Goal: Transaction & Acquisition: Purchase product/service

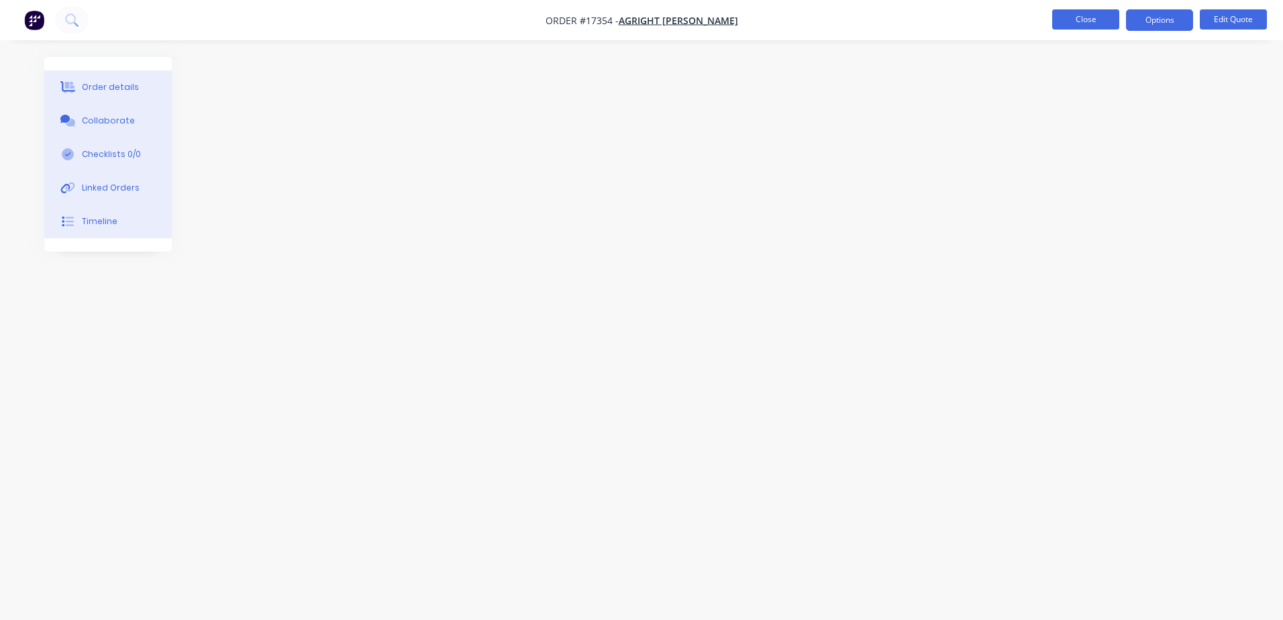
click at [1090, 19] on button "Close" at bounding box center [1085, 19] width 67 height 20
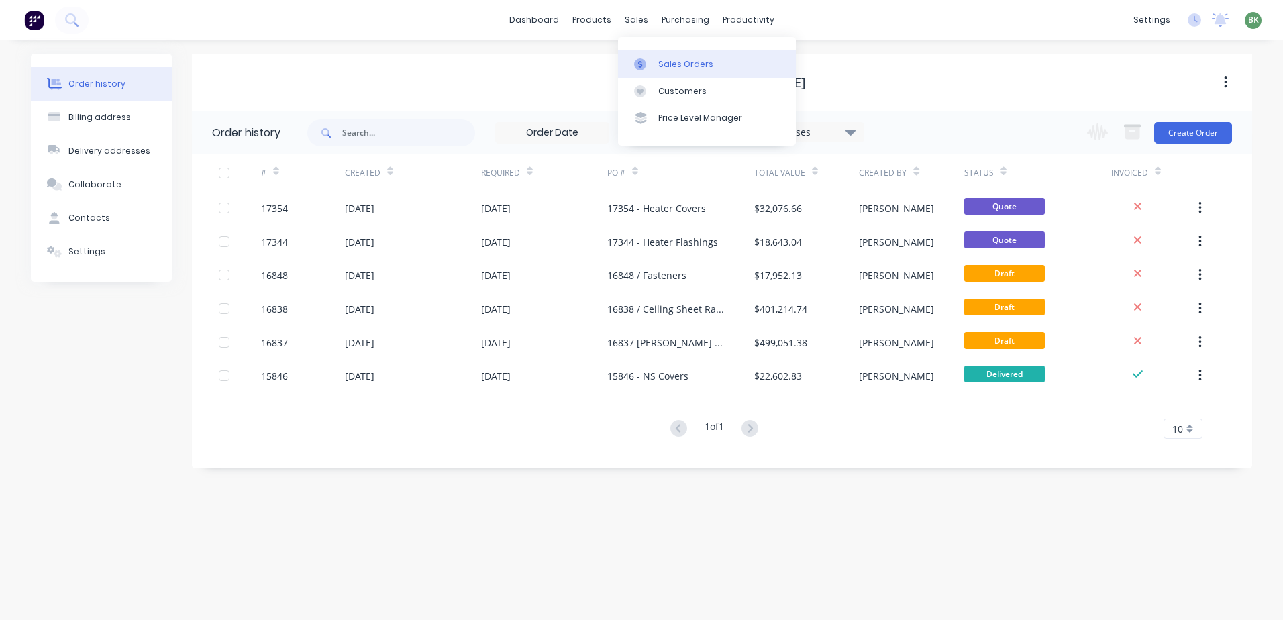
click at [661, 58] on div "Sales Orders" at bounding box center [685, 64] width 55 height 12
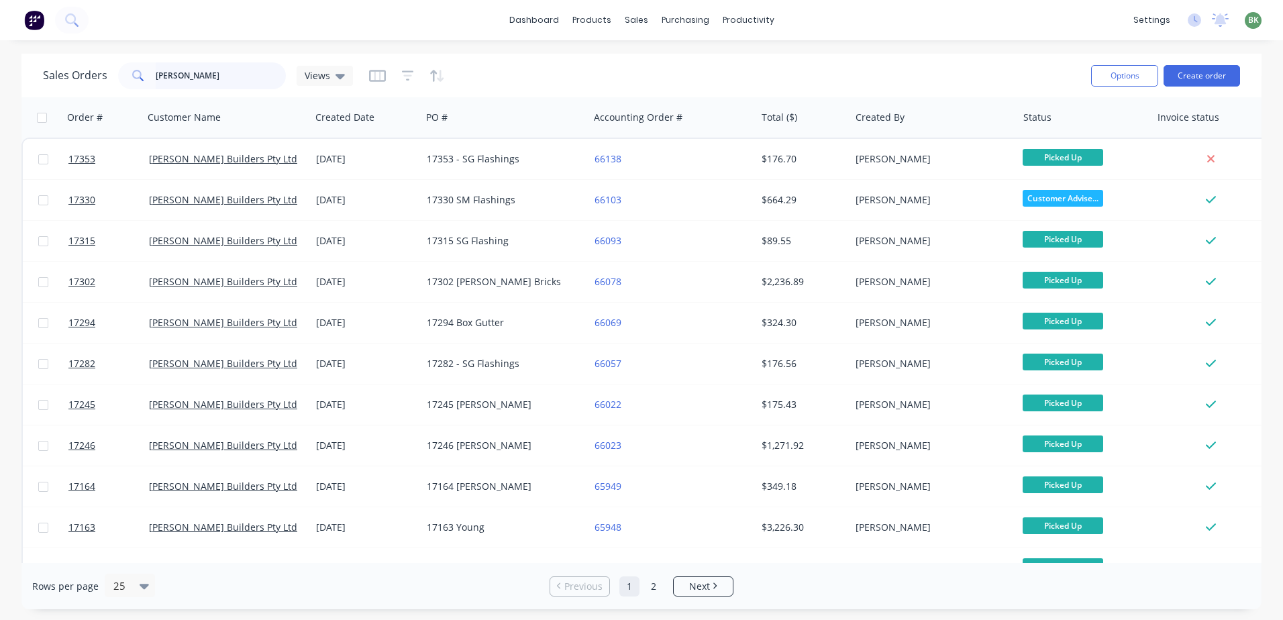
drag, startPoint x: 78, startPoint y: 73, endPoint x: 2, endPoint y: 75, distance: 76.5
click at [2, 75] on div "Sales Orders casagrande Views Options Create order Order # Customer Name Create…" at bounding box center [641, 331] width 1283 height 555
type input "a"
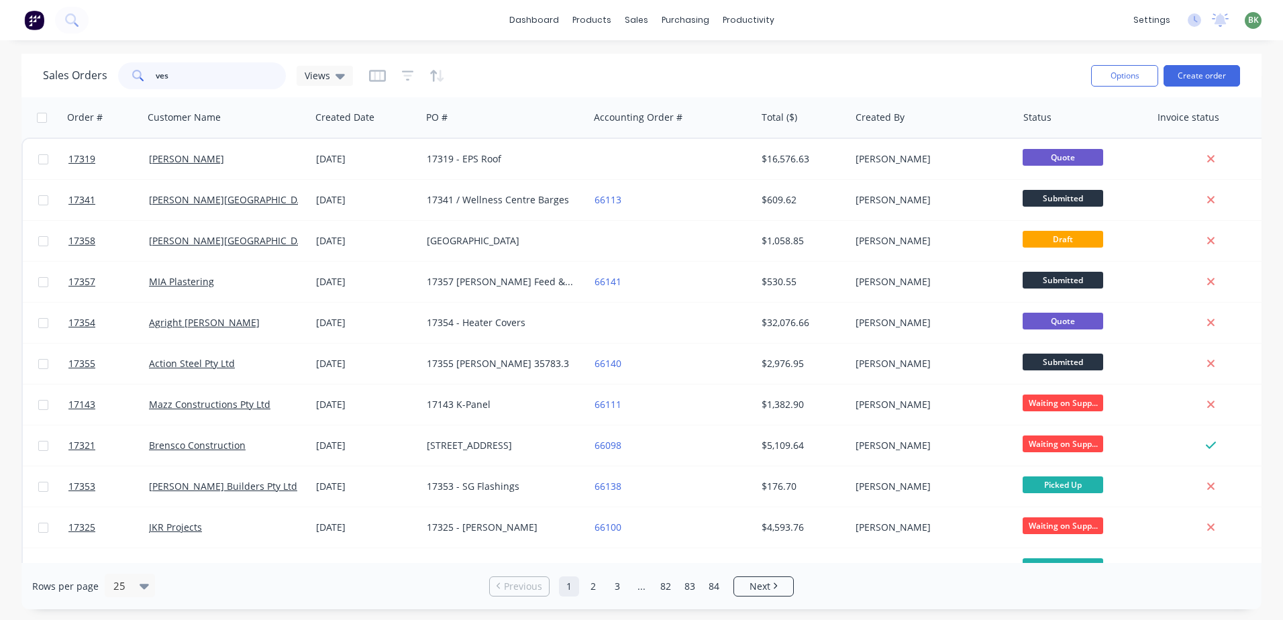
type input "ves"
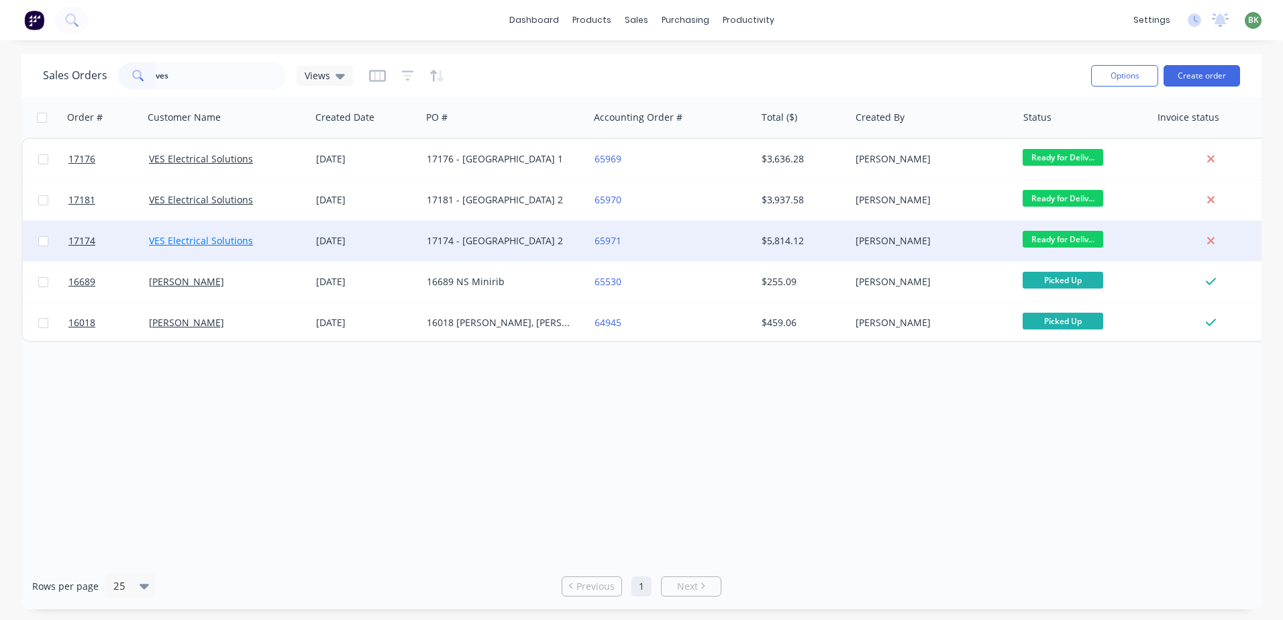
click at [208, 240] on link "VES Electrical Solutions" at bounding box center [201, 240] width 104 height 13
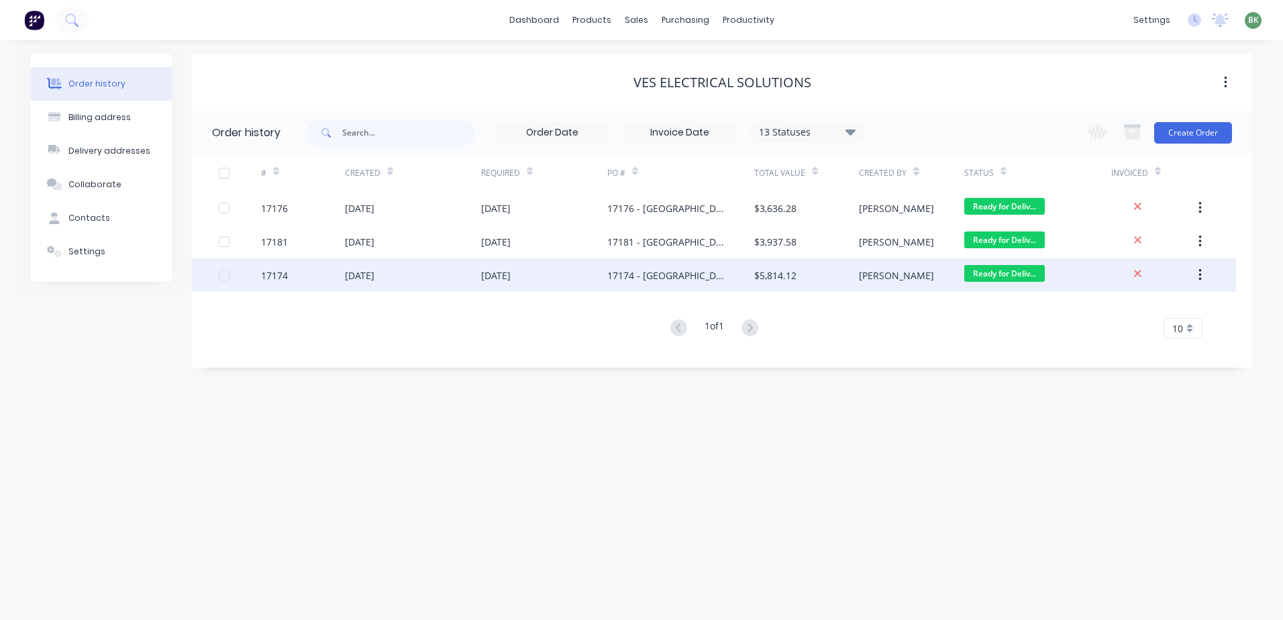
click at [282, 274] on div "17174" at bounding box center [274, 275] width 27 height 14
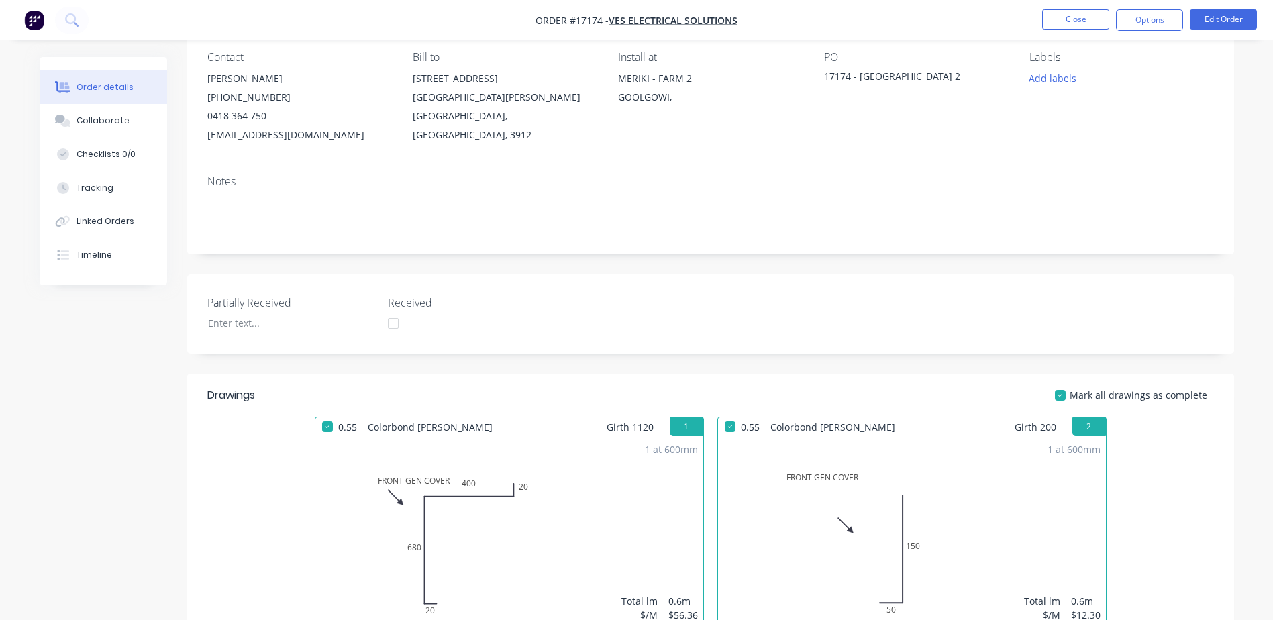
scroll to position [116, 0]
click at [112, 125] on div "Collaborate" at bounding box center [102, 121] width 53 height 12
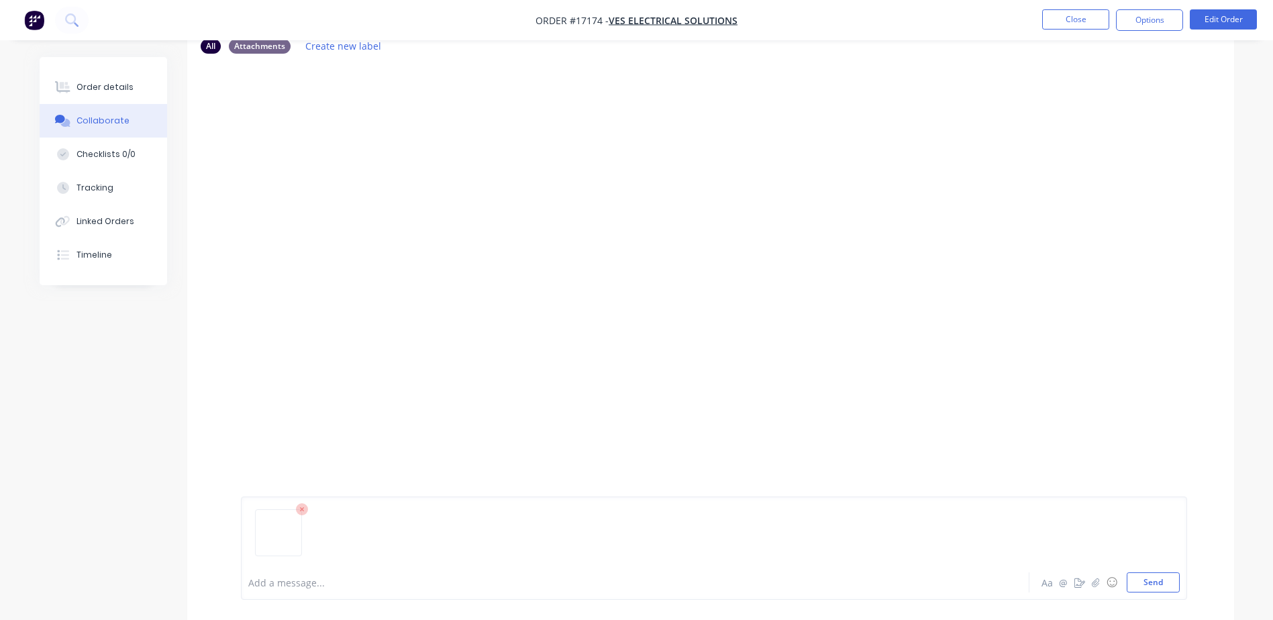
scroll to position [89, 0]
click at [1144, 586] on button "Send" at bounding box center [1152, 582] width 53 height 20
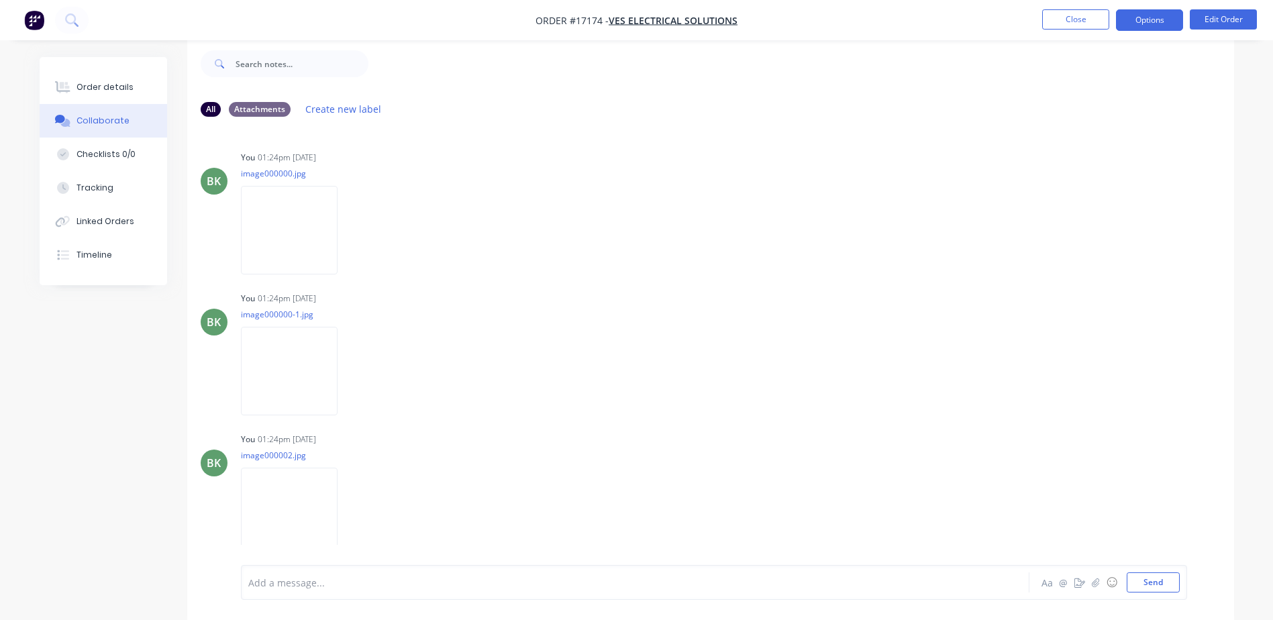
click at [1145, 22] on button "Options" at bounding box center [1149, 19] width 67 height 21
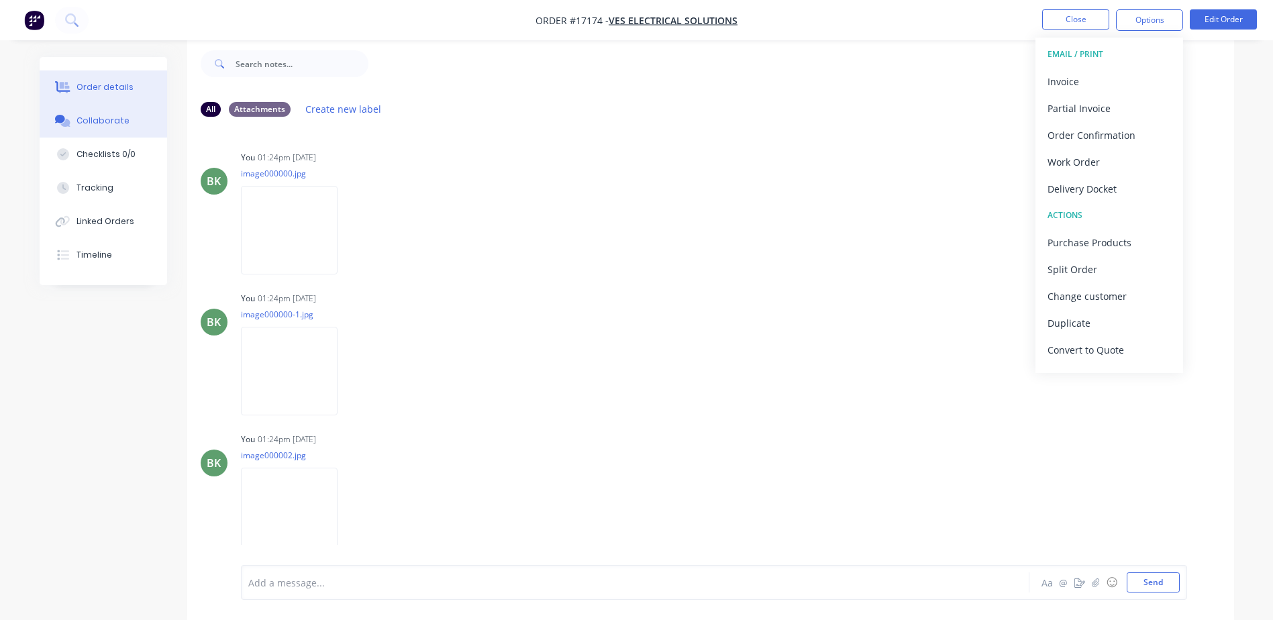
click at [122, 93] on div "Order details" at bounding box center [104, 87] width 57 height 12
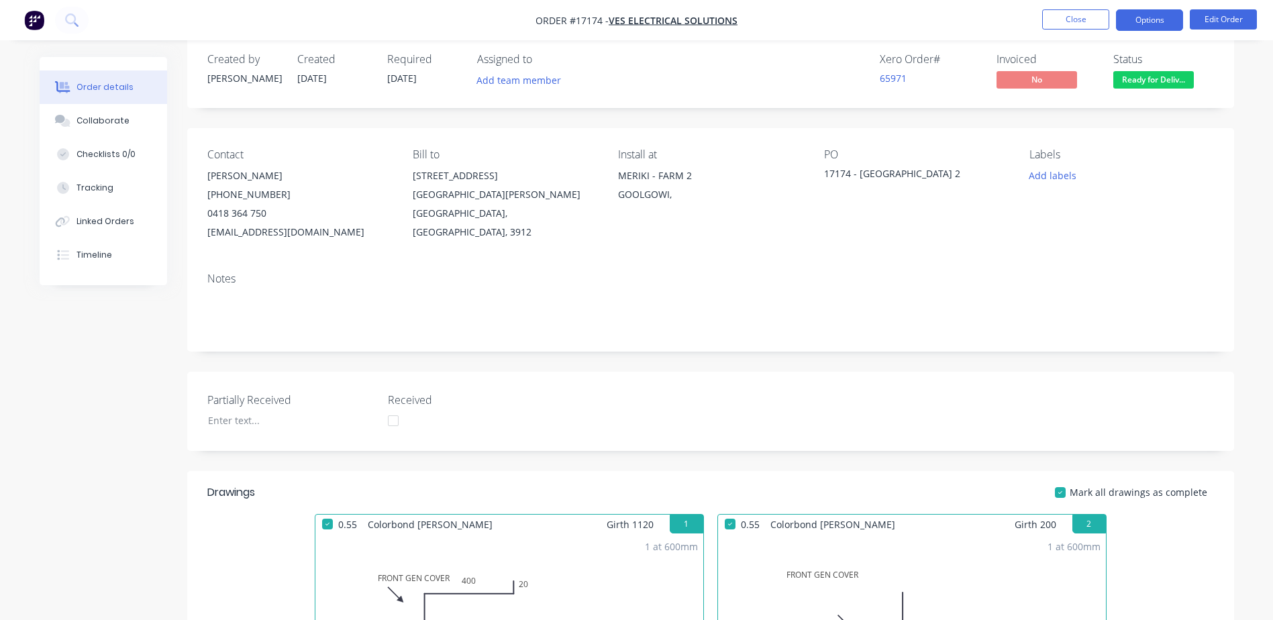
click at [1134, 19] on button "Options" at bounding box center [1149, 19] width 67 height 21
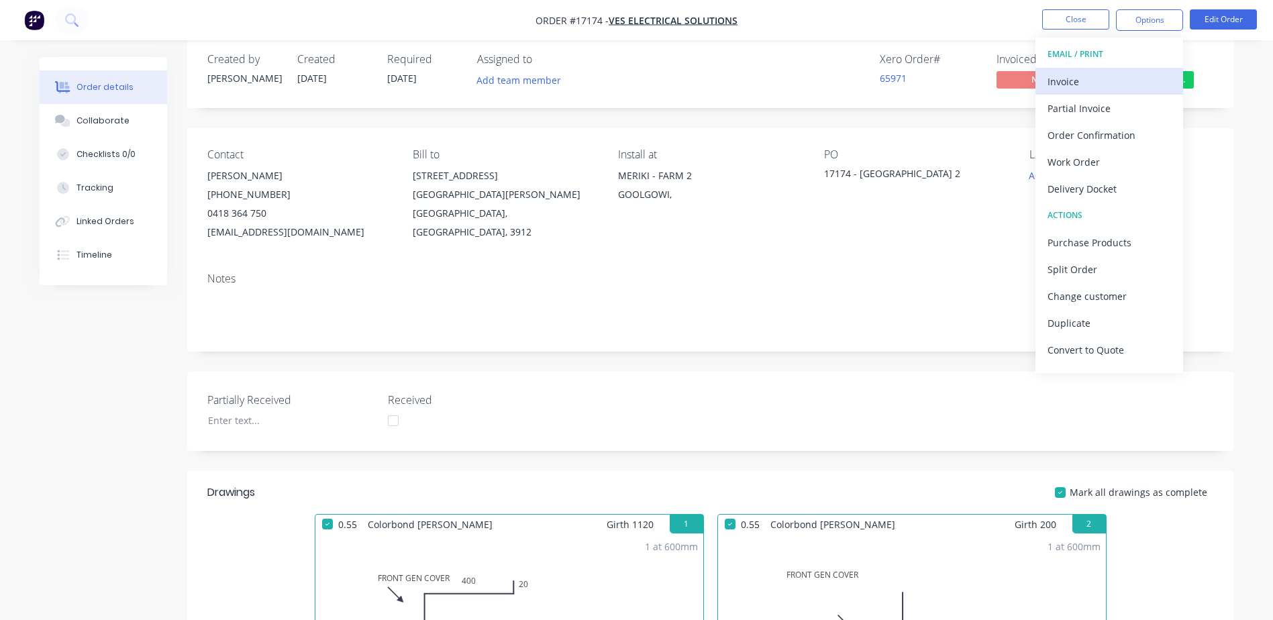
click at [1082, 85] on div "Invoice" at bounding box center [1108, 81] width 123 height 19
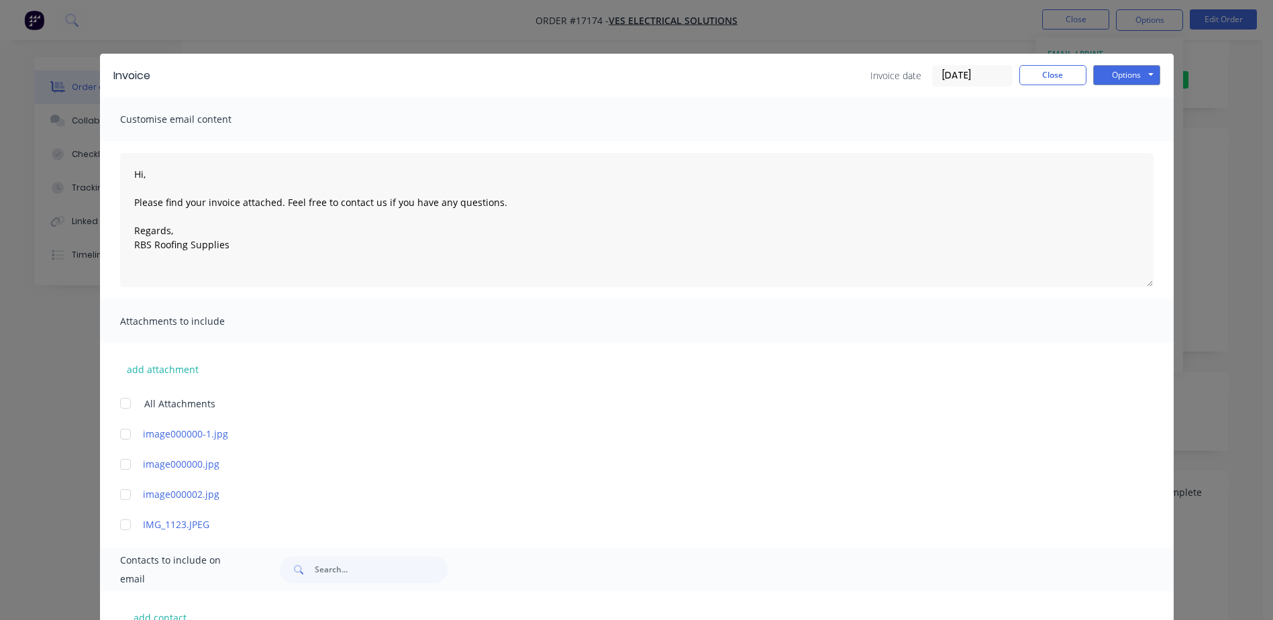
click at [117, 431] on div at bounding box center [125, 434] width 27 height 27
click at [364, 455] on div "add attachment All Attachments image000000-1.jpg image000000.jpg image000002.jp…" at bounding box center [636, 437] width 1073 height 188
click at [114, 402] on div at bounding box center [125, 403] width 27 height 27
click at [122, 531] on div at bounding box center [125, 524] width 27 height 27
click at [119, 503] on div at bounding box center [125, 494] width 27 height 27
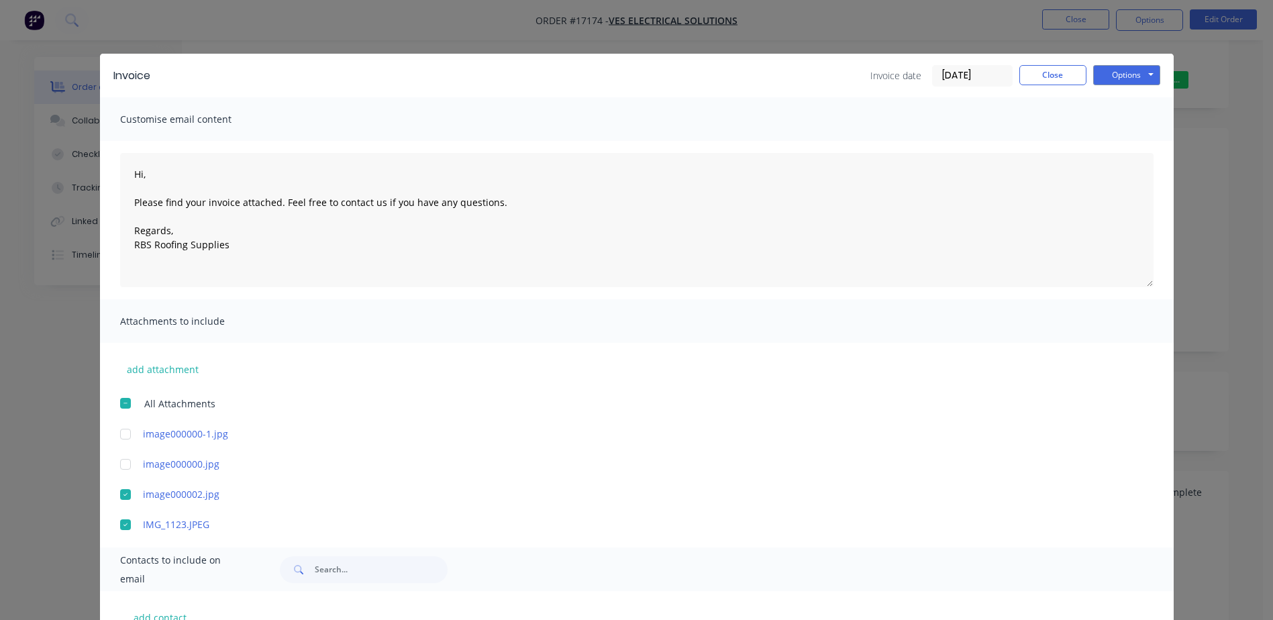
click at [119, 463] on div at bounding box center [125, 464] width 27 height 27
click at [119, 433] on div at bounding box center [125, 434] width 27 height 27
click at [425, 70] on div "Invoice date 14/08/25 Close Options Preview Print Email" at bounding box center [662, 75] width 996 height 21
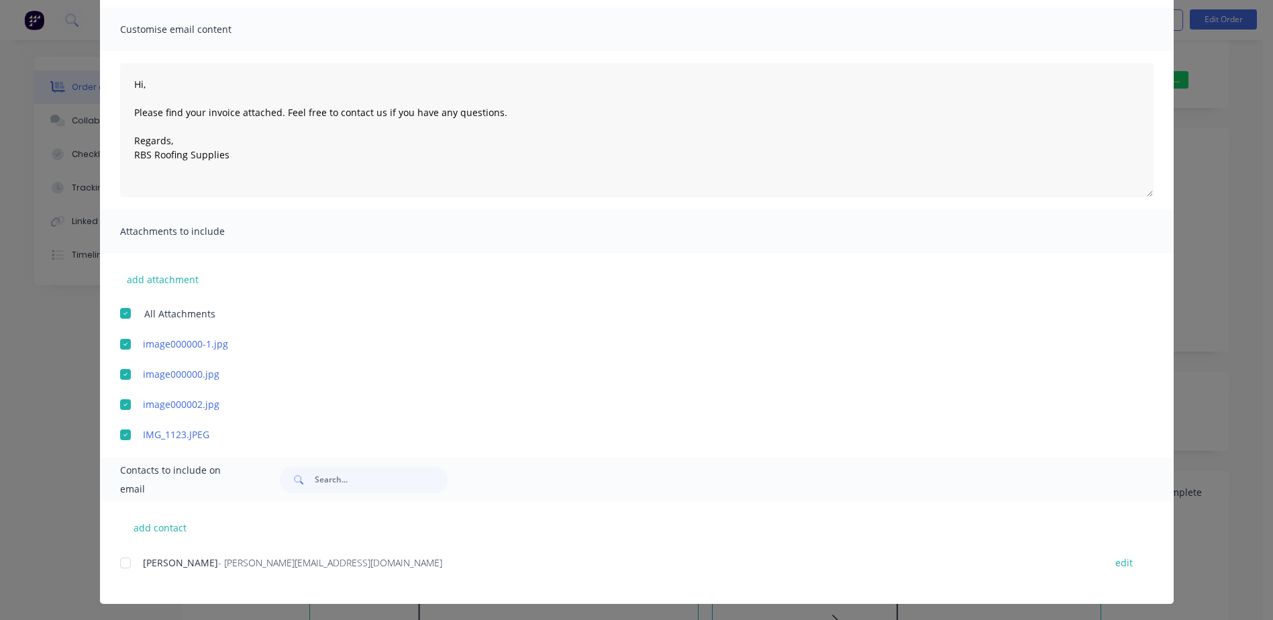
scroll to position [93, 0]
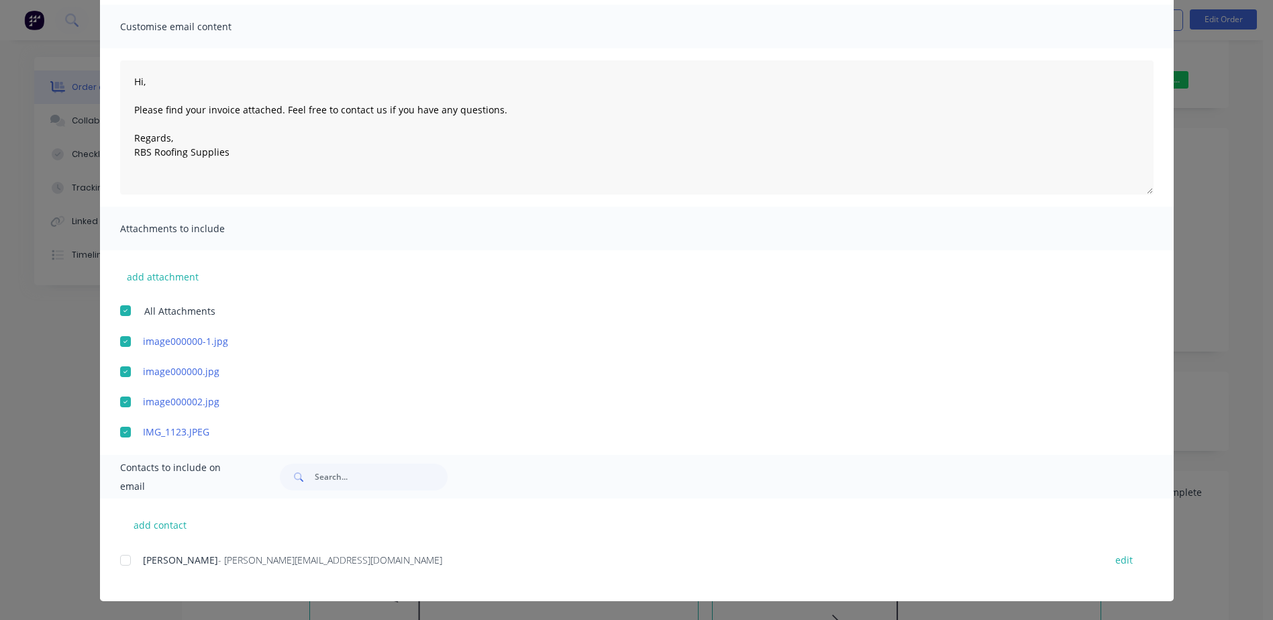
click at [119, 559] on div at bounding box center [125, 560] width 27 height 27
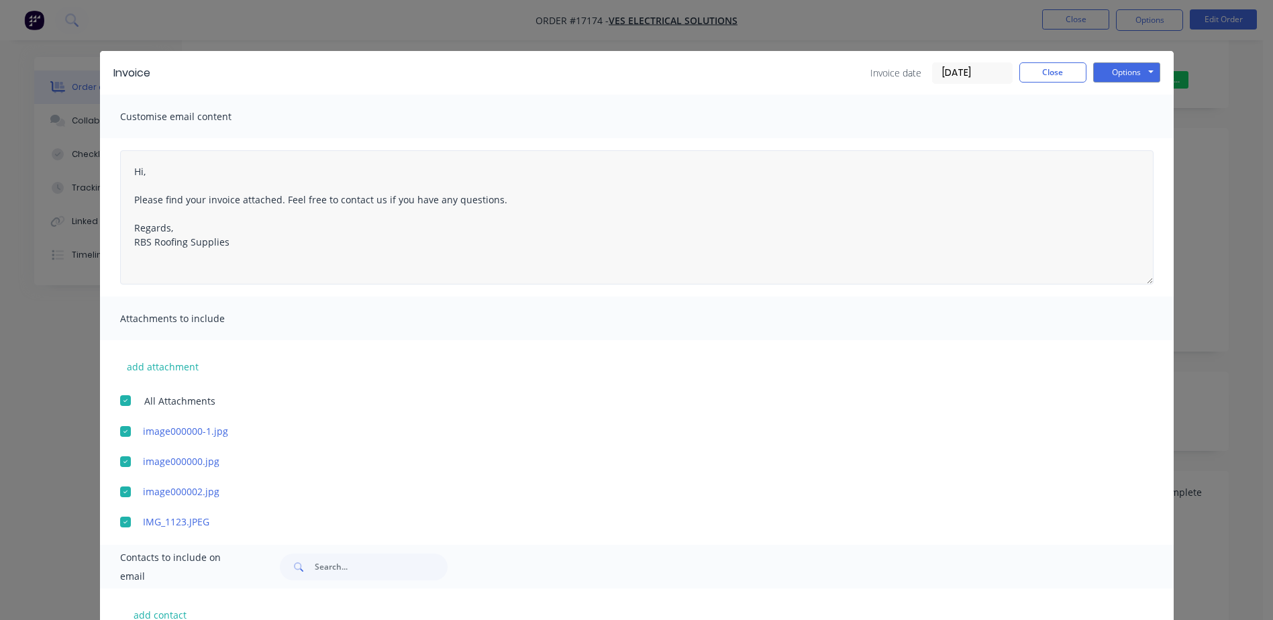
scroll to position [0, 0]
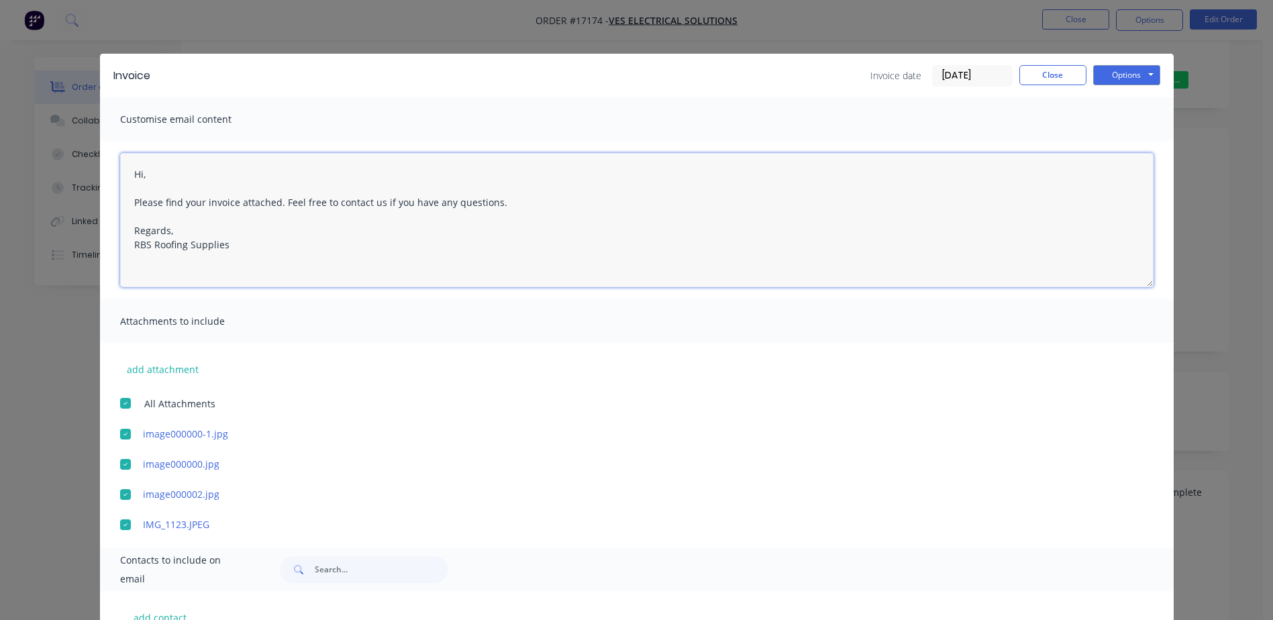
click at [140, 174] on textarea "Hi, Please find your invoice attached. Feel free to contact us if you have any …" at bounding box center [636, 220] width 1033 height 134
type textarea "Hi Luke, Please find your invoice attached. Feel free to contact us if you have…"
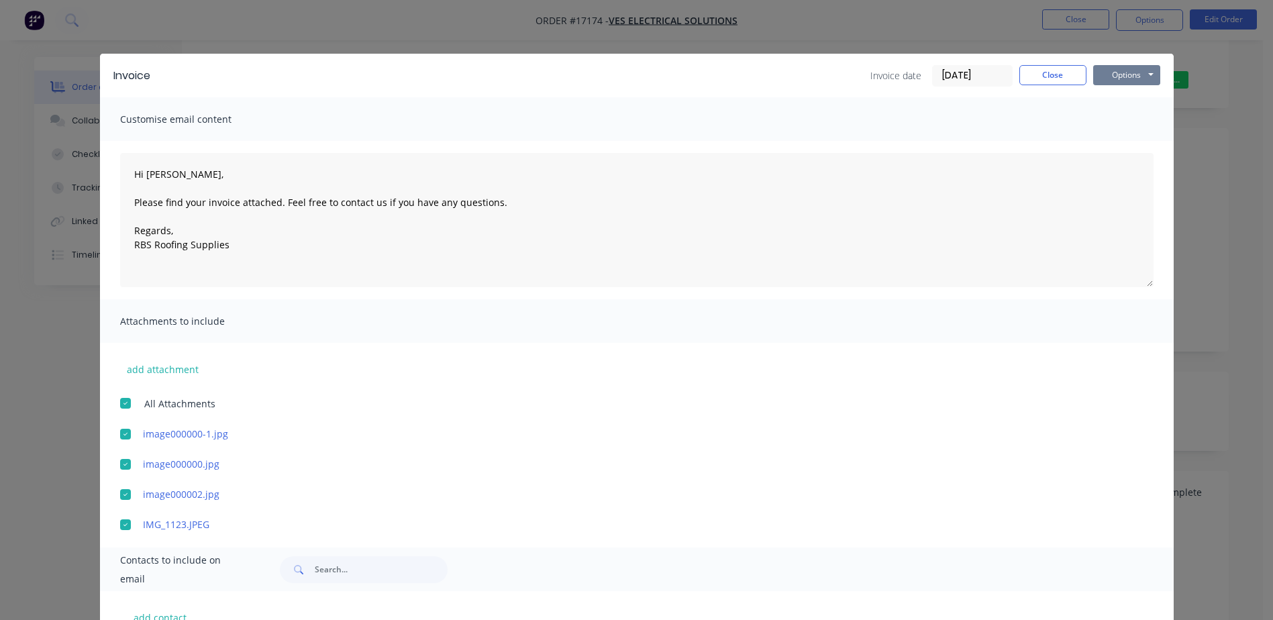
click at [1132, 74] on button "Options" at bounding box center [1126, 75] width 67 height 20
click at [1128, 144] on button "Email" at bounding box center [1136, 143] width 86 height 22
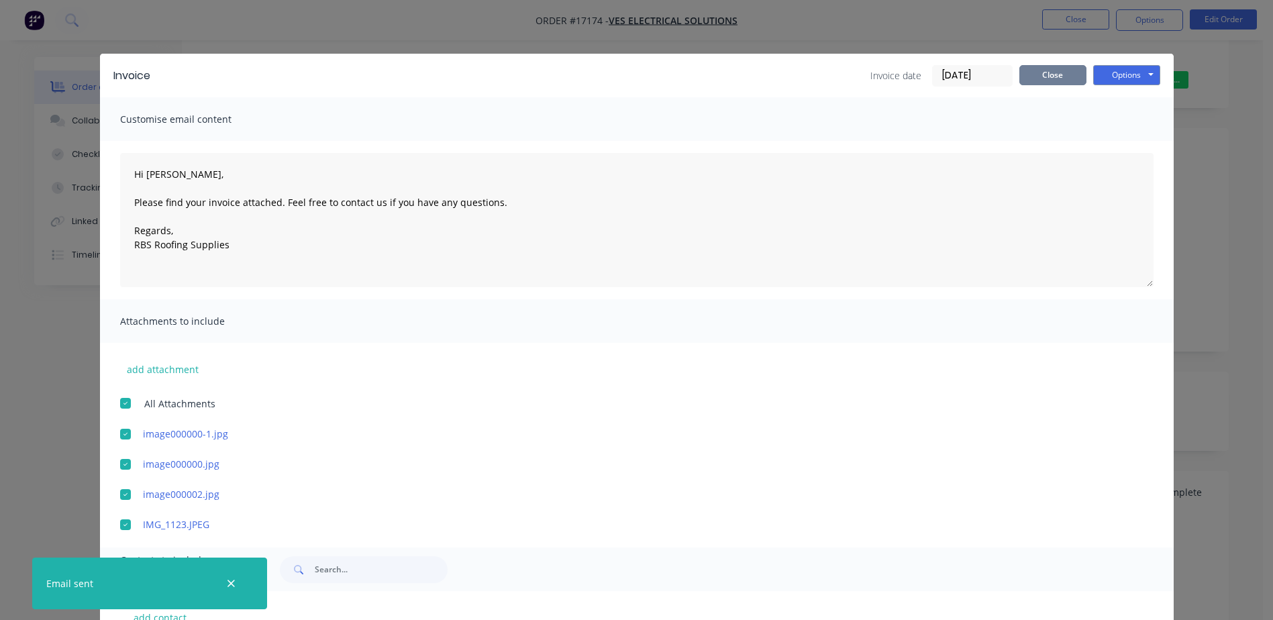
click at [1044, 83] on button "Close" at bounding box center [1052, 75] width 67 height 20
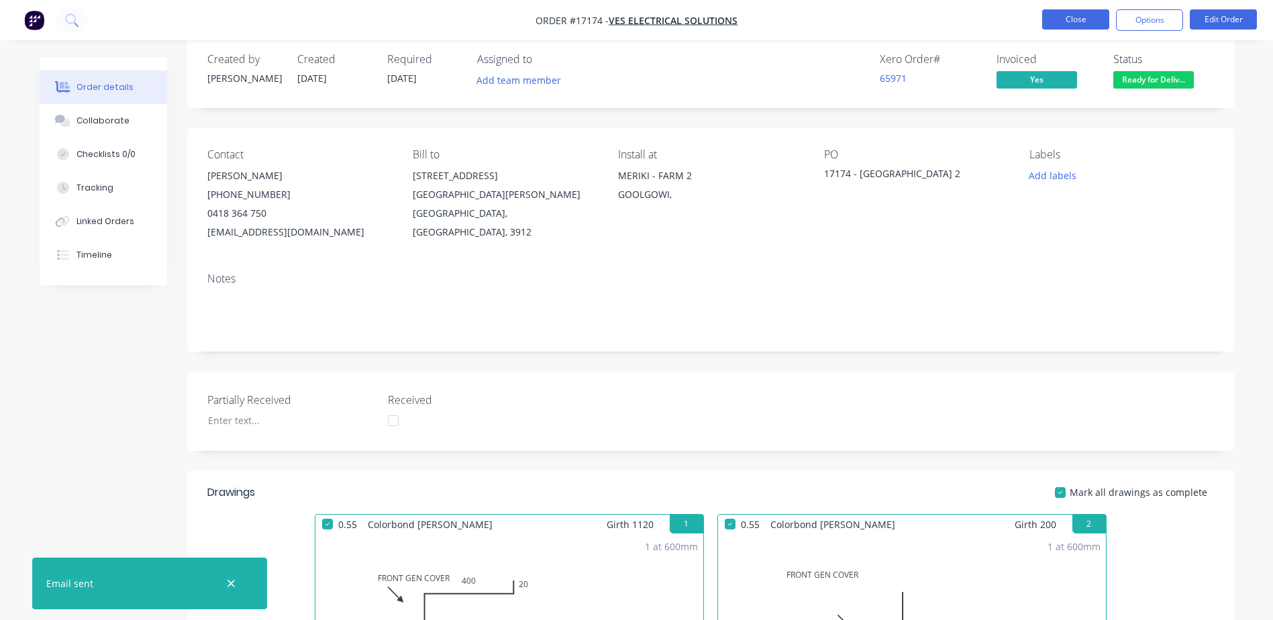
click at [1095, 18] on button "Close" at bounding box center [1075, 19] width 67 height 20
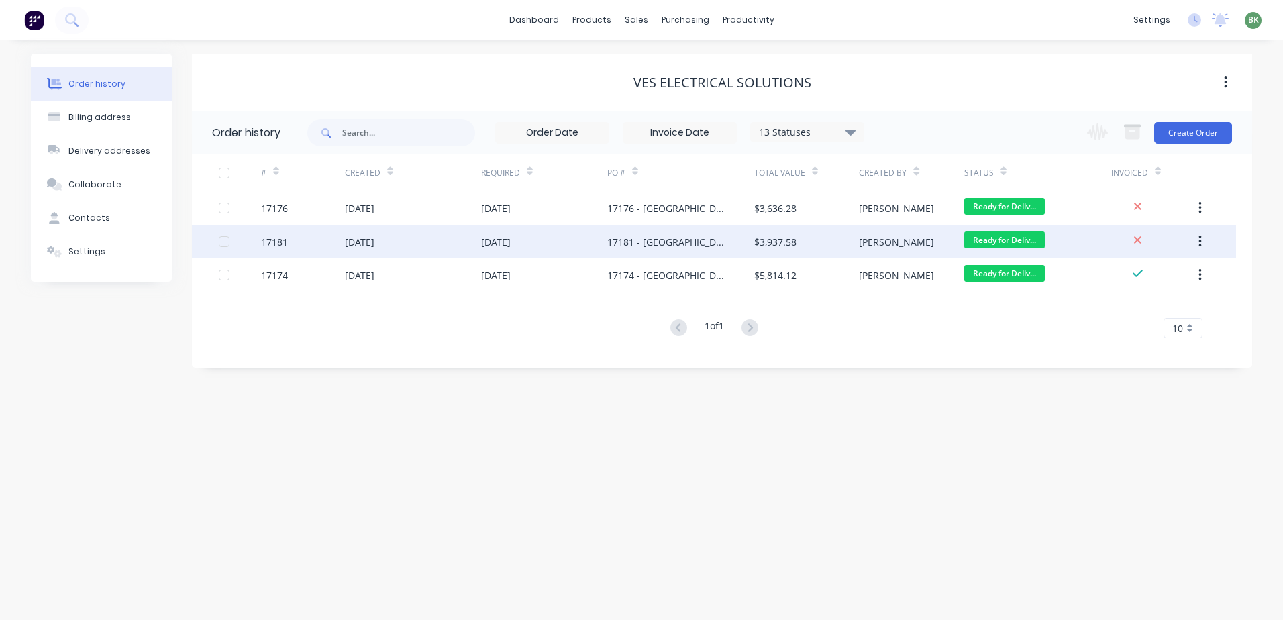
click at [724, 242] on div "17181 - [GEOGRAPHIC_DATA] 2" at bounding box center [667, 242] width 120 height 14
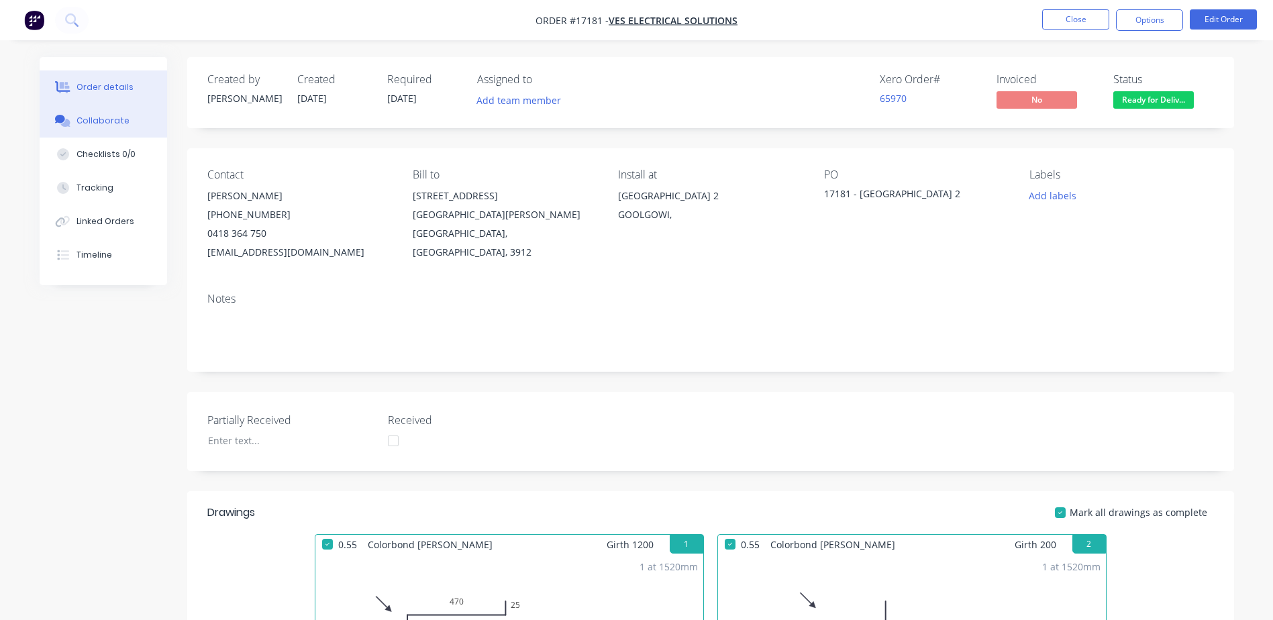
click at [109, 120] on div "Collaborate" at bounding box center [102, 121] width 53 height 12
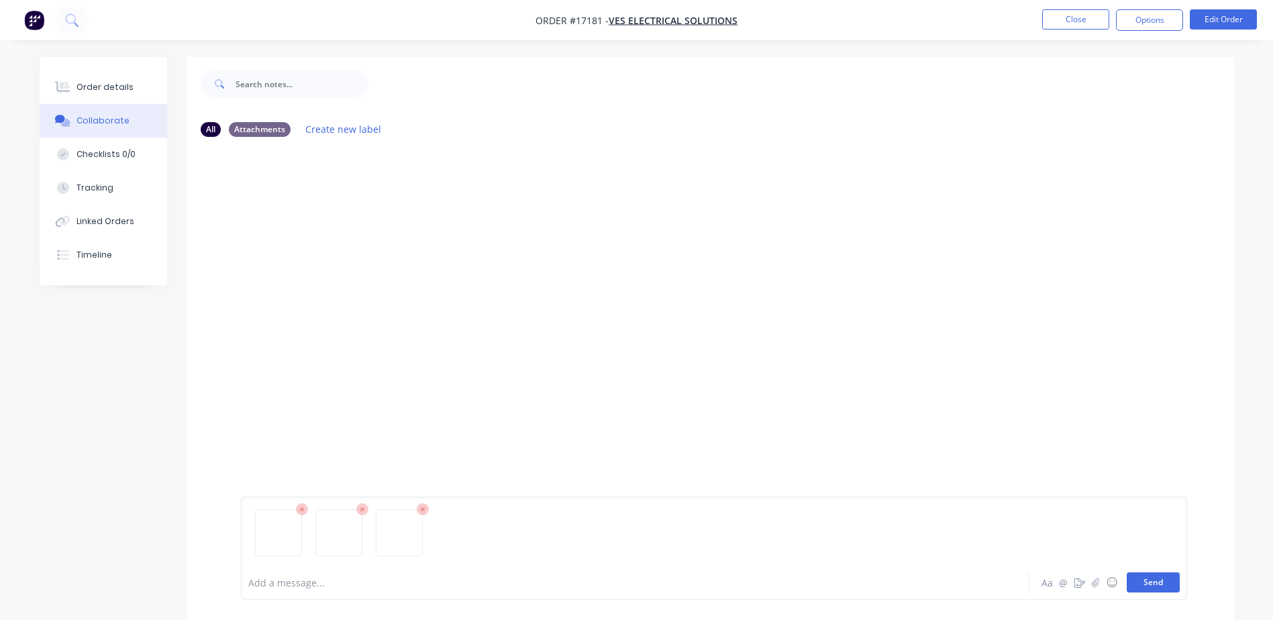
click at [1159, 581] on button "Send" at bounding box center [1152, 582] width 53 height 20
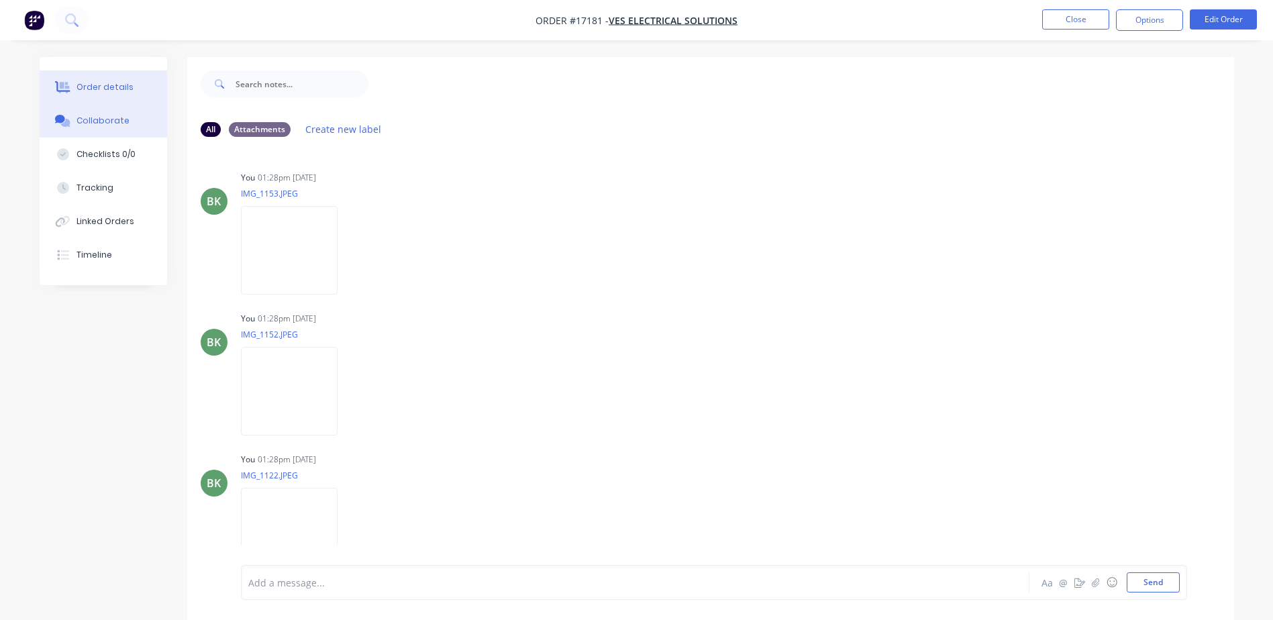
click at [104, 85] on div "Order details" at bounding box center [104, 87] width 57 height 12
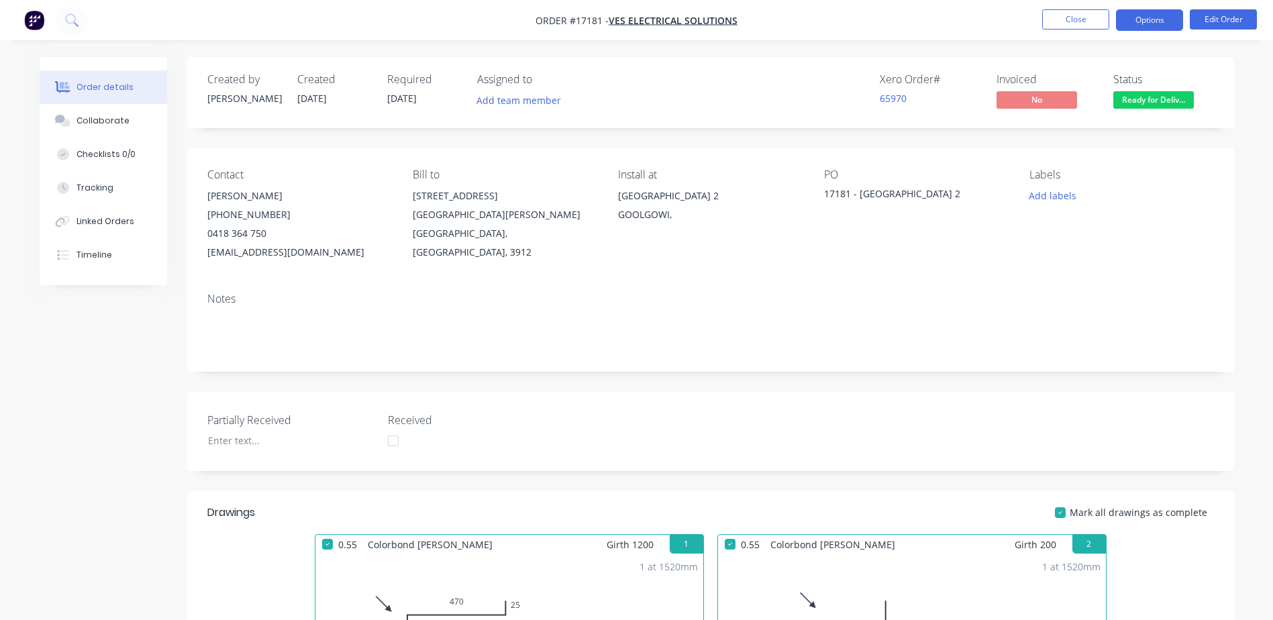
click at [1143, 20] on button "Options" at bounding box center [1149, 19] width 67 height 21
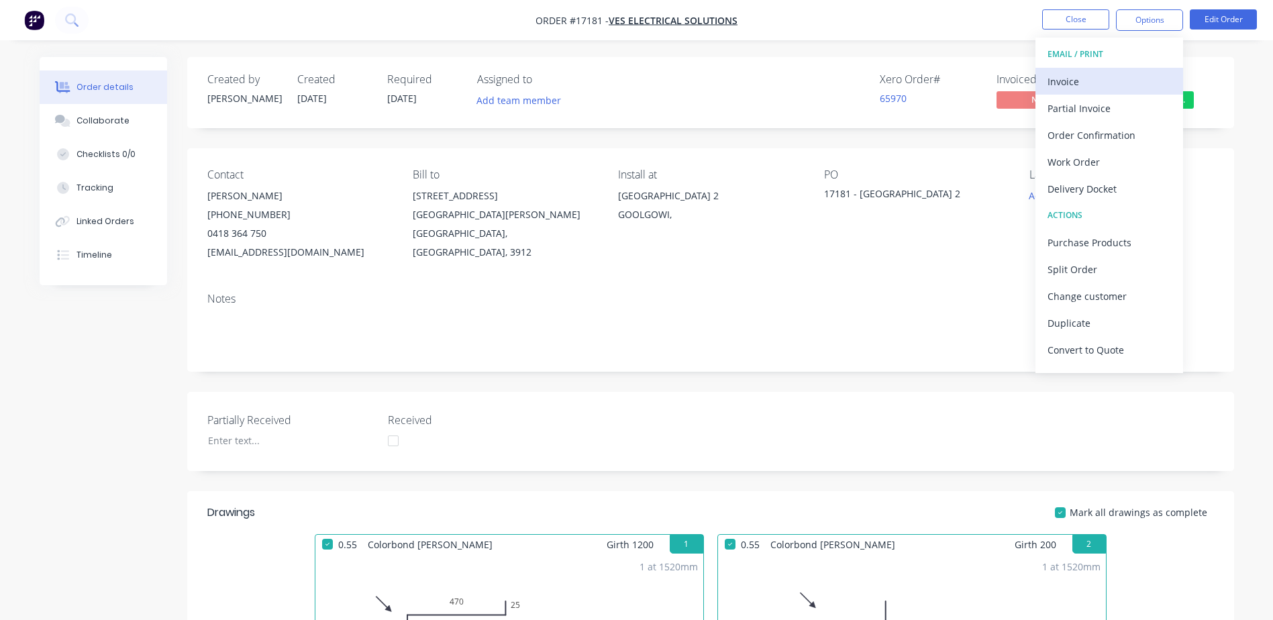
click at [1100, 81] on div "Invoice" at bounding box center [1108, 81] width 123 height 19
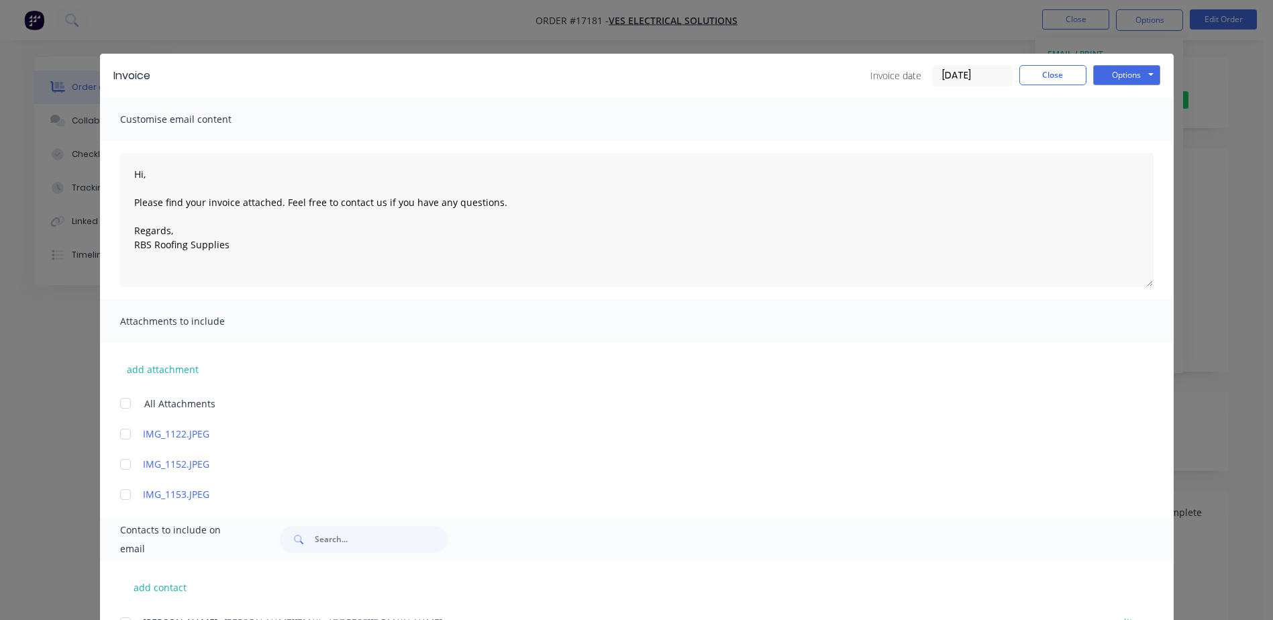
click at [121, 401] on div at bounding box center [125, 403] width 27 height 27
click at [1120, 80] on button "Options" at bounding box center [1126, 75] width 67 height 20
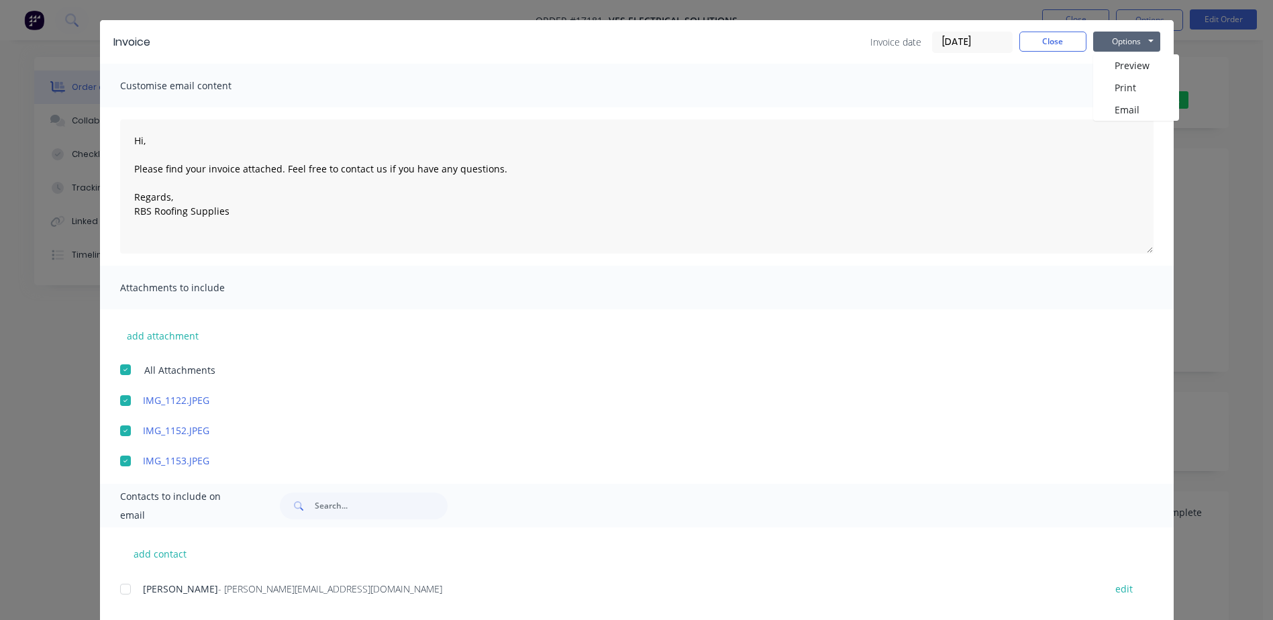
scroll to position [62, 0]
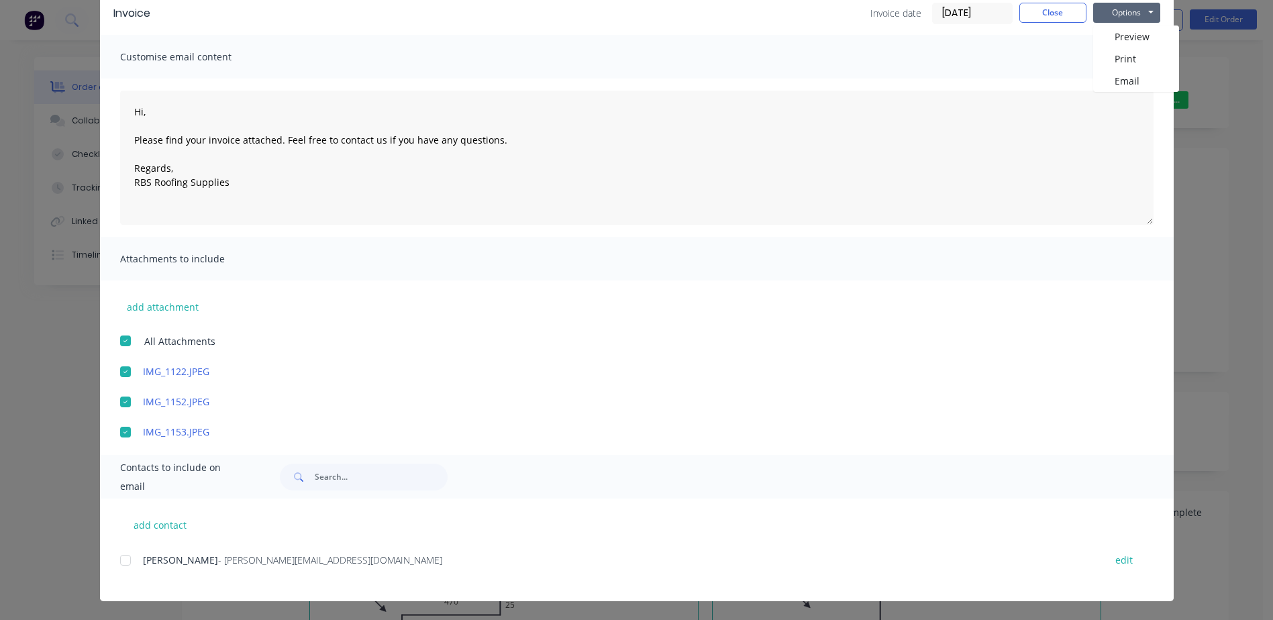
click at [119, 562] on div at bounding box center [125, 560] width 27 height 27
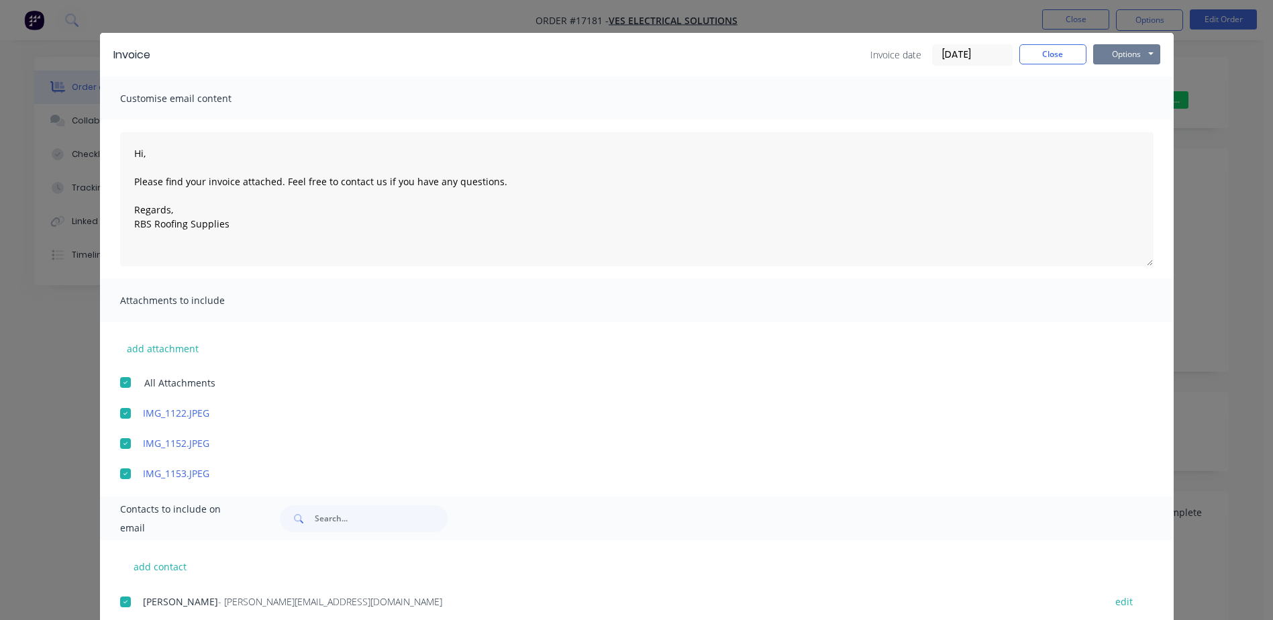
scroll to position [0, 0]
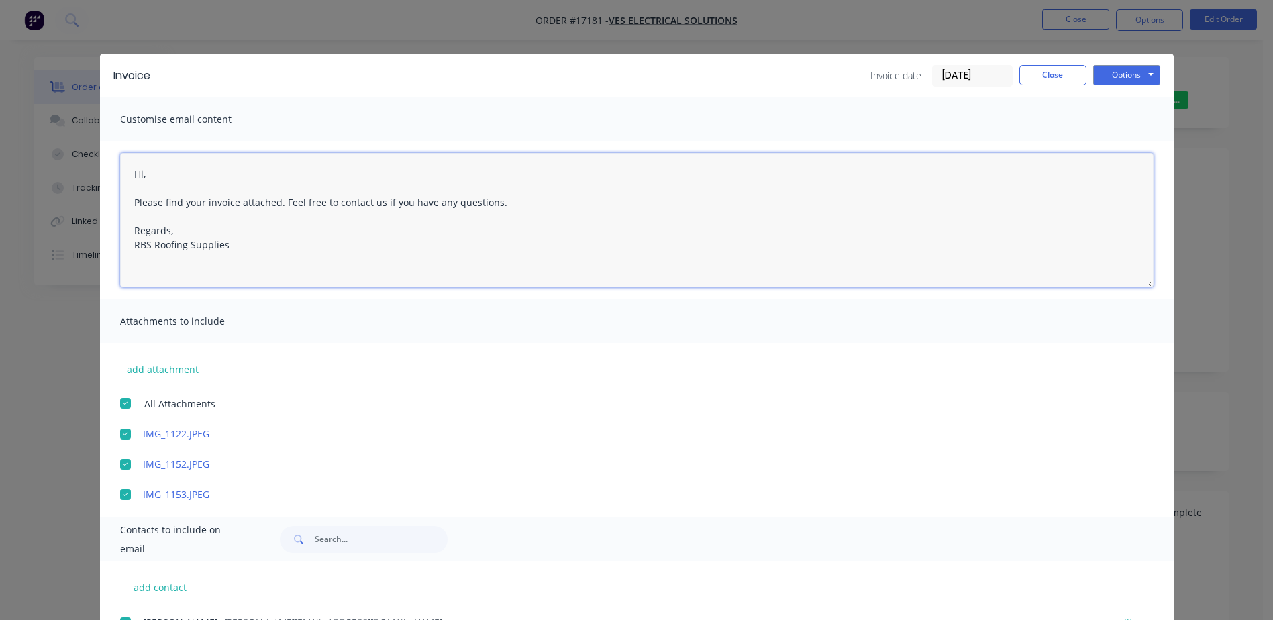
click at [143, 174] on textarea "Hi, Please find your invoice attached. Feel free to contact us if you have any …" at bounding box center [636, 220] width 1033 height 134
type textarea "Hi Luke, Please find your invoice attached. Feel free to contact us if you have…"
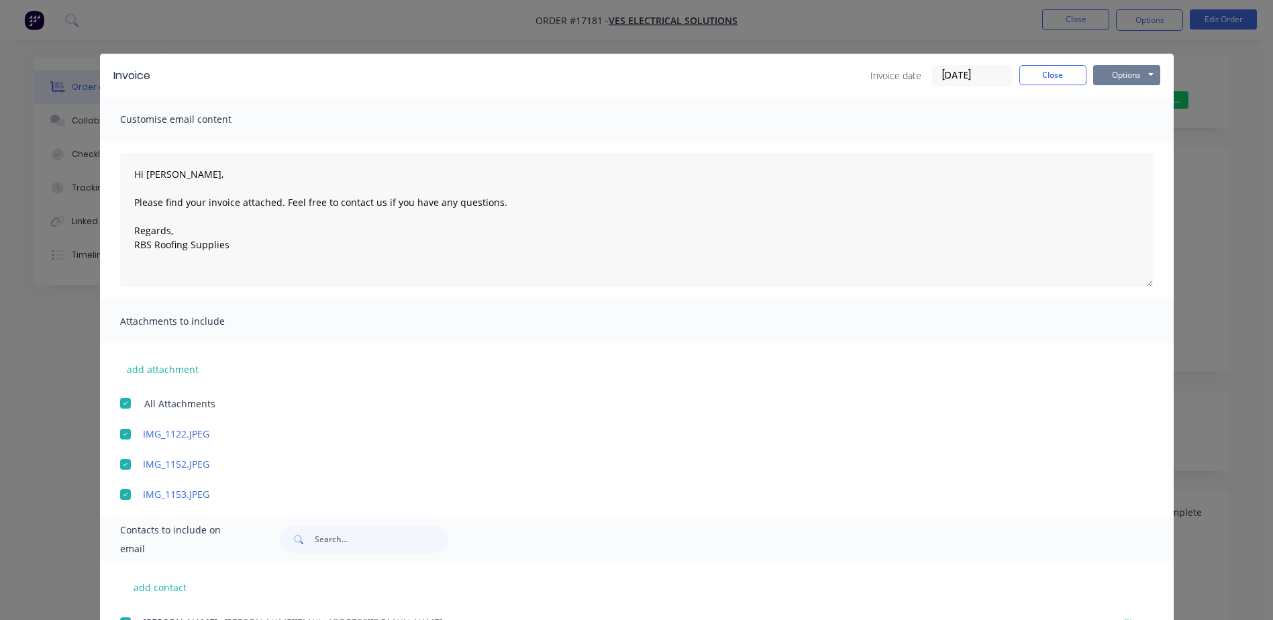
click at [1116, 73] on button "Options" at bounding box center [1126, 75] width 67 height 20
click at [1117, 144] on button "Email" at bounding box center [1136, 143] width 86 height 22
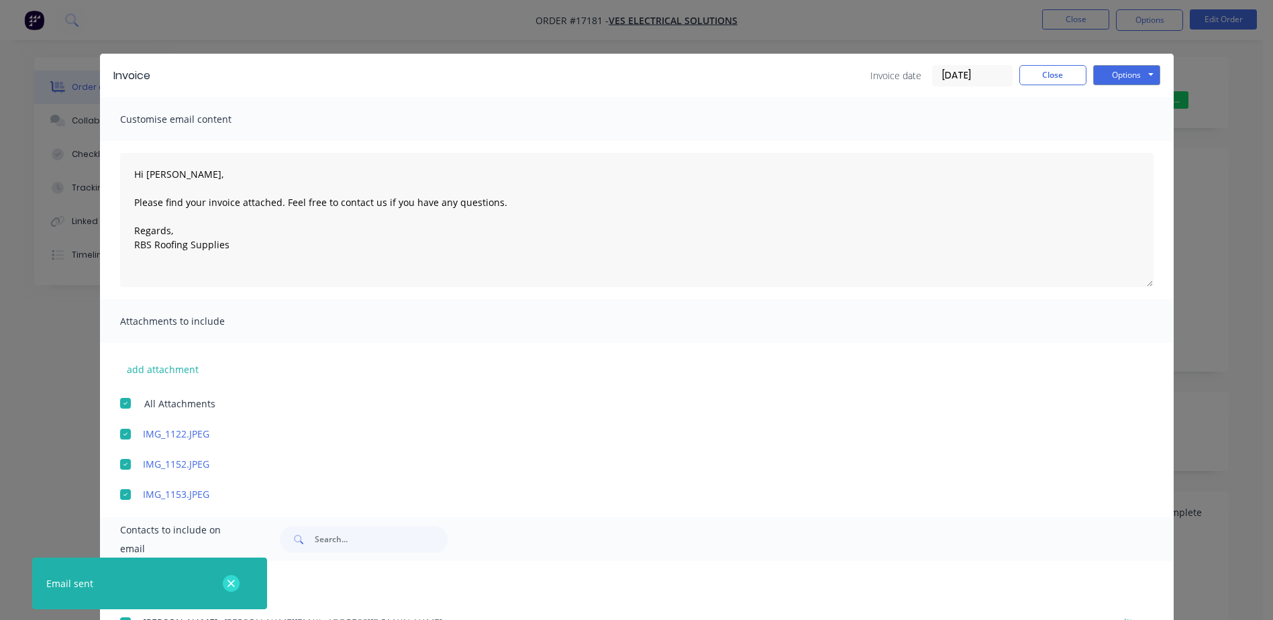
click at [234, 583] on icon "button" at bounding box center [231, 584] width 9 height 12
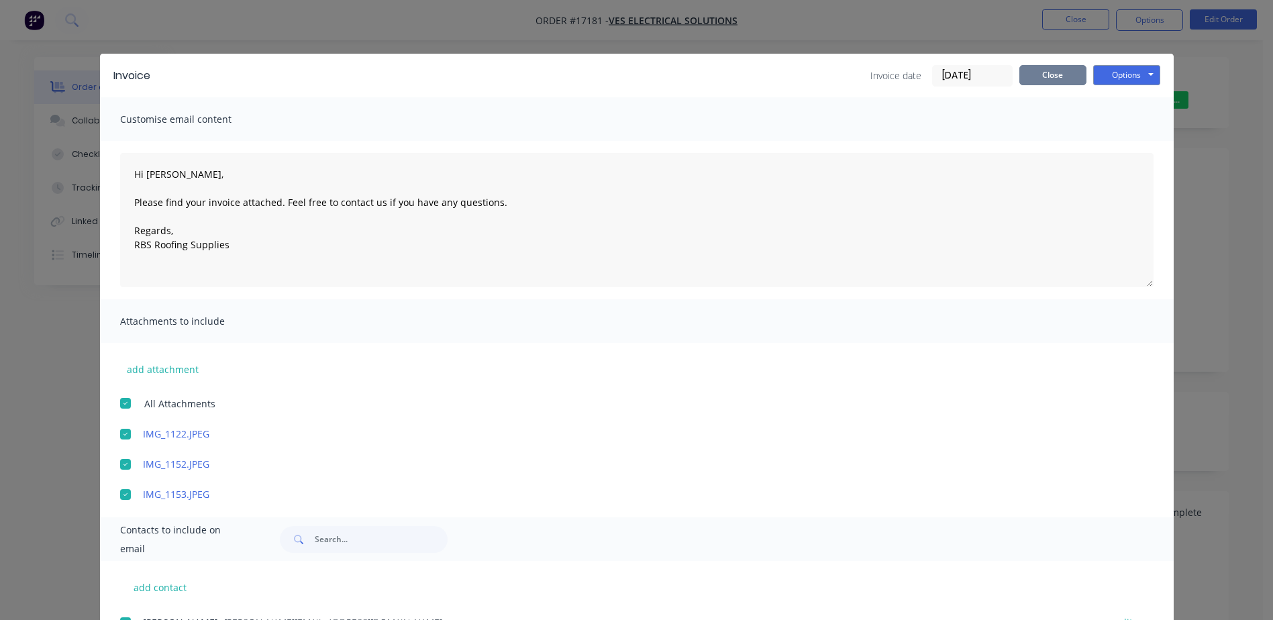
click at [1056, 76] on button "Close" at bounding box center [1052, 75] width 67 height 20
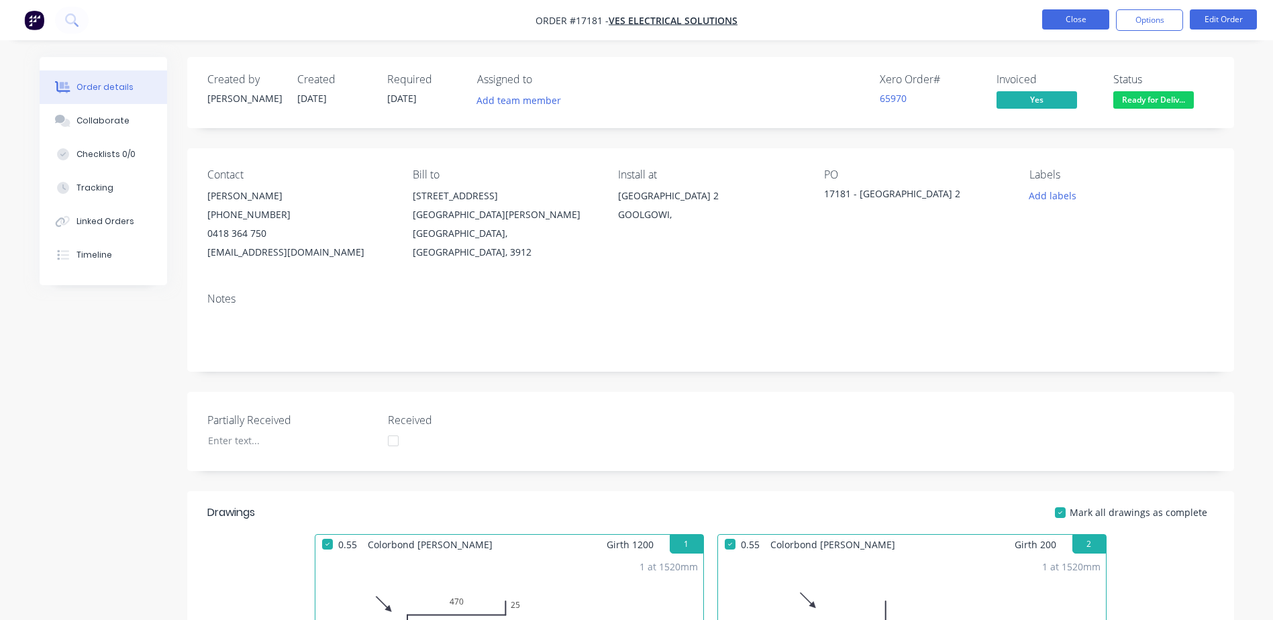
click at [1053, 16] on button "Close" at bounding box center [1075, 19] width 67 height 20
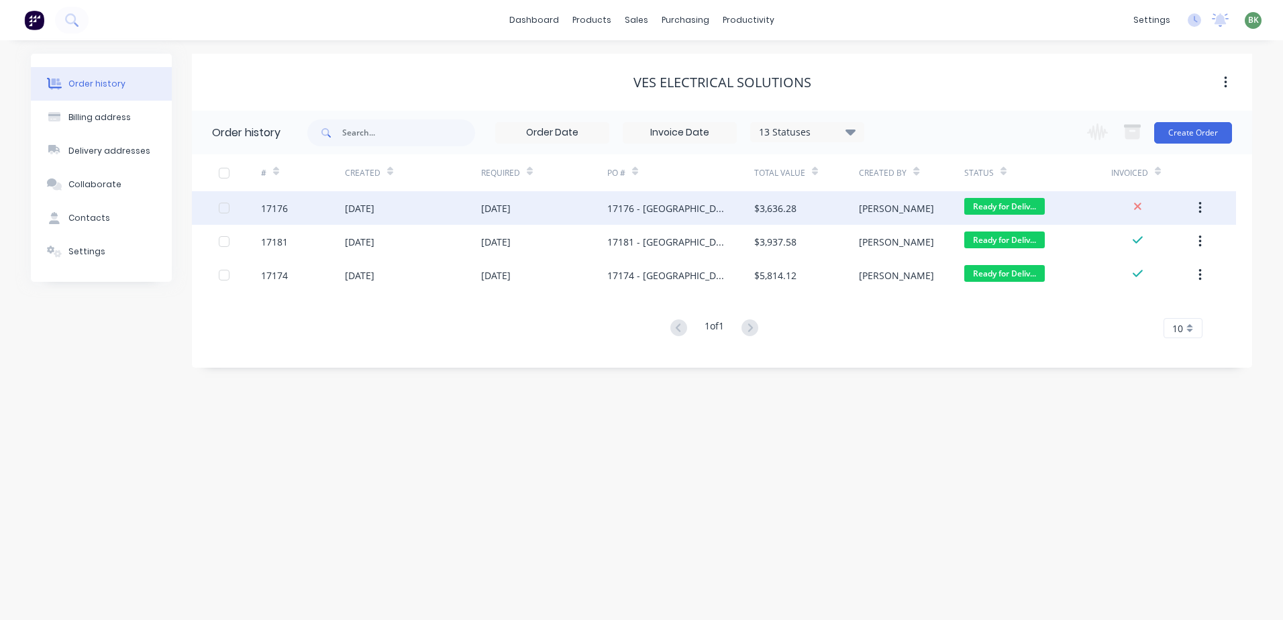
click at [532, 205] on div "15 Jul 2025" at bounding box center [544, 208] width 126 height 34
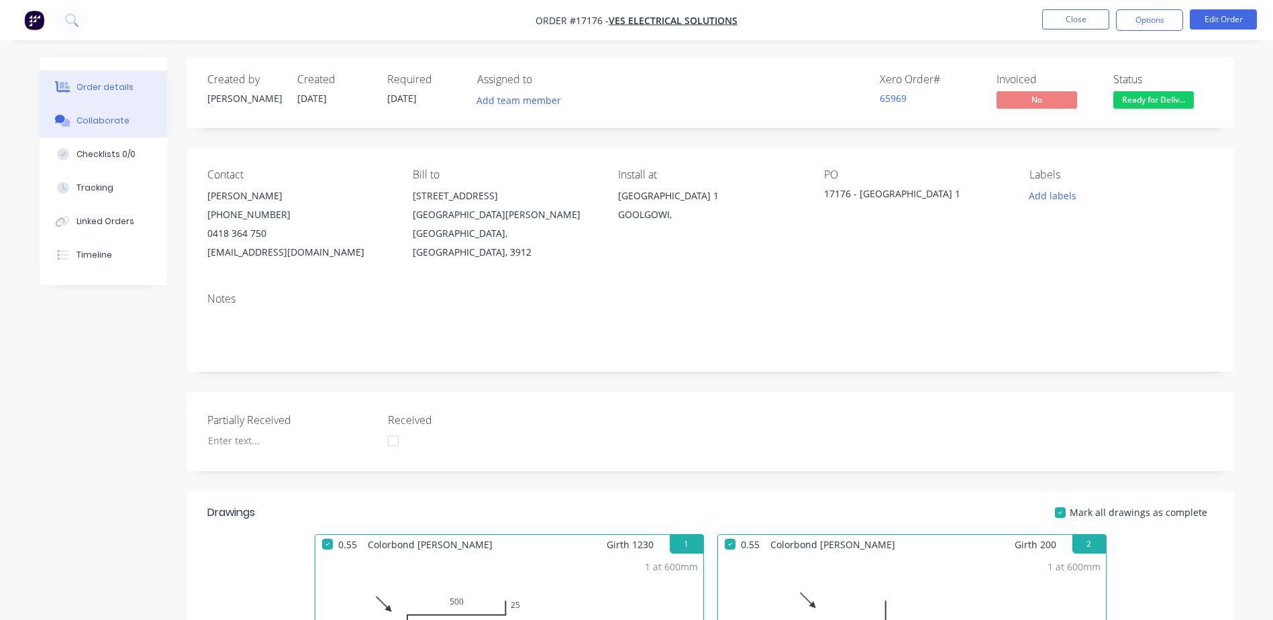
click at [91, 122] on div "Collaborate" at bounding box center [102, 121] width 53 height 12
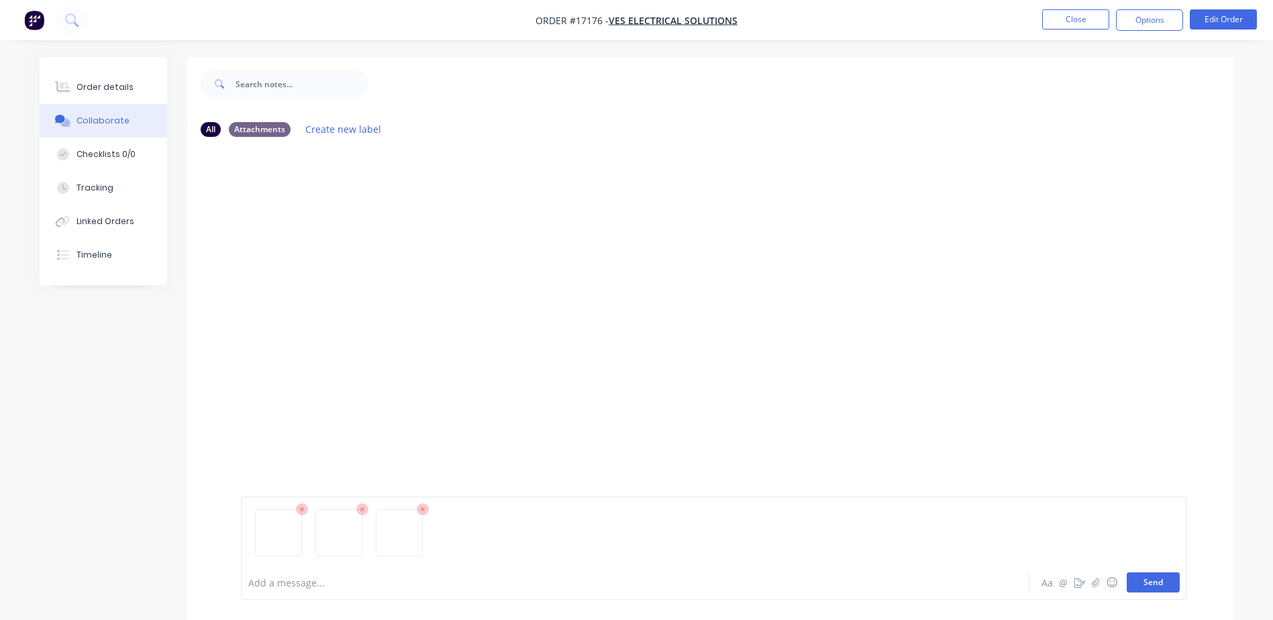
click at [1174, 588] on button "Send" at bounding box center [1152, 582] width 53 height 20
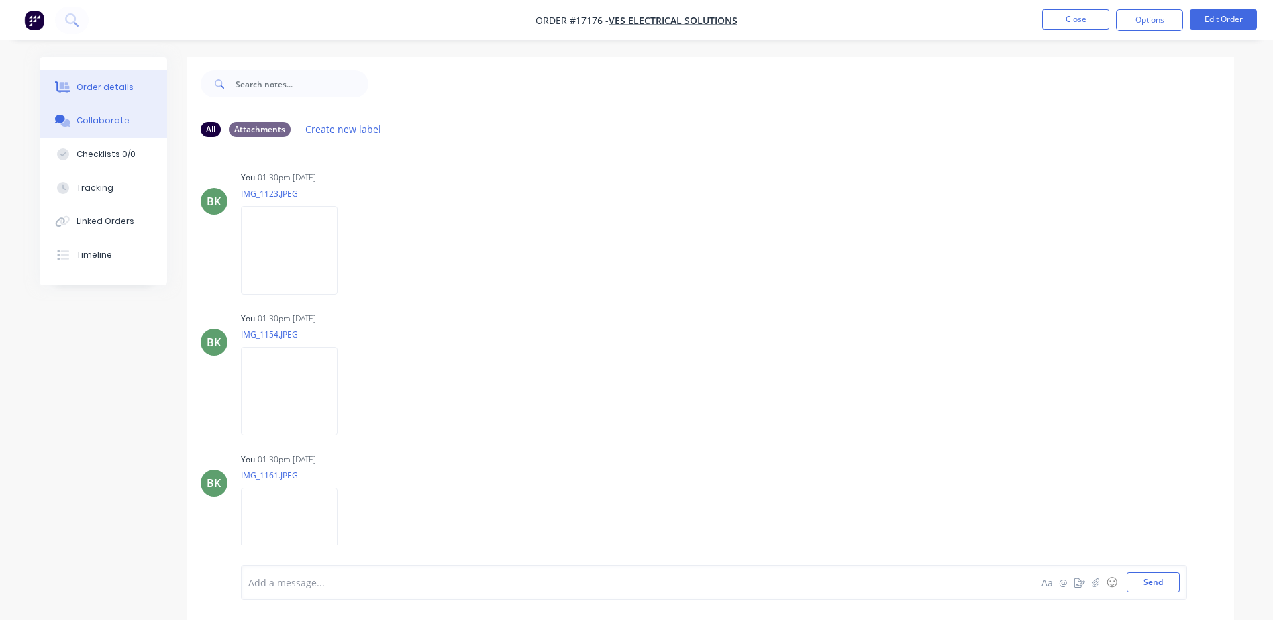
click at [122, 81] on div "Order details" at bounding box center [104, 87] width 57 height 12
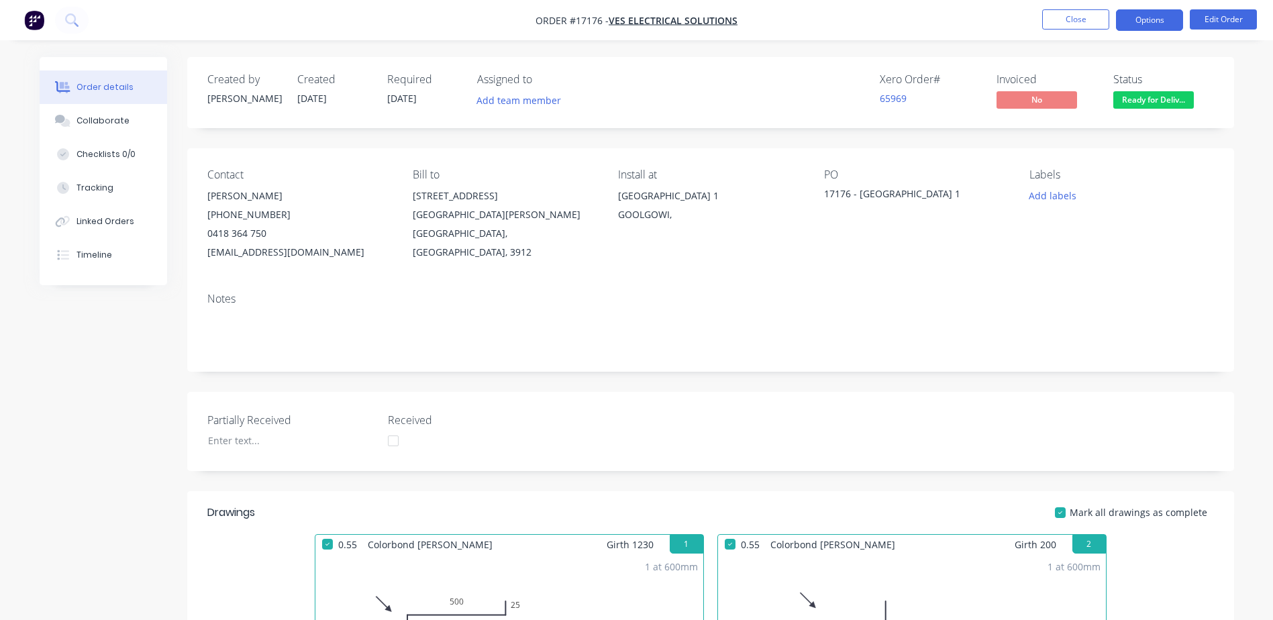
click at [1142, 19] on button "Options" at bounding box center [1149, 19] width 67 height 21
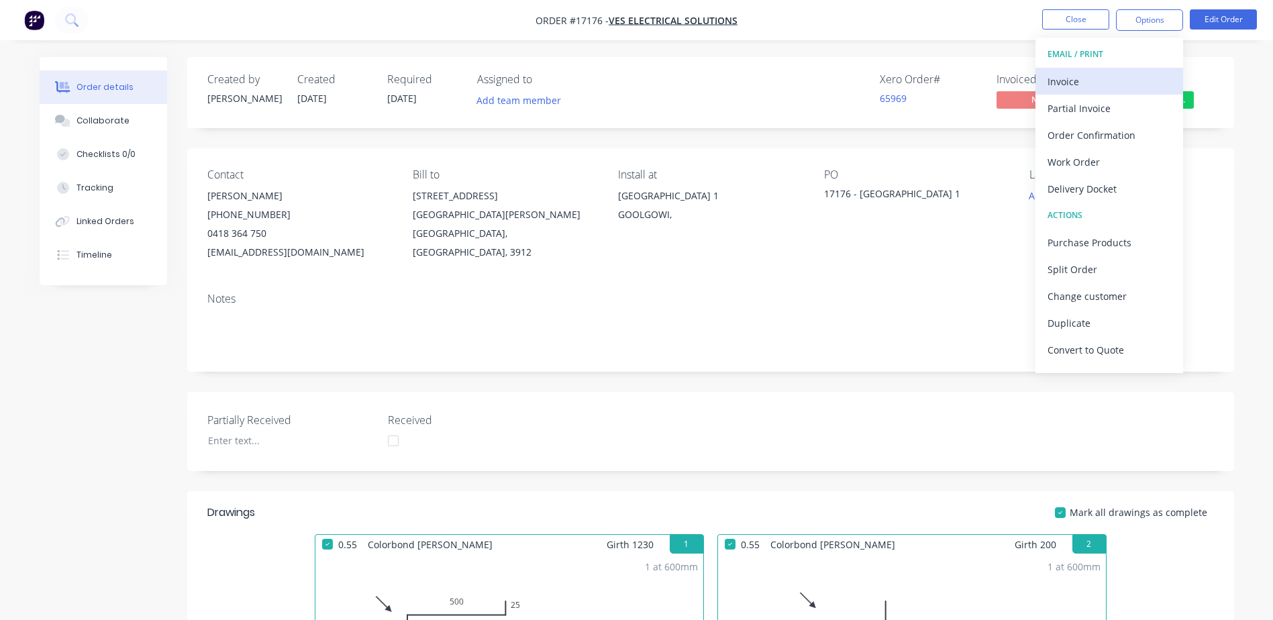
click at [1074, 80] on div "Invoice" at bounding box center [1108, 81] width 123 height 19
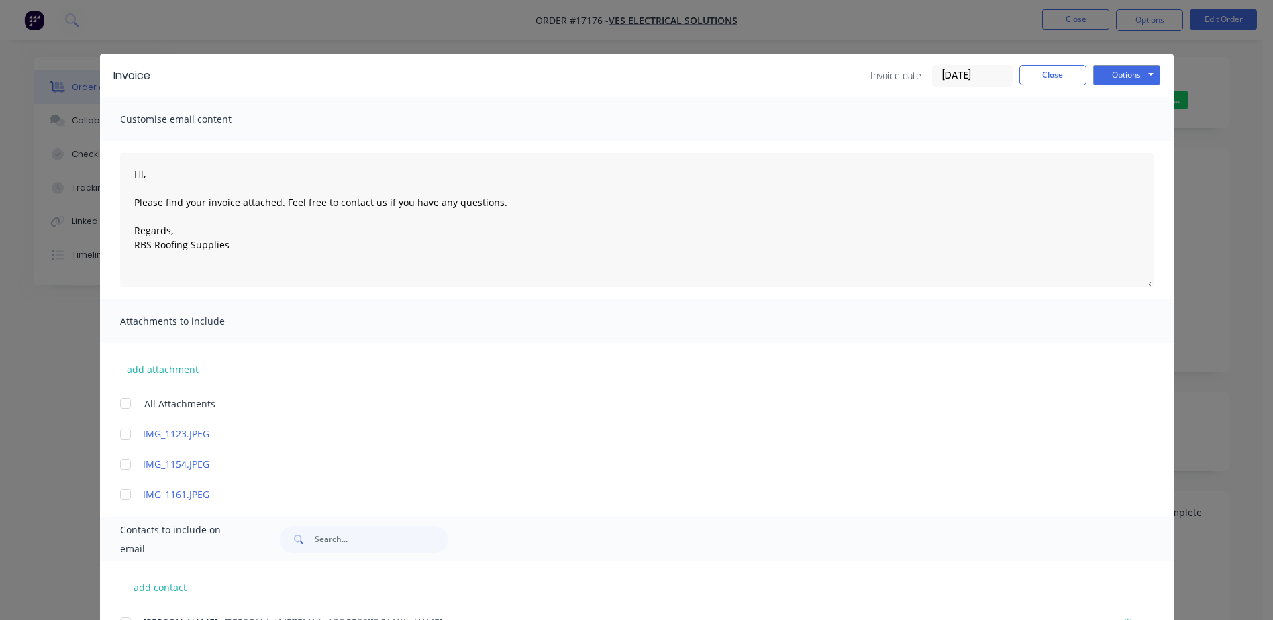
click at [120, 409] on div at bounding box center [125, 403] width 27 height 27
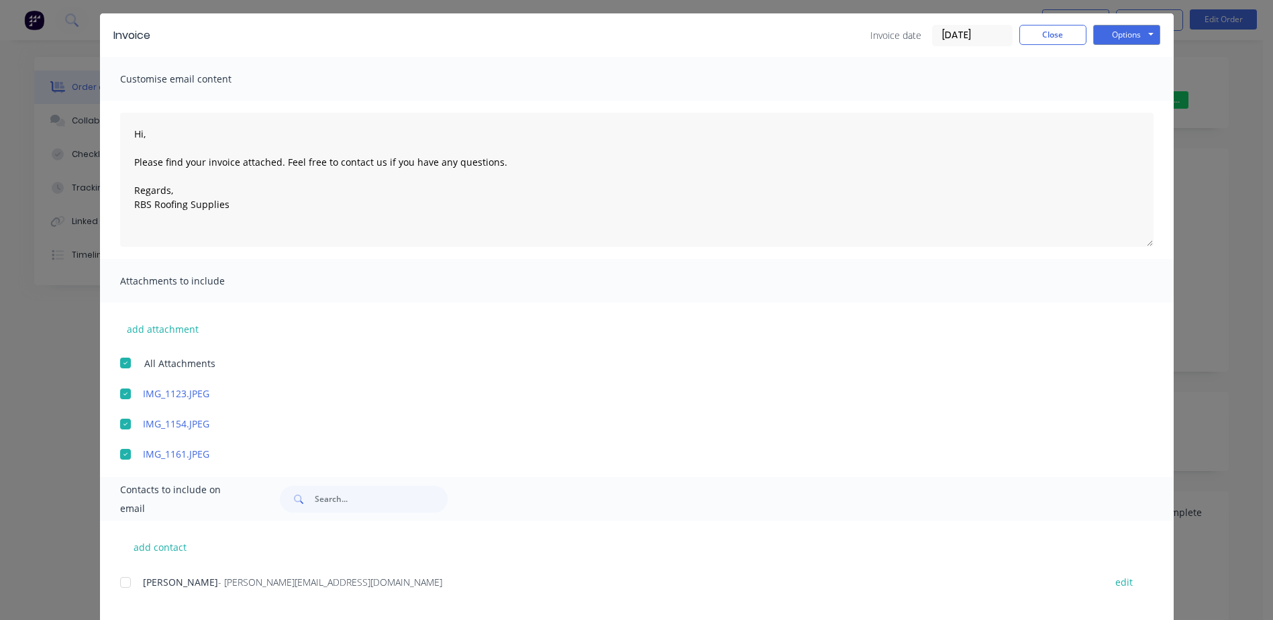
scroll to position [62, 0]
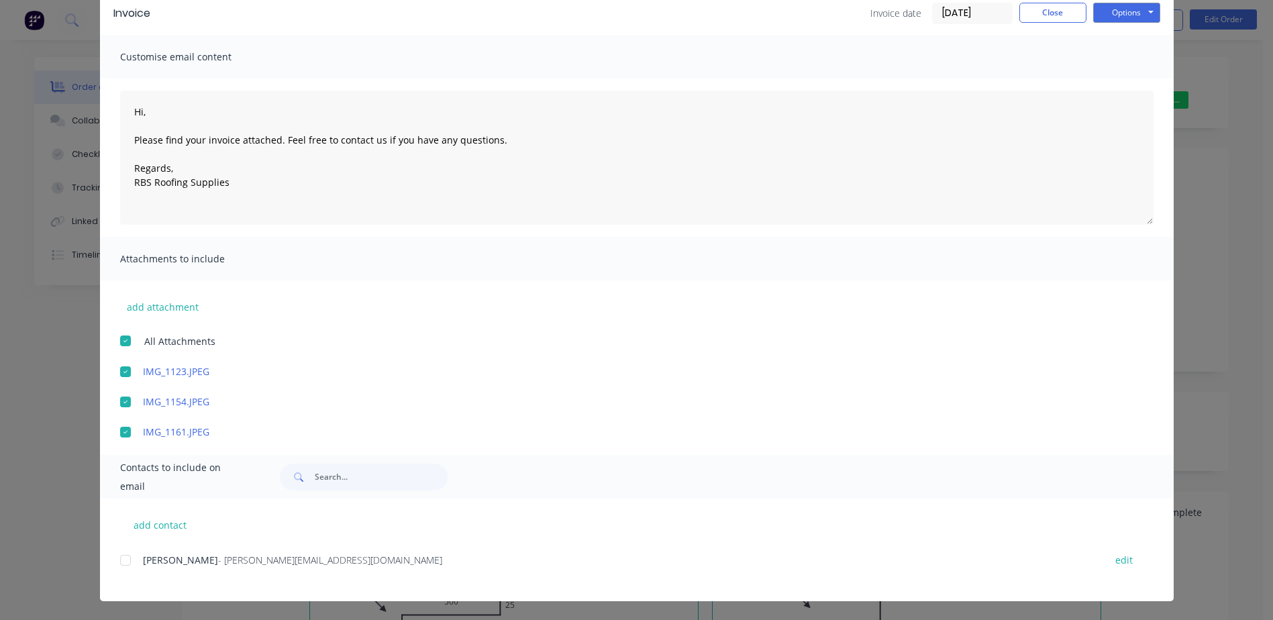
click at [121, 564] on div at bounding box center [125, 560] width 27 height 27
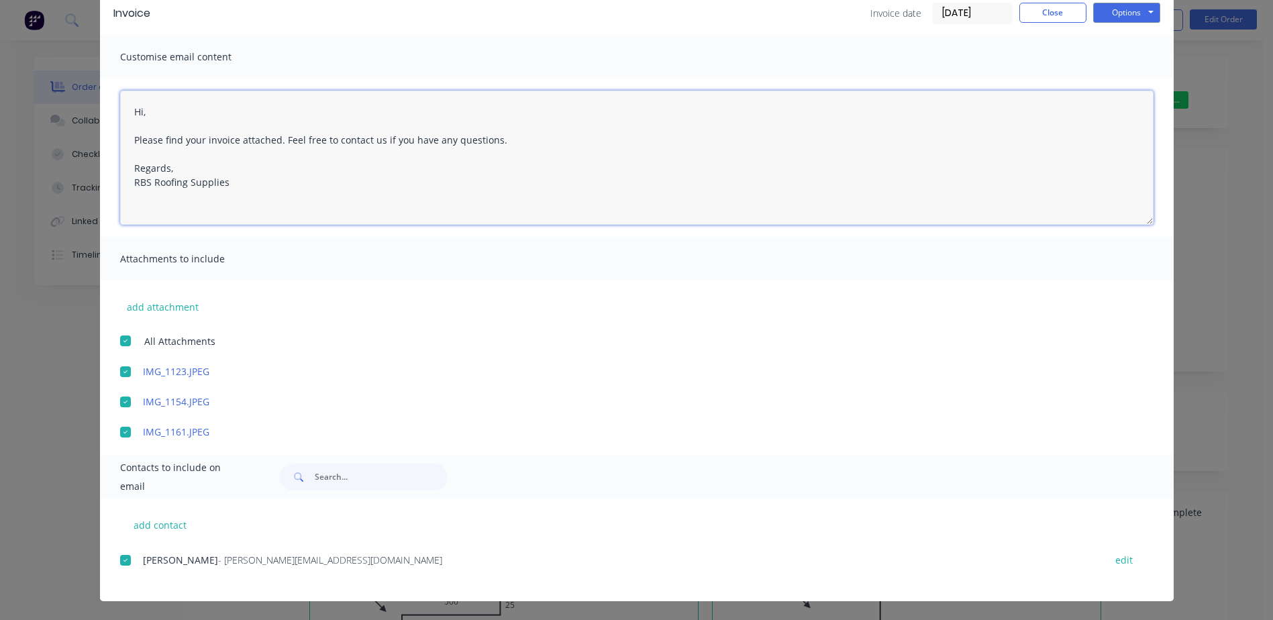
click at [174, 113] on textarea "Hi, Please find your invoice attached. Feel free to contact us if you have any …" at bounding box center [636, 158] width 1033 height 134
type textarea "Hi Luke, Please find your invoice attached. Feel free to contact us if you have…"
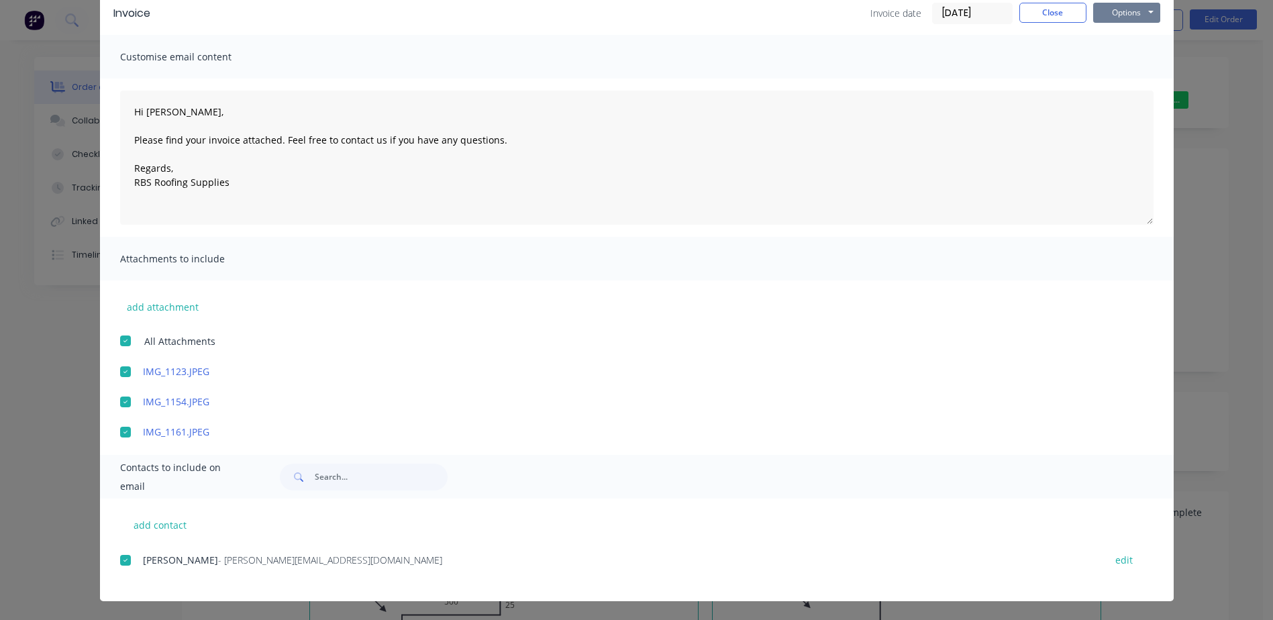
click at [1144, 7] on button "Options" at bounding box center [1126, 13] width 67 height 20
click at [1125, 78] on button "Email" at bounding box center [1136, 81] width 86 height 22
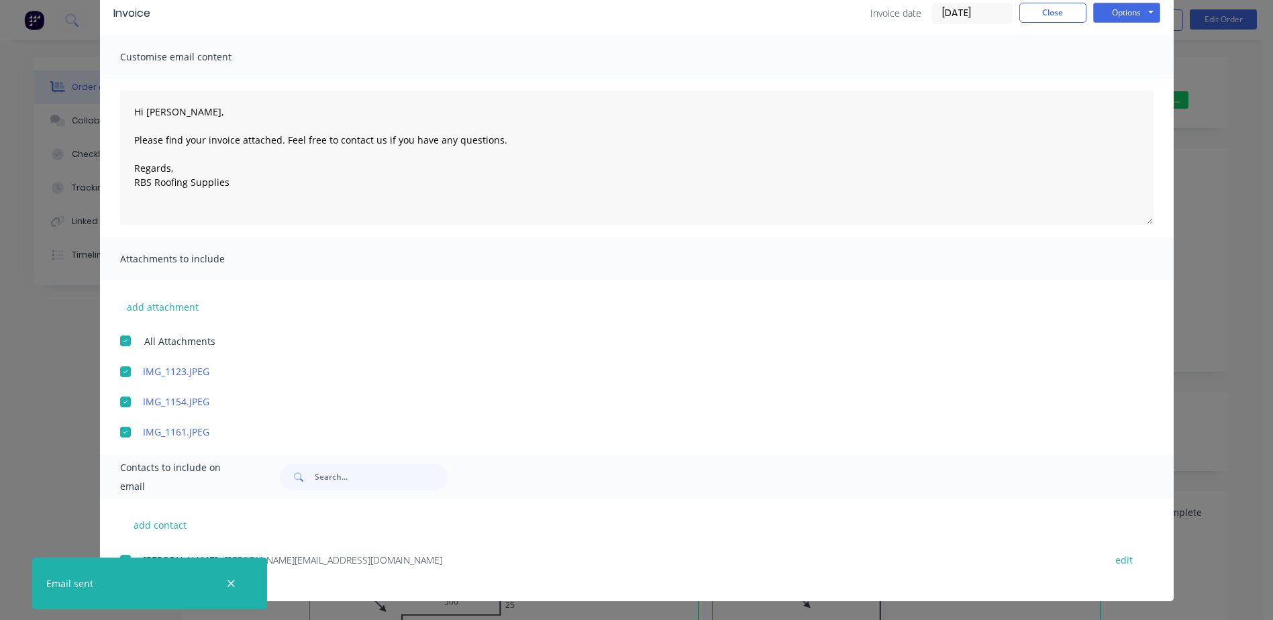
scroll to position [0, 0]
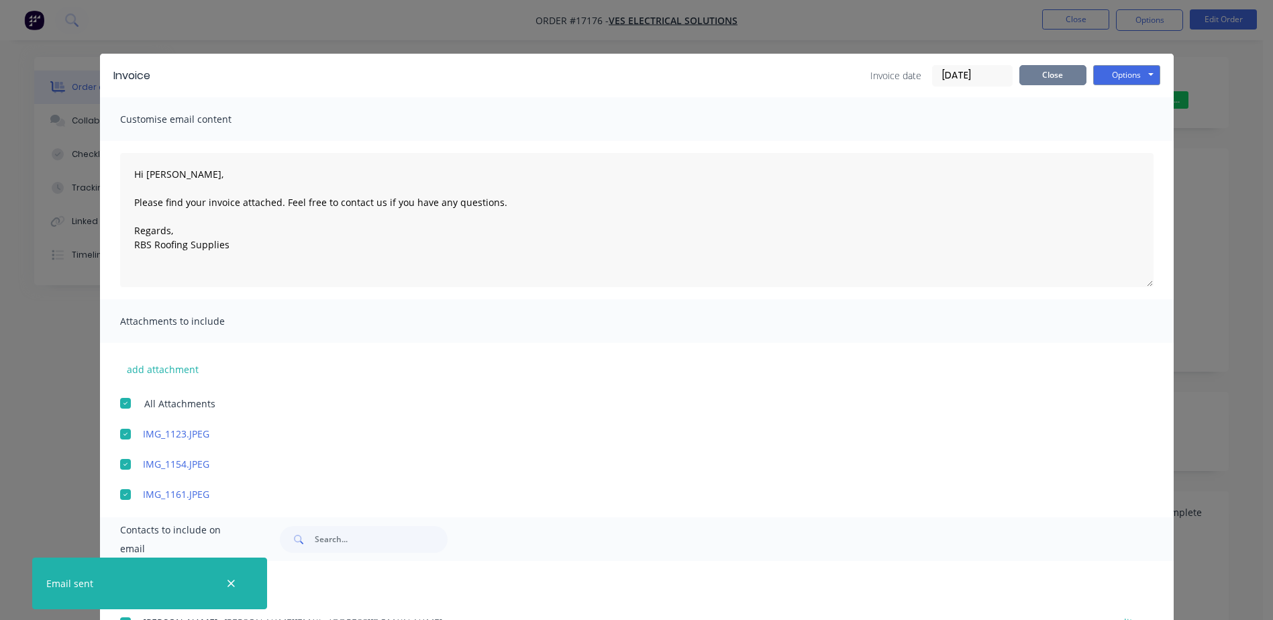
click at [1042, 72] on button "Close" at bounding box center [1052, 75] width 67 height 20
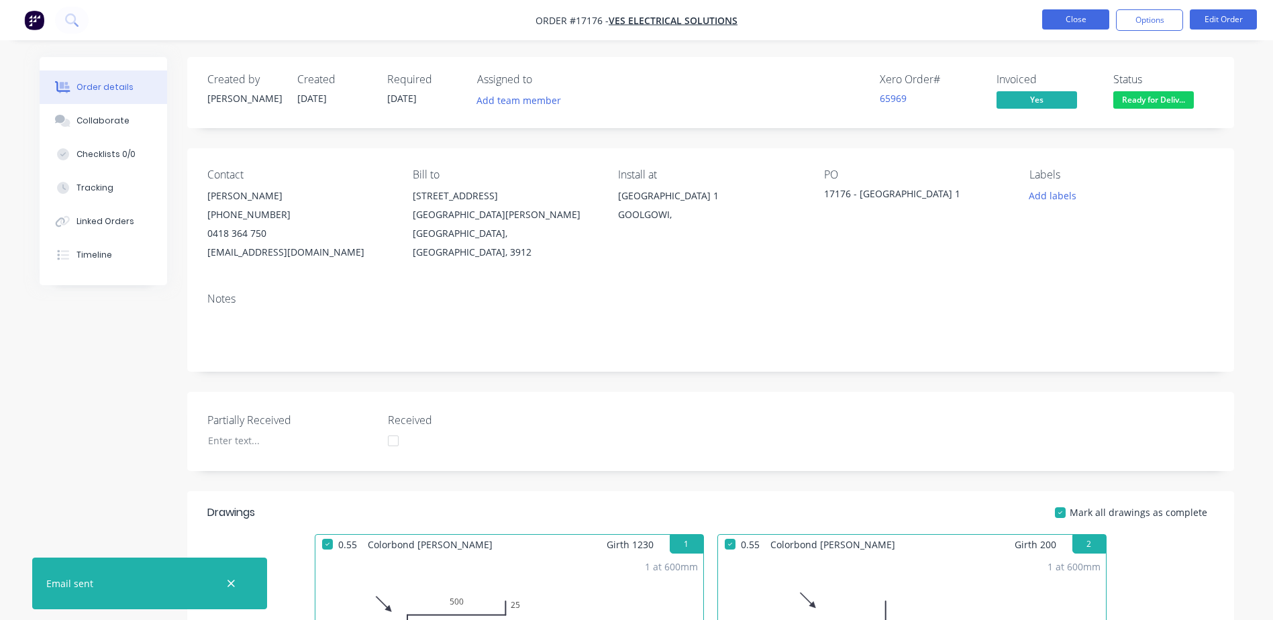
click at [1103, 17] on button "Close" at bounding box center [1075, 19] width 67 height 20
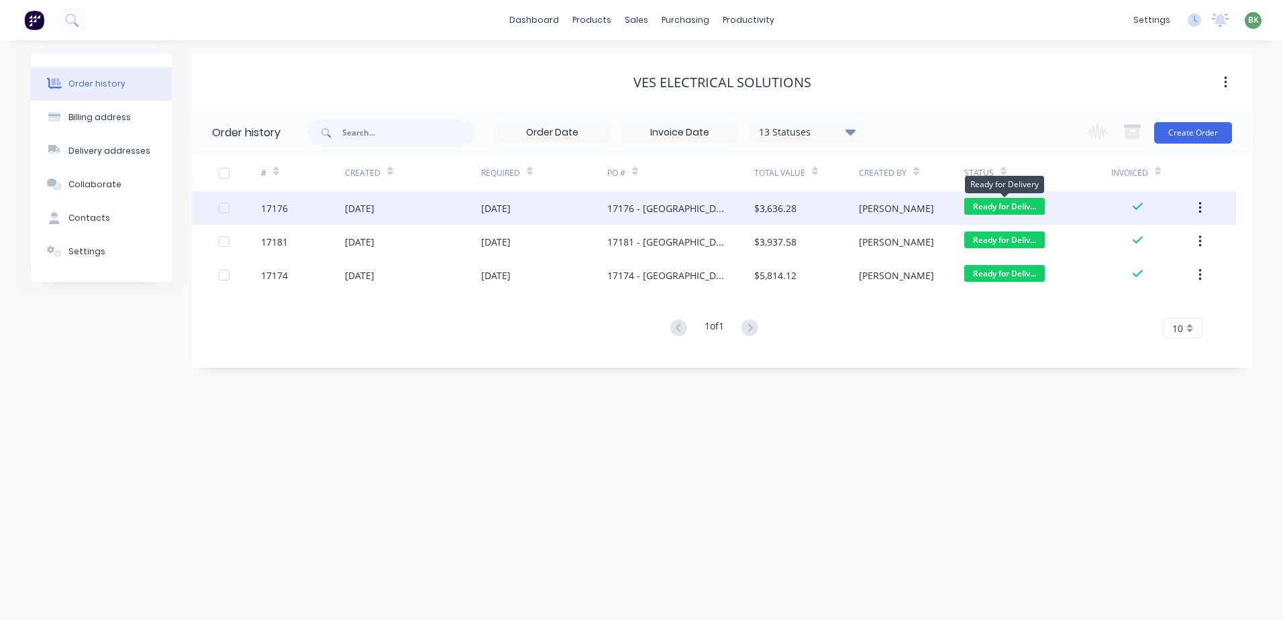
click at [999, 205] on span "Ready for Deliv..." at bounding box center [1004, 206] width 80 height 17
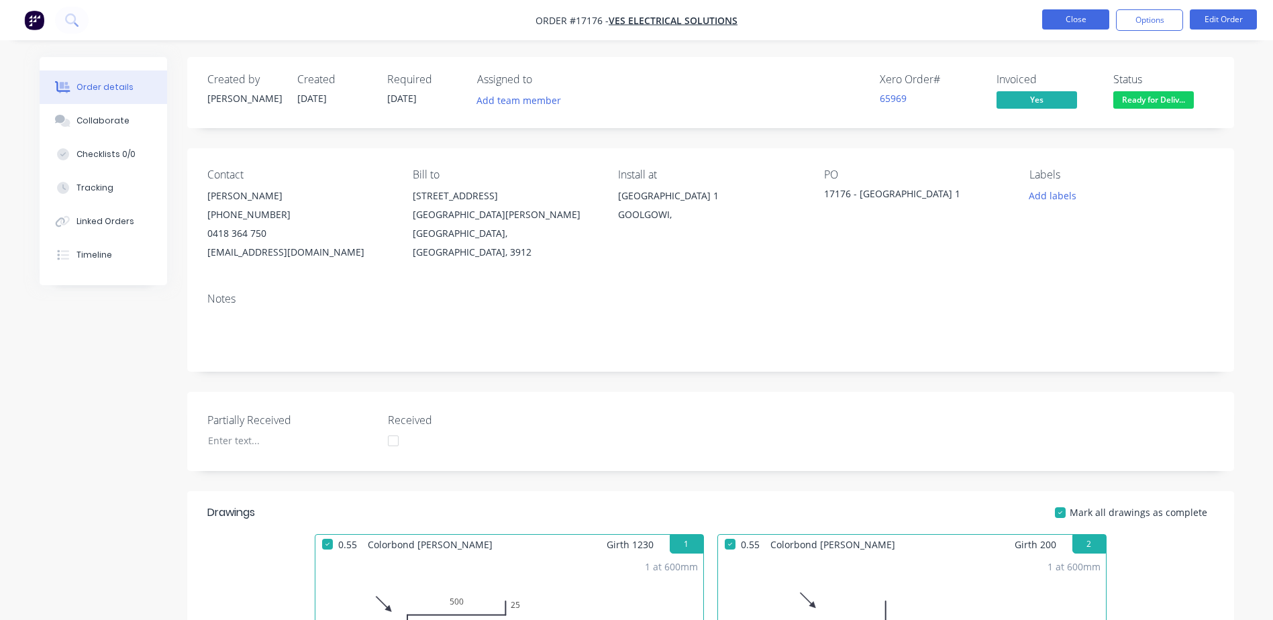
click at [1093, 21] on button "Close" at bounding box center [1075, 19] width 67 height 20
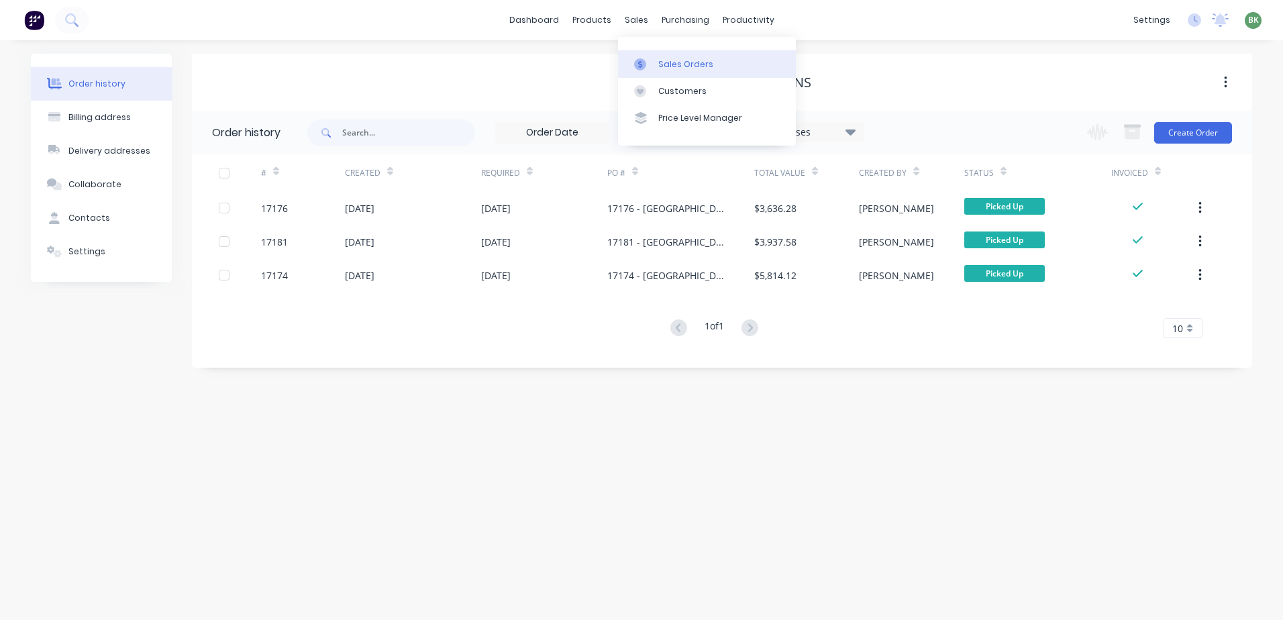
click at [664, 59] on div "Sales Orders" at bounding box center [685, 64] width 55 height 12
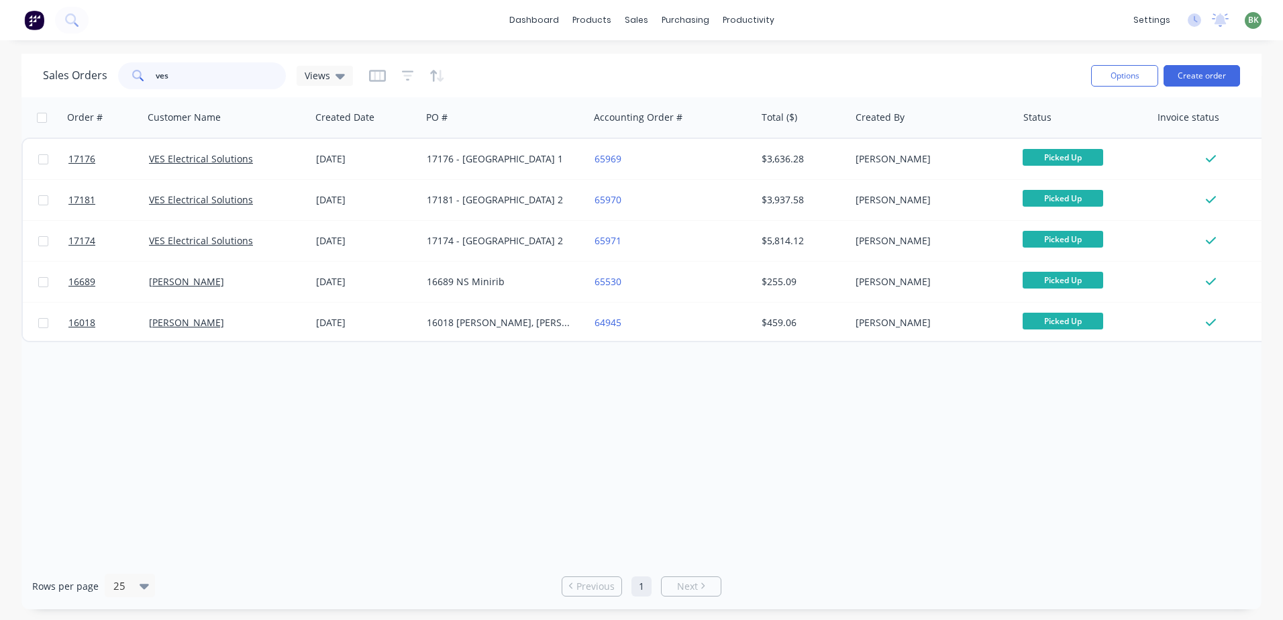
drag, startPoint x: 124, startPoint y: 70, endPoint x: 51, endPoint y: 70, distance: 73.1
click at [53, 70] on div "Sales Orders ves Views" at bounding box center [198, 75] width 310 height 27
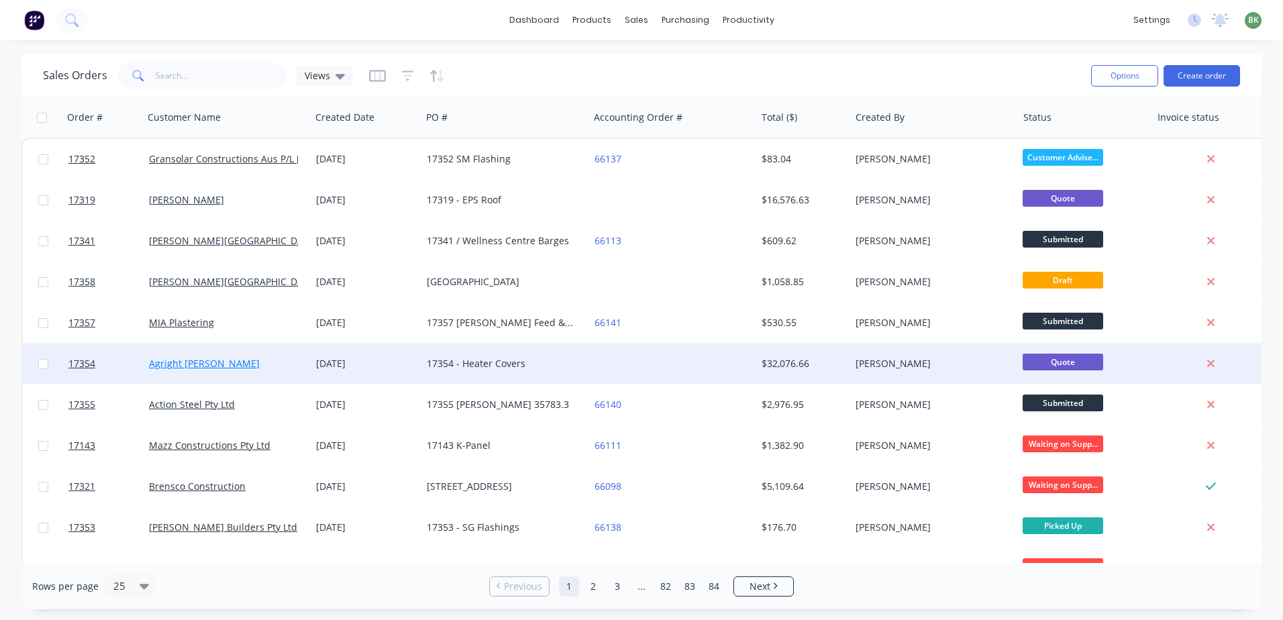
click at [188, 368] on link "Agright Griffith" at bounding box center [204, 363] width 111 height 13
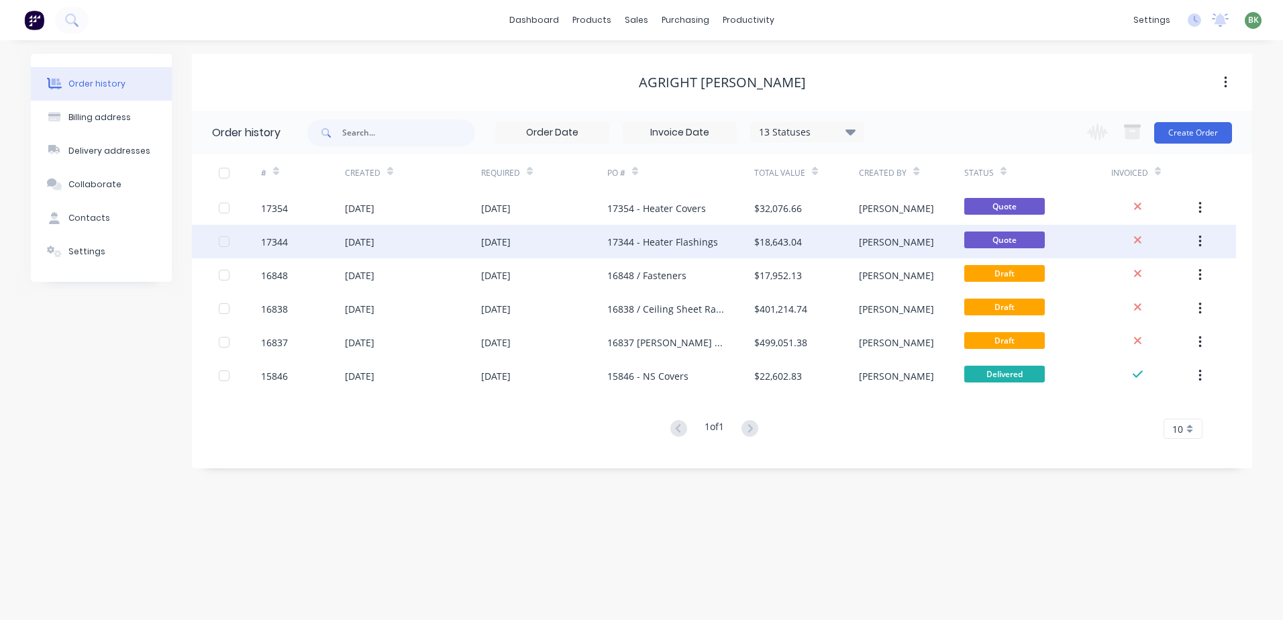
click at [734, 245] on div "17344 - Heater Flashings" at bounding box center [680, 242] width 147 height 34
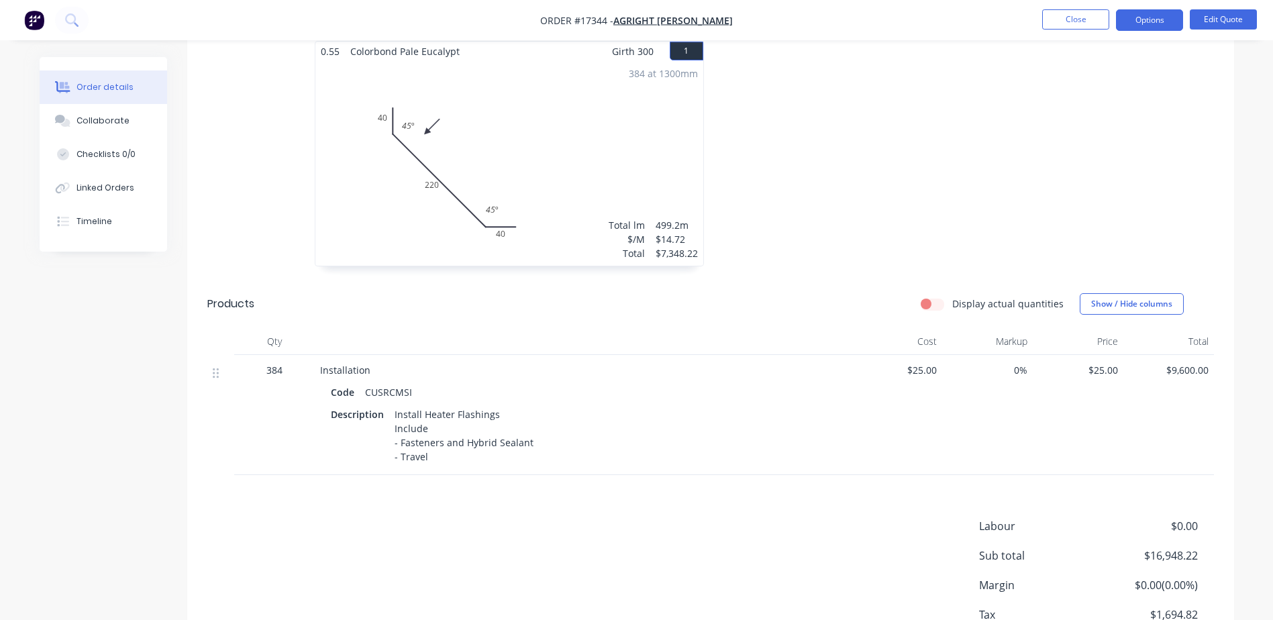
scroll to position [537, 0]
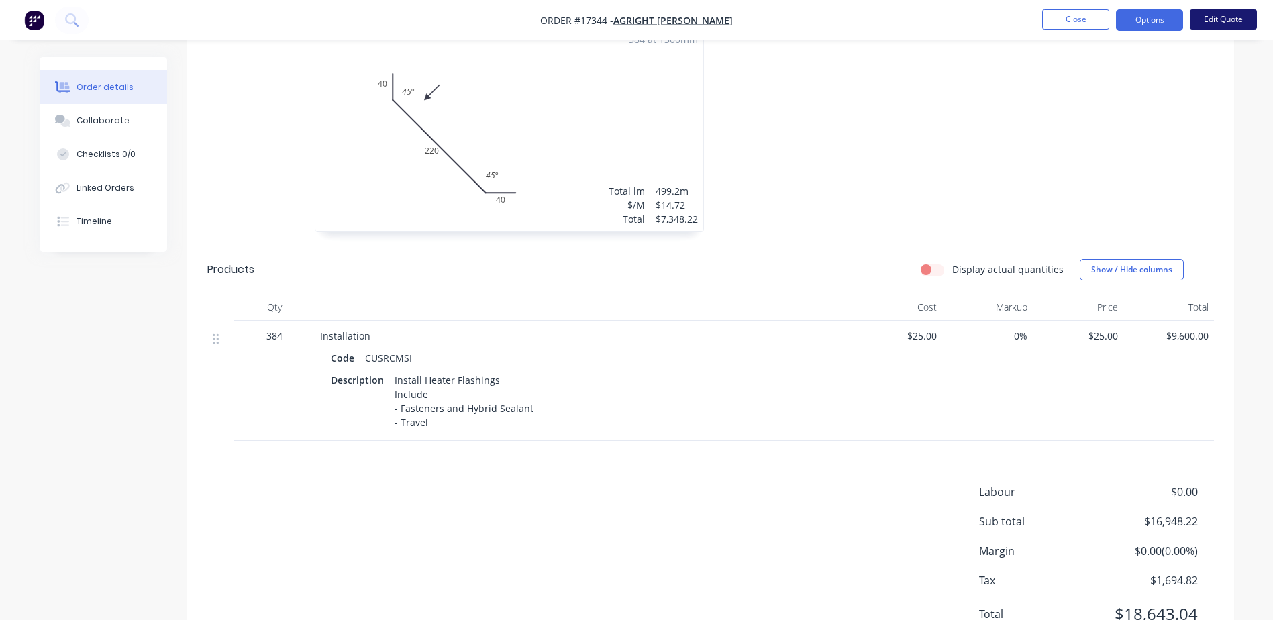
click at [1228, 20] on button "Edit Quote" at bounding box center [1222, 19] width 67 height 20
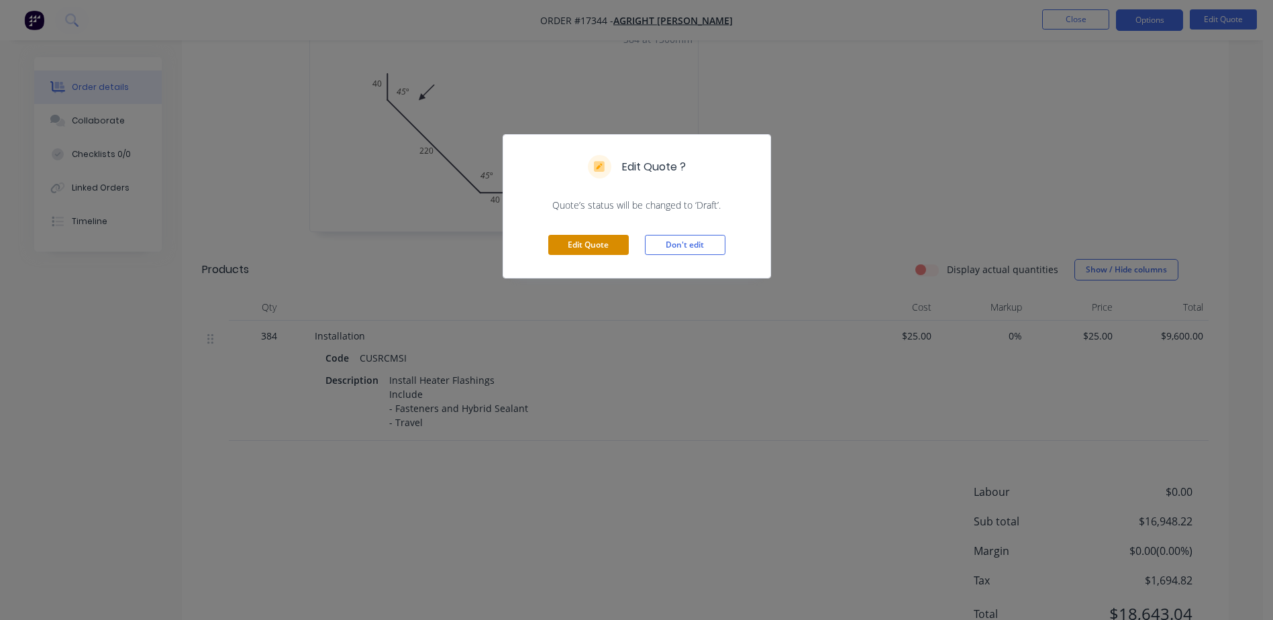
click at [597, 243] on button "Edit Quote" at bounding box center [588, 245] width 80 height 20
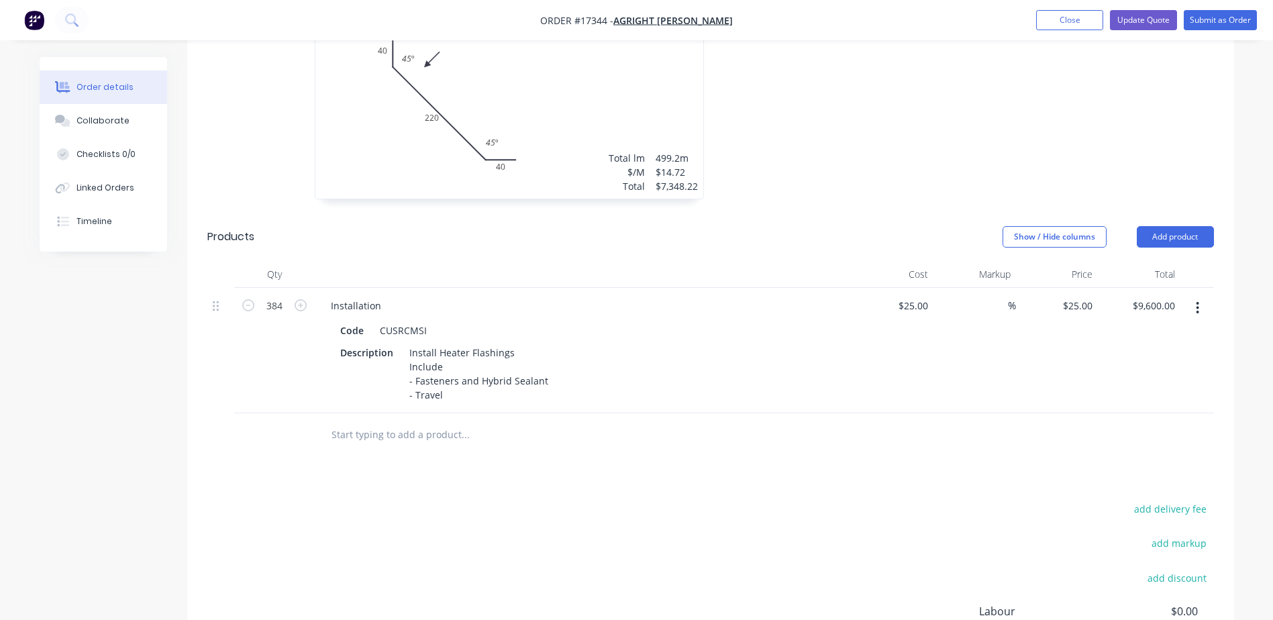
scroll to position [604, 0]
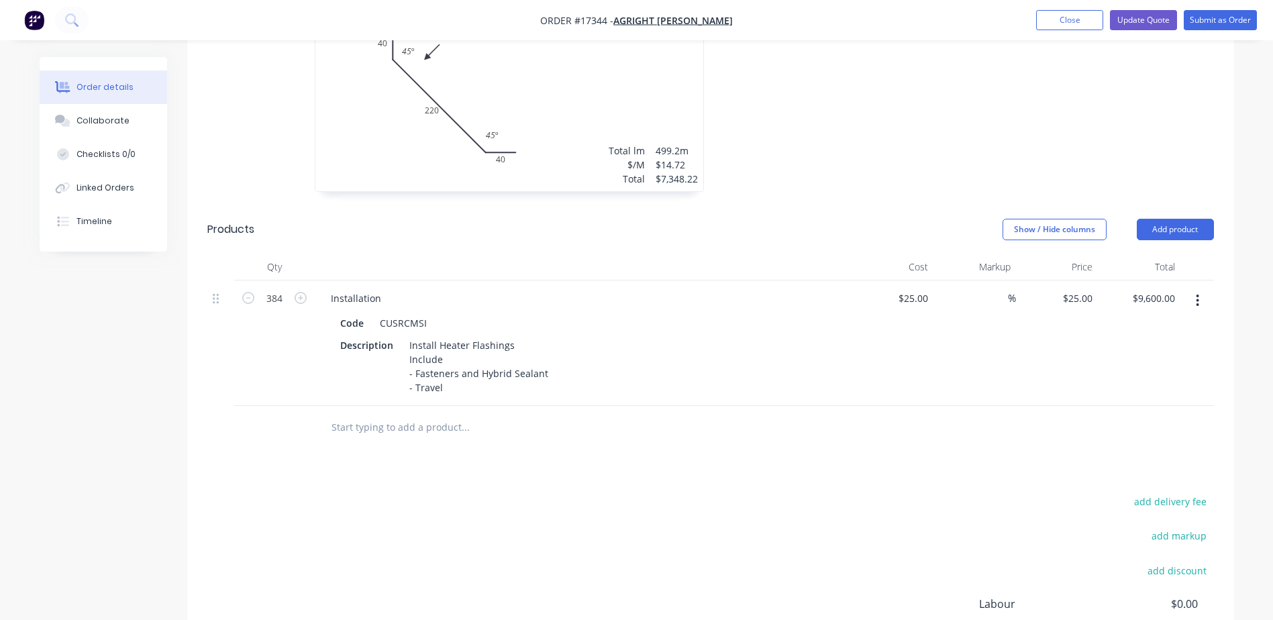
click at [1195, 293] on icon "button" at bounding box center [1196, 300] width 3 height 15
click at [1121, 407] on div "Delete" at bounding box center [1149, 416] width 103 height 19
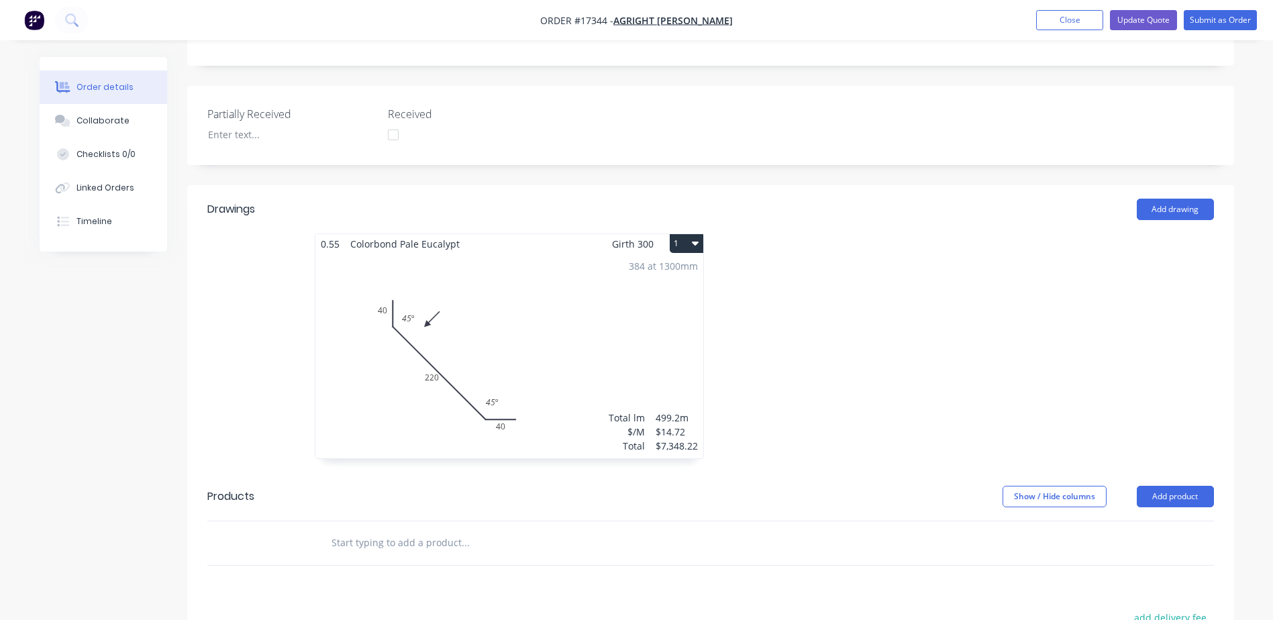
scroll to position [335, 0]
click at [1140, 19] on button "Update Quote" at bounding box center [1143, 20] width 67 height 20
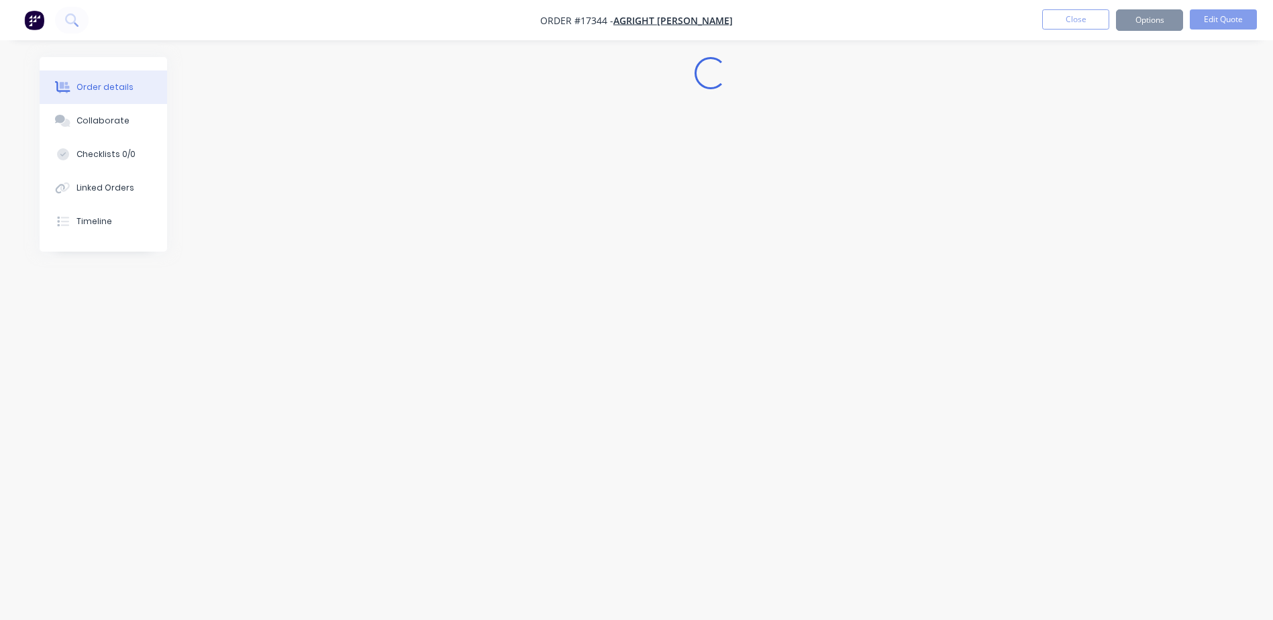
scroll to position [0, 0]
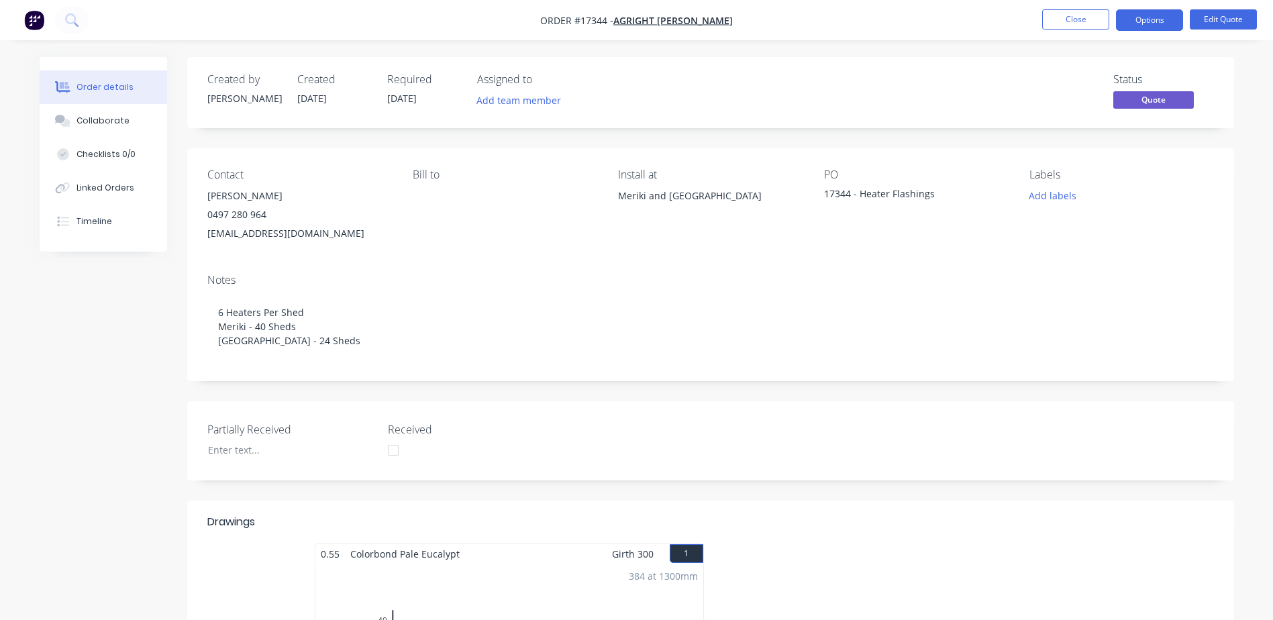
click at [1140, 19] on button "Options" at bounding box center [1149, 19] width 67 height 21
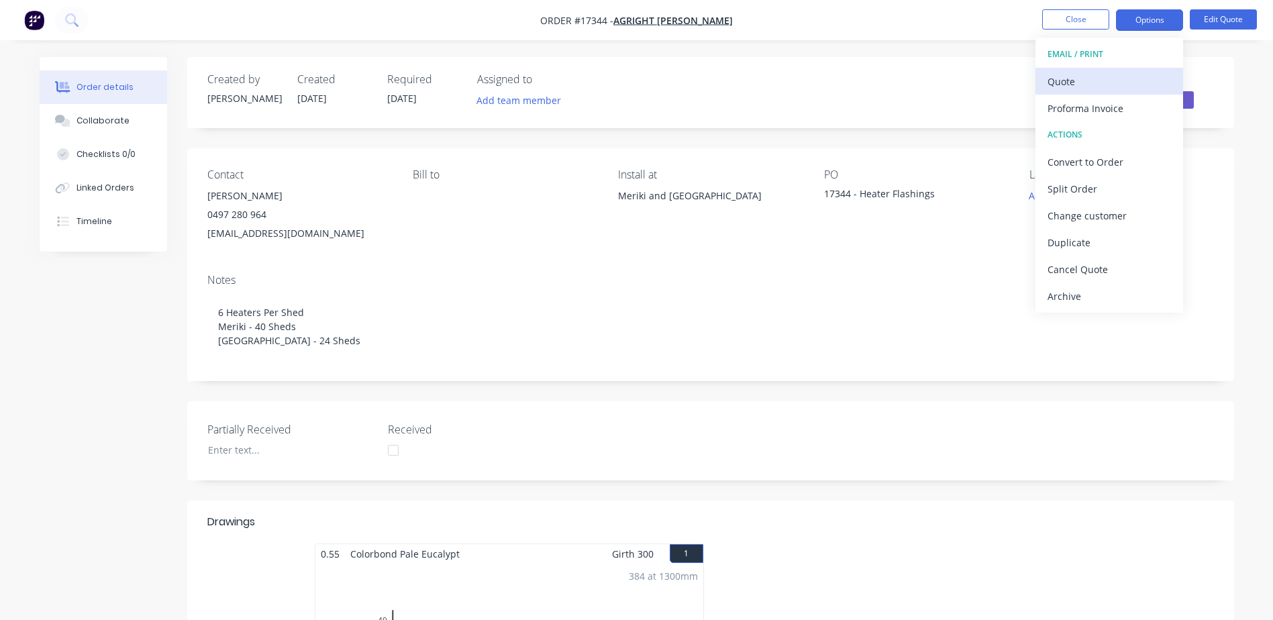
click at [1065, 85] on div "Quote" at bounding box center [1108, 81] width 123 height 19
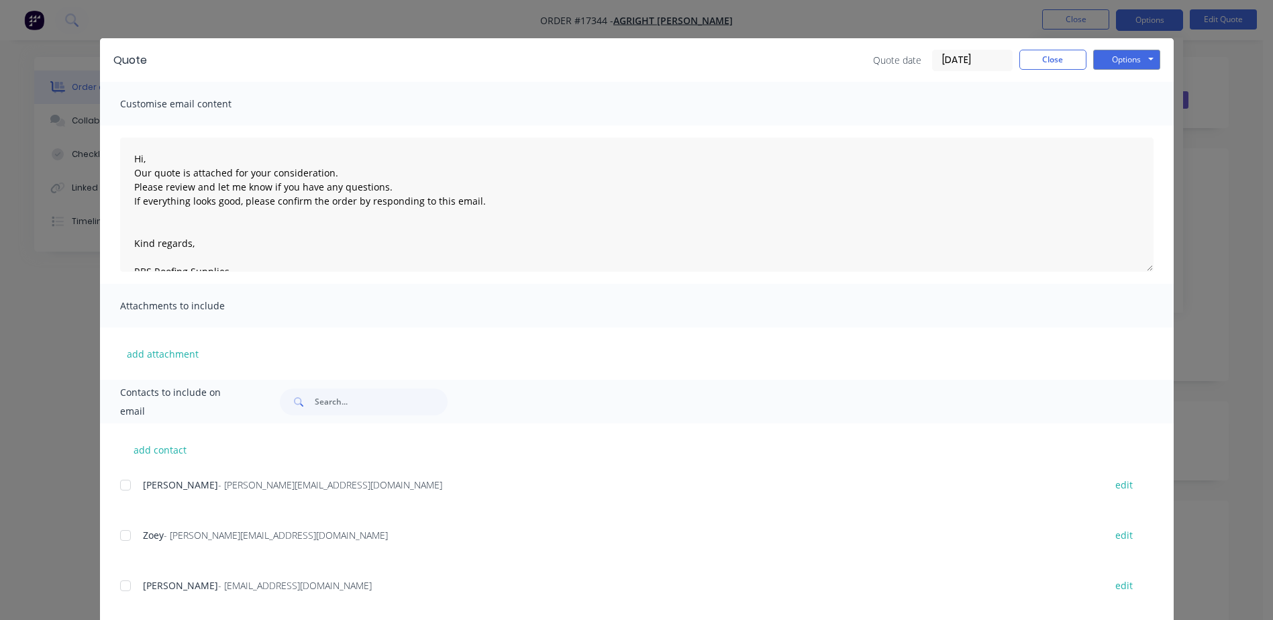
scroll to position [41, 0]
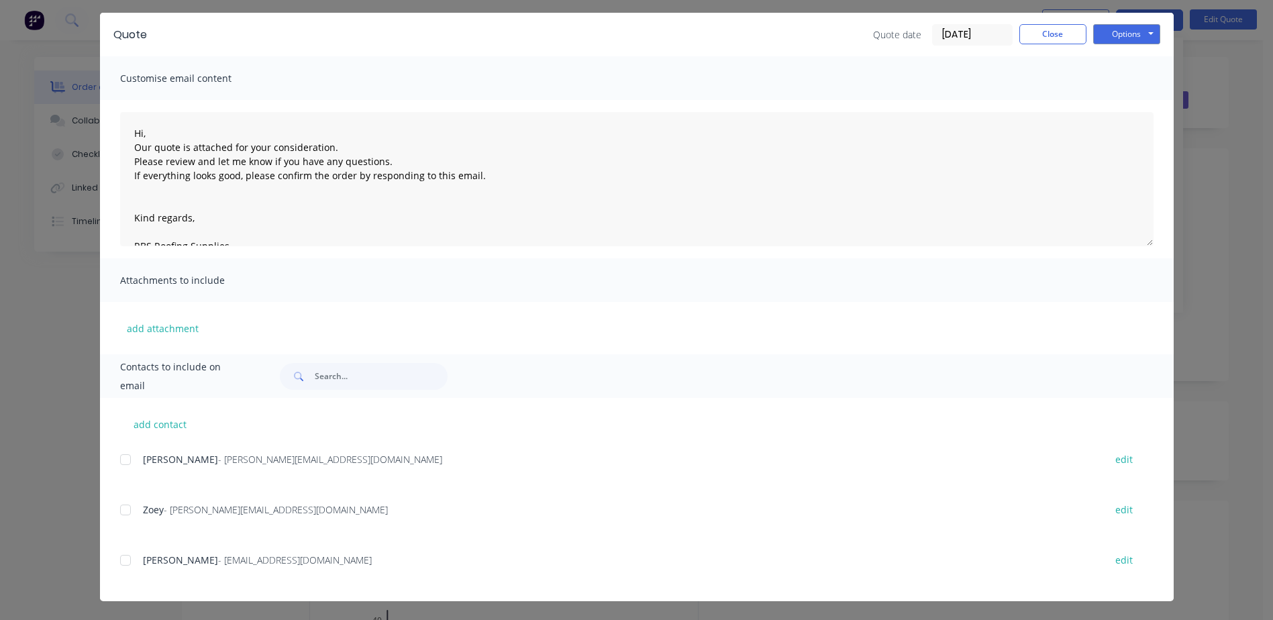
click at [120, 559] on div at bounding box center [125, 560] width 27 height 27
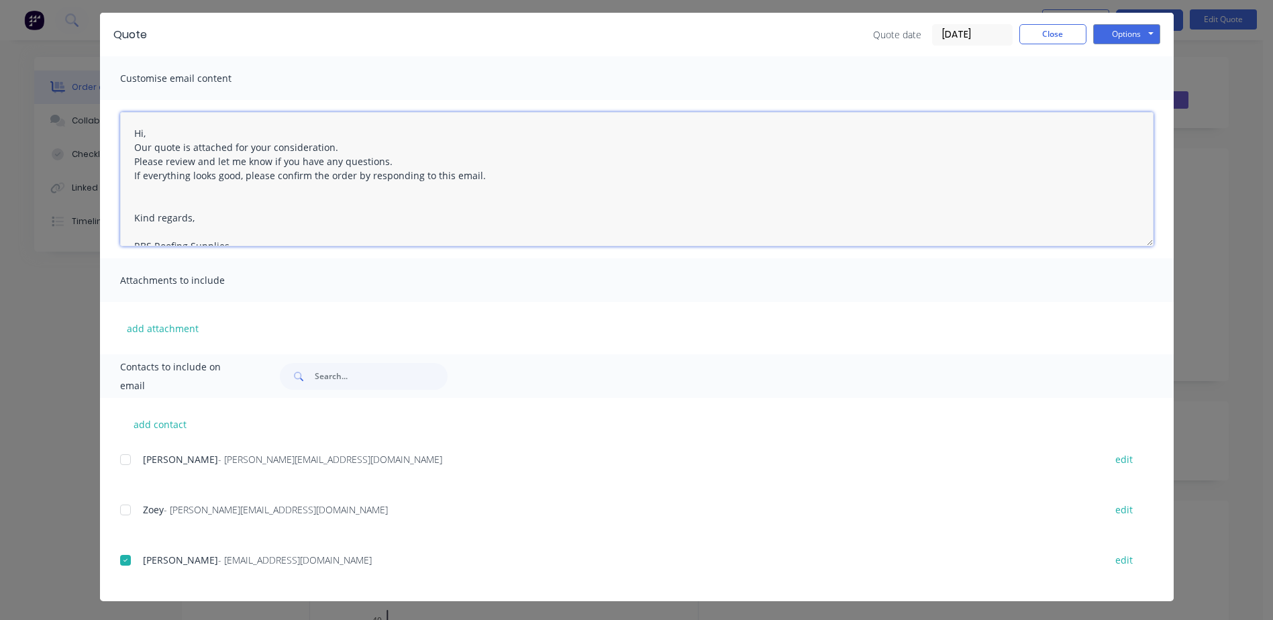
click at [158, 125] on textarea "Hi, Our quote is attached for your consideration. Please review and let me know…" at bounding box center [636, 179] width 1033 height 134
click at [345, 149] on textarea "Hi Bill, Our quote is attached for your consideration. Please review and let me…" at bounding box center [636, 179] width 1033 height 134
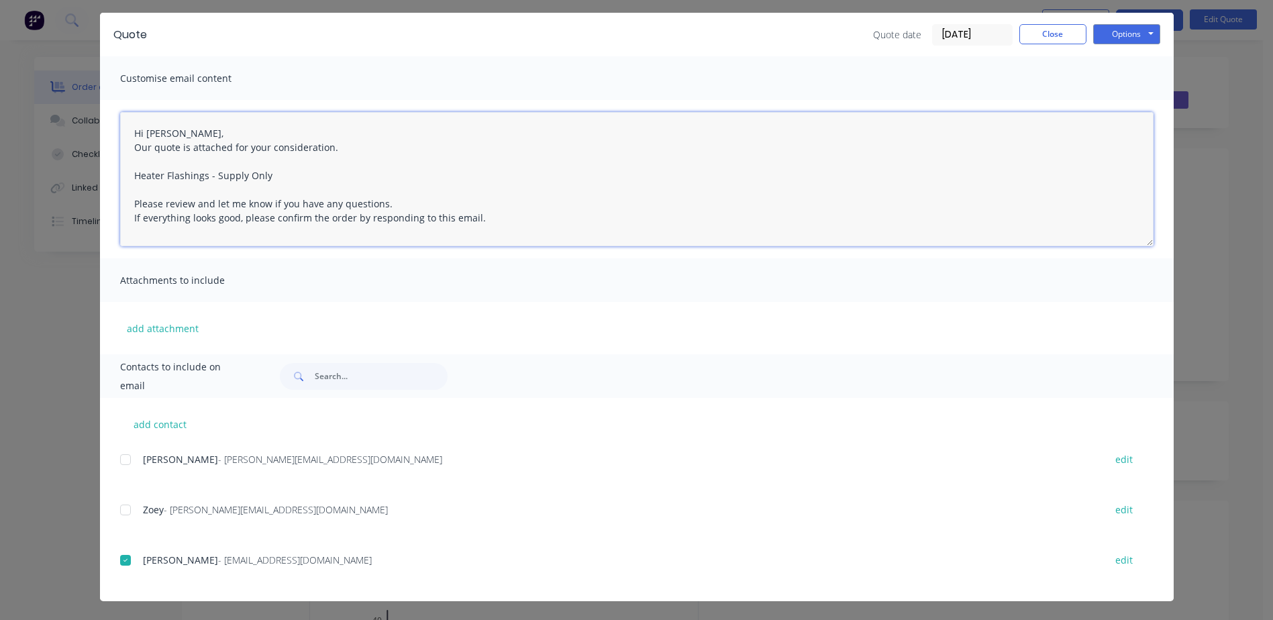
drag, startPoint x: 272, startPoint y: 173, endPoint x: 129, endPoint y: 172, distance: 142.9
click at [127, 172] on textarea "Hi Bill, Our quote is attached for your consideration. Heater Flashings - Suppl…" at bounding box center [636, 179] width 1033 height 134
type textarea "Hi Bill, Our quote is attached for your consideration. Heater Flashings - Suppl…"
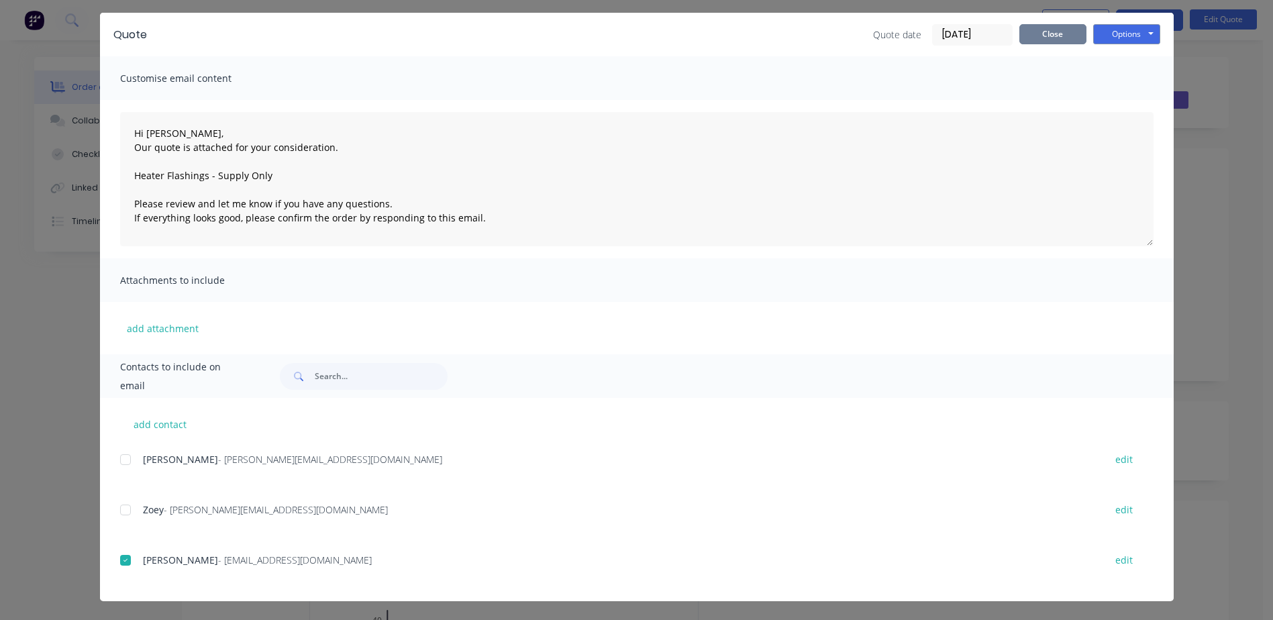
click at [1030, 44] on button "Close" at bounding box center [1052, 34] width 67 height 20
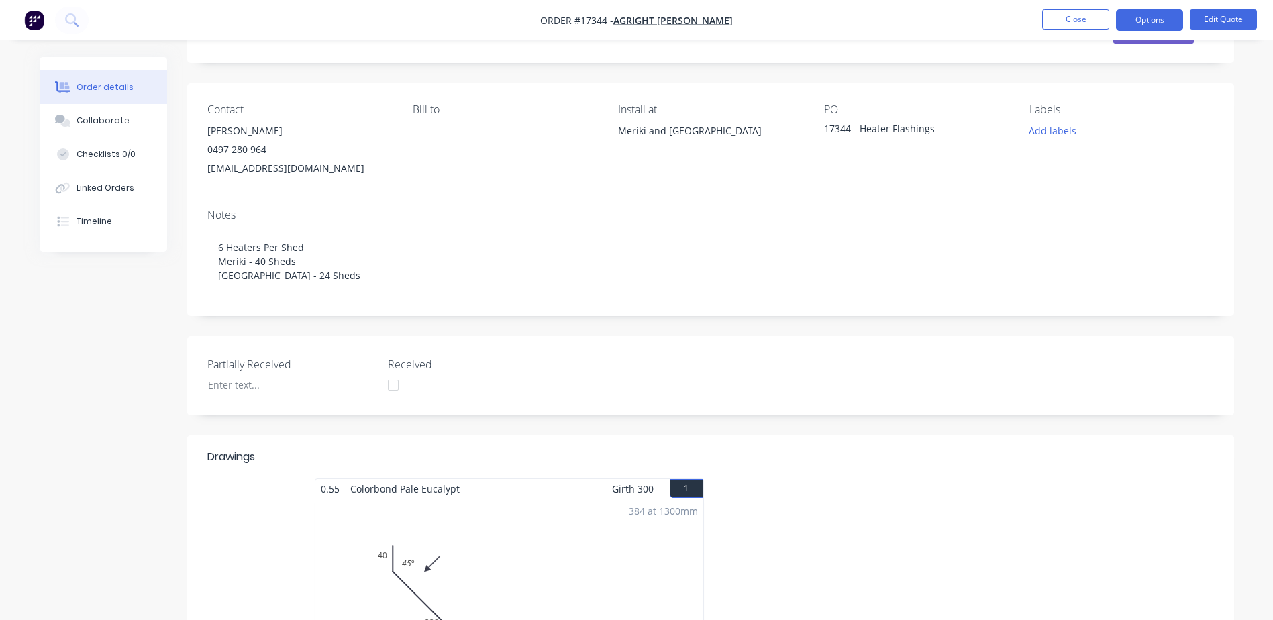
scroll to position [0, 0]
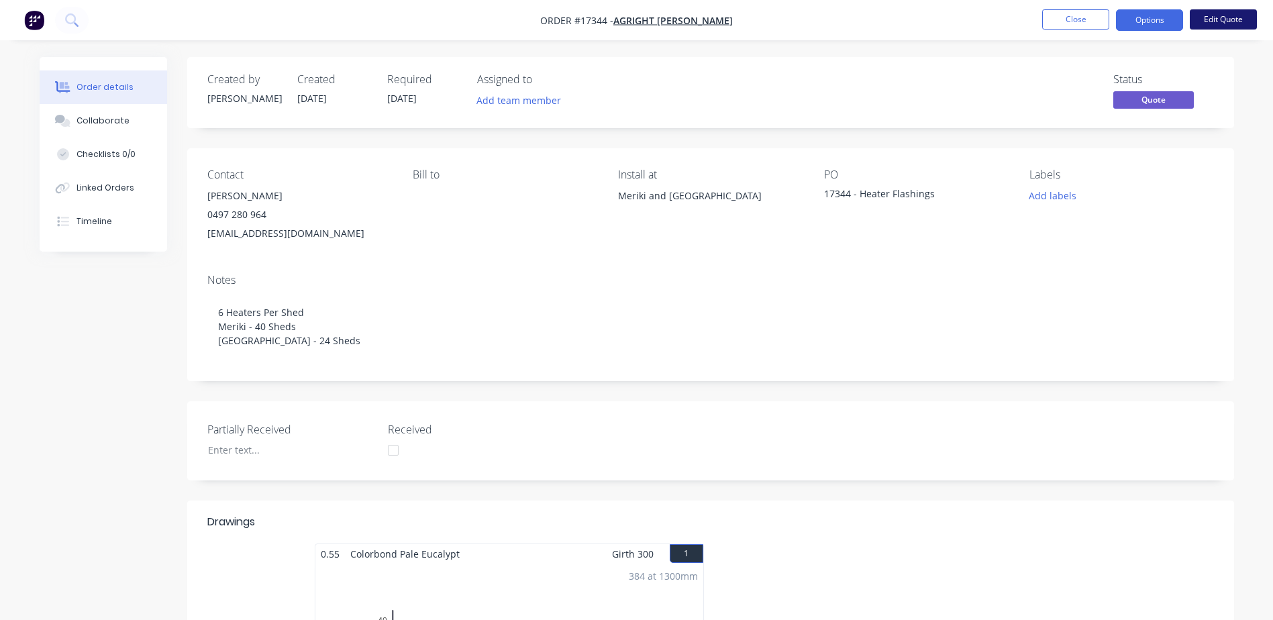
click at [1220, 23] on button "Edit Quote" at bounding box center [1222, 19] width 67 height 20
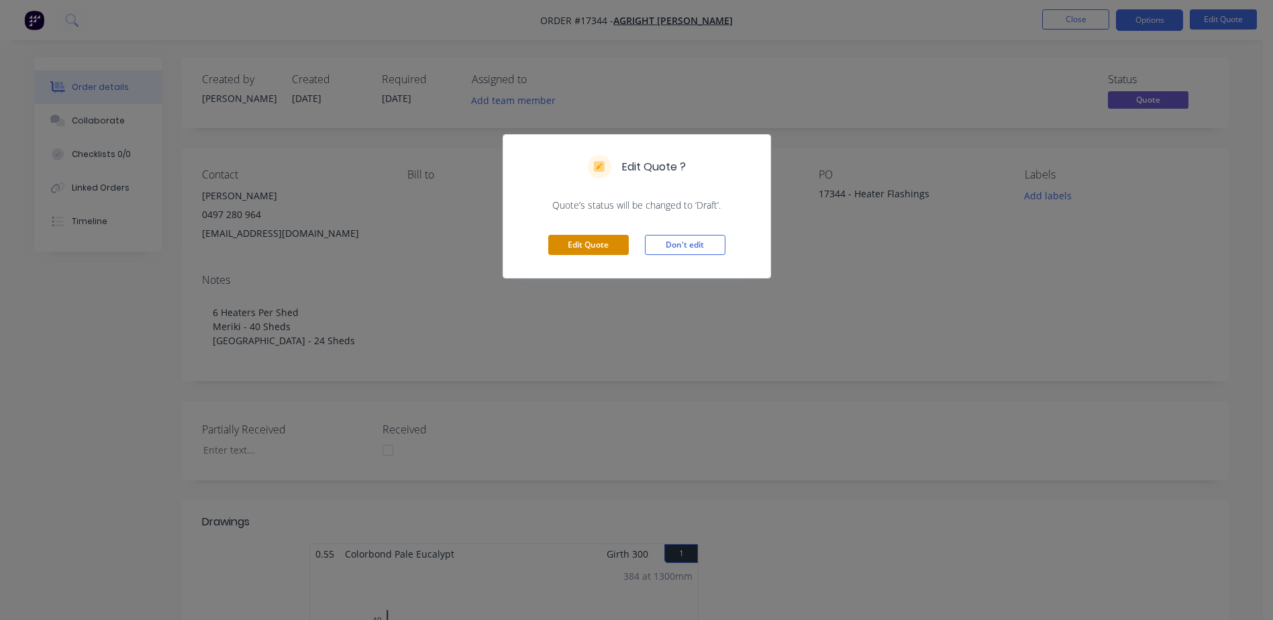
click at [584, 244] on button "Edit Quote" at bounding box center [588, 245] width 80 height 20
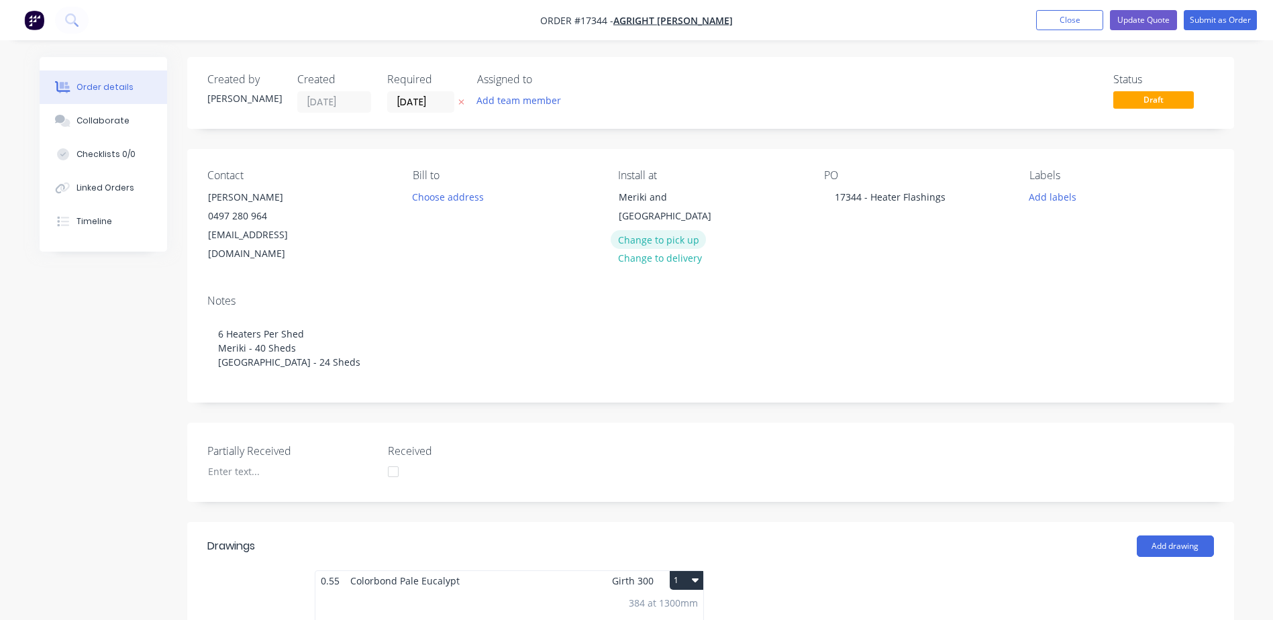
click at [679, 240] on button "Change to pick up" at bounding box center [657, 239] width 95 height 18
click at [837, 294] on div "Notes" at bounding box center [710, 300] width 1006 height 13
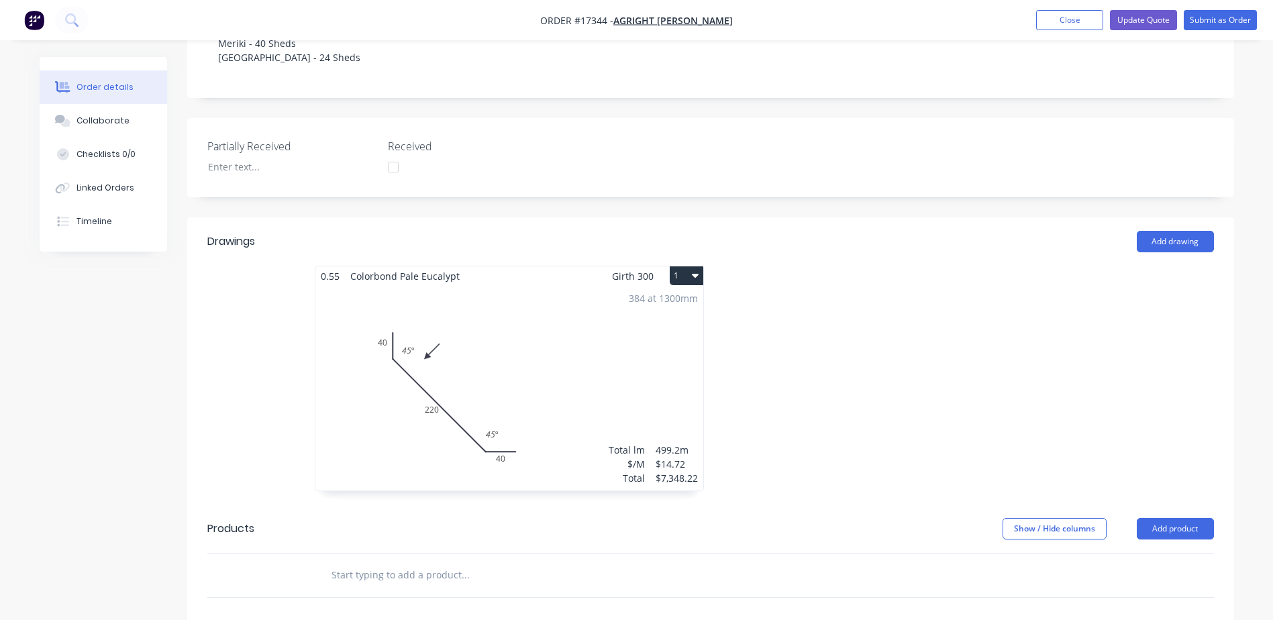
scroll to position [335, 0]
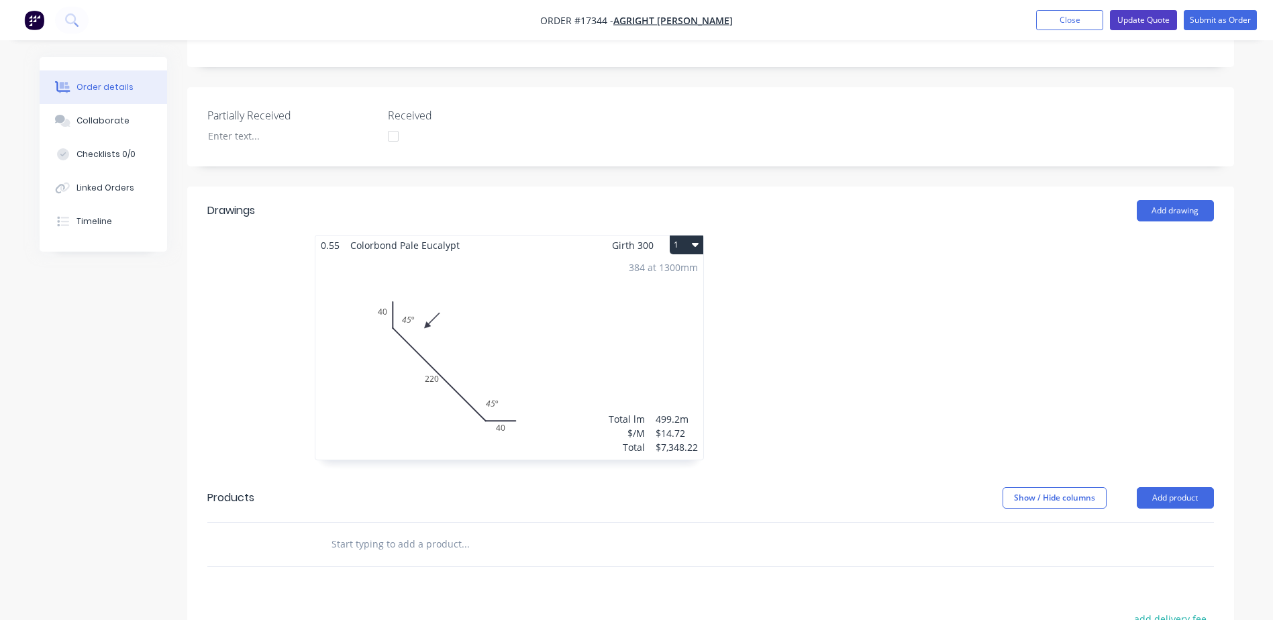
click at [1140, 20] on button "Update Quote" at bounding box center [1143, 20] width 67 height 20
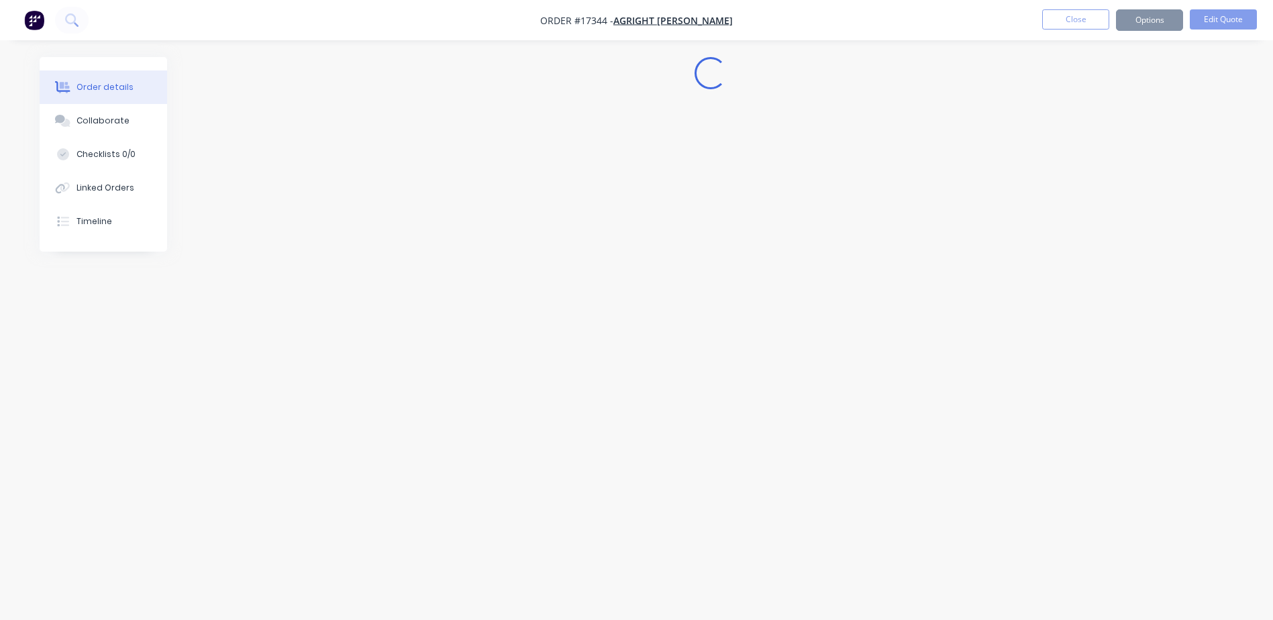
scroll to position [0, 0]
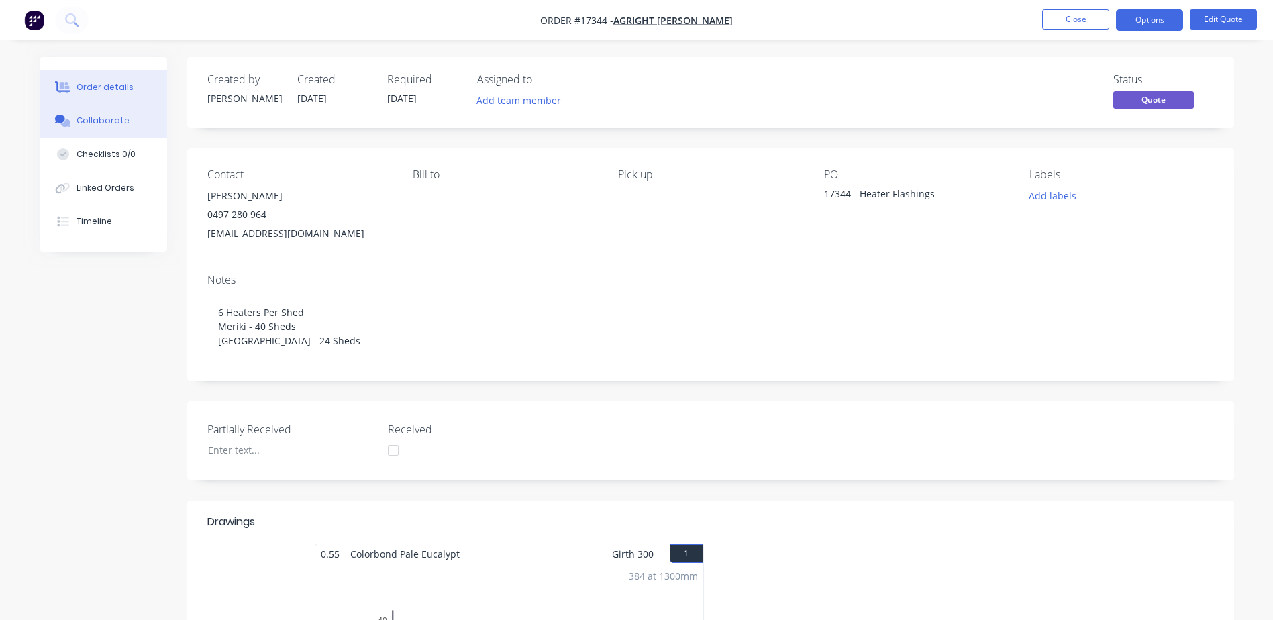
click at [89, 133] on button "Collaborate" at bounding box center [103, 121] width 127 height 34
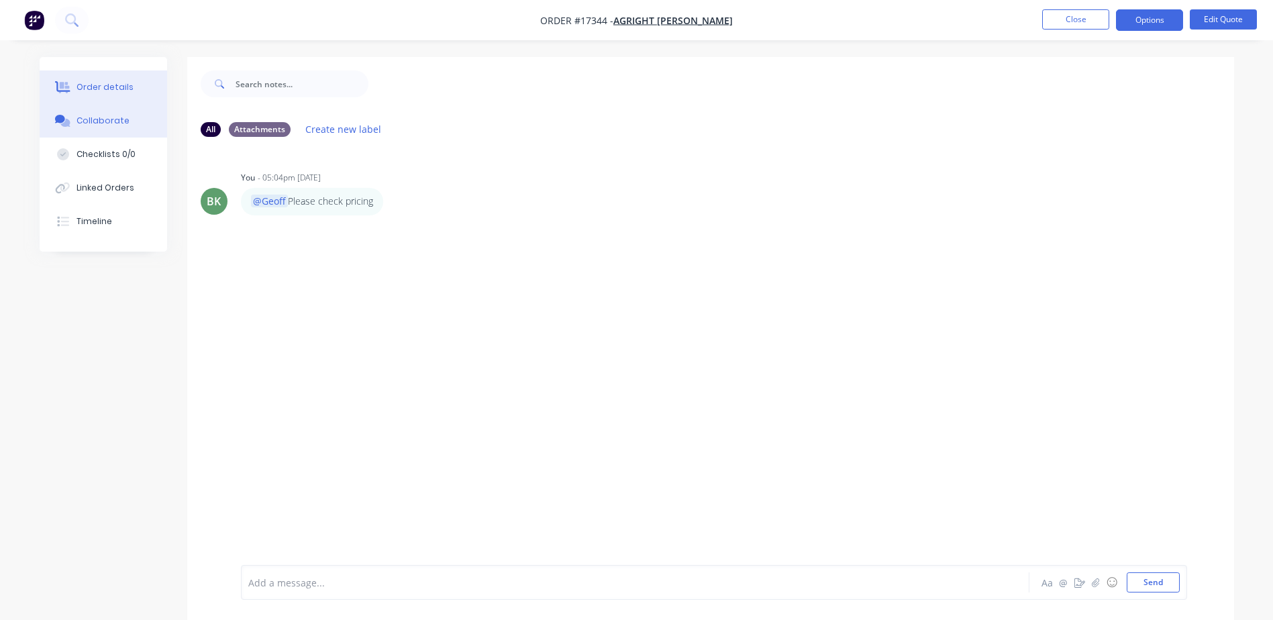
click at [94, 95] on button "Order details" at bounding box center [103, 87] width 127 height 34
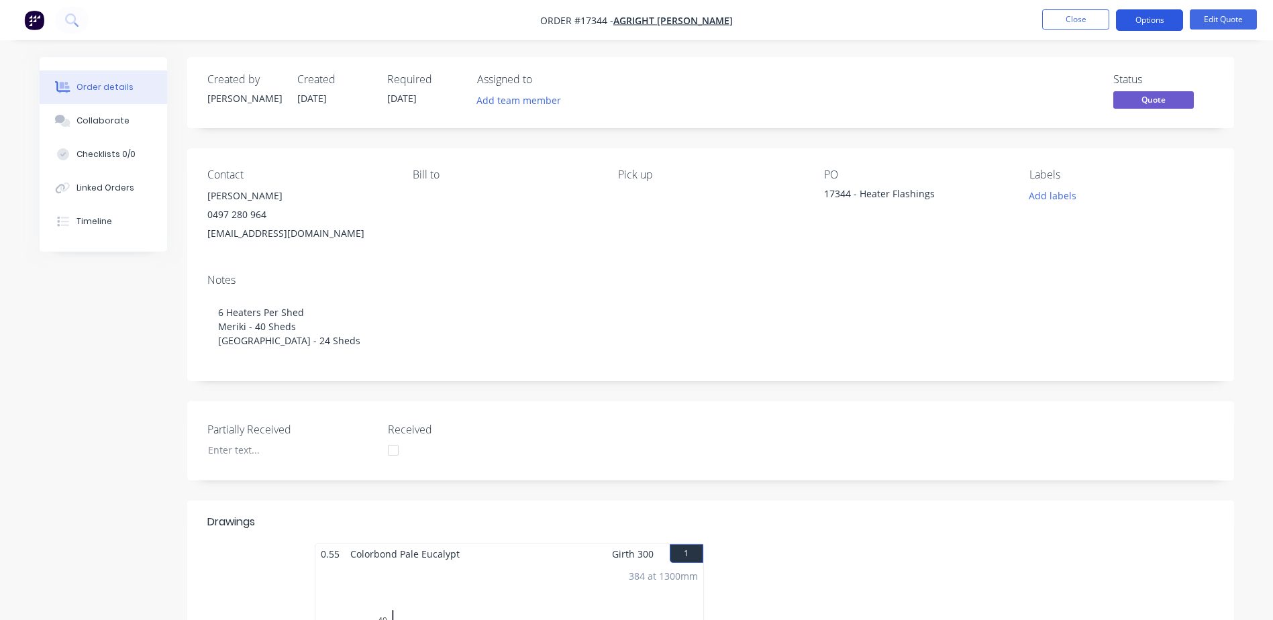
click at [1136, 23] on button "Options" at bounding box center [1149, 19] width 67 height 21
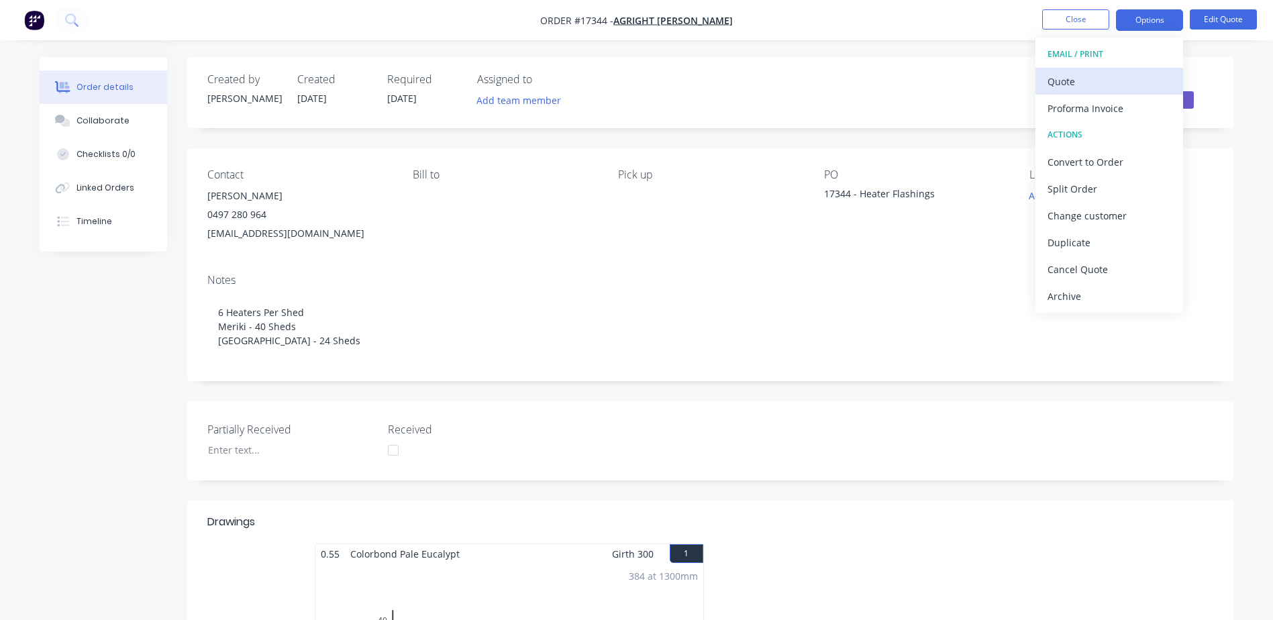
click at [1064, 86] on div "Quote" at bounding box center [1108, 81] width 123 height 19
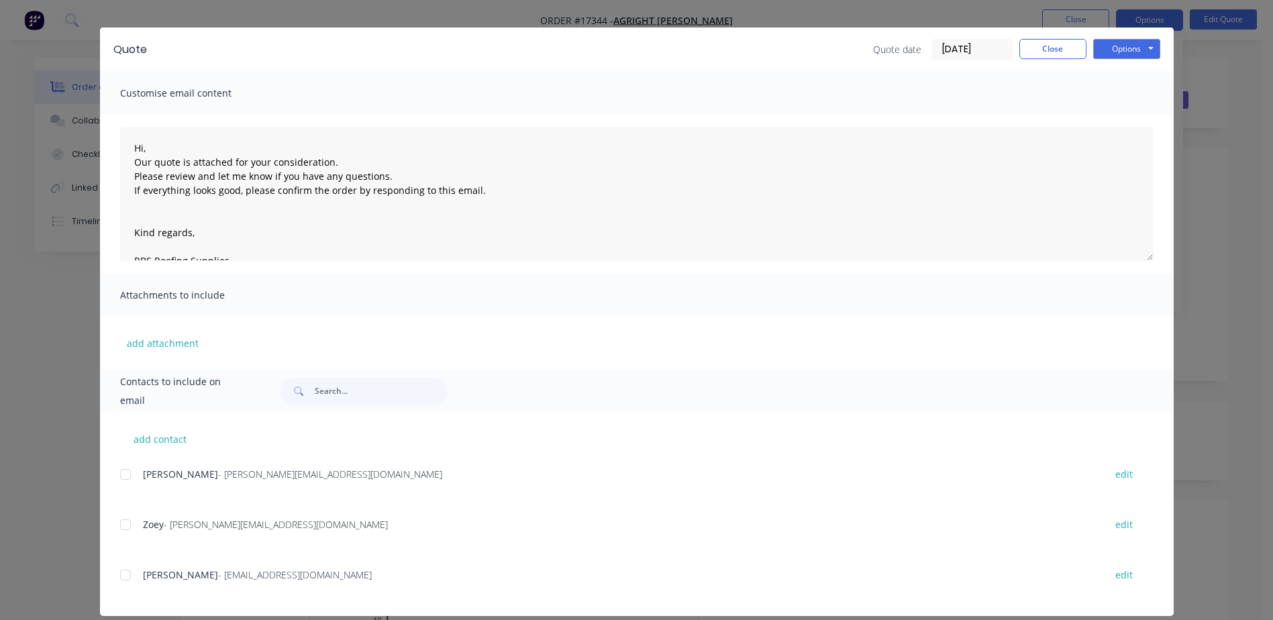
scroll to position [41, 0]
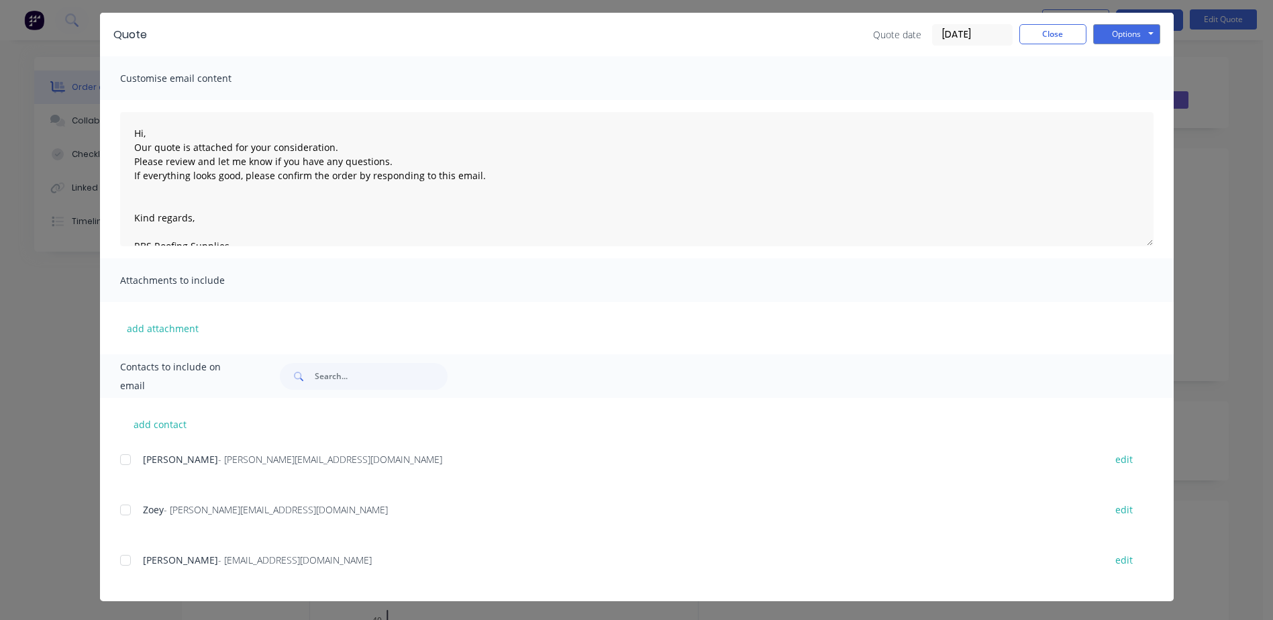
click at [122, 557] on div at bounding box center [125, 560] width 27 height 27
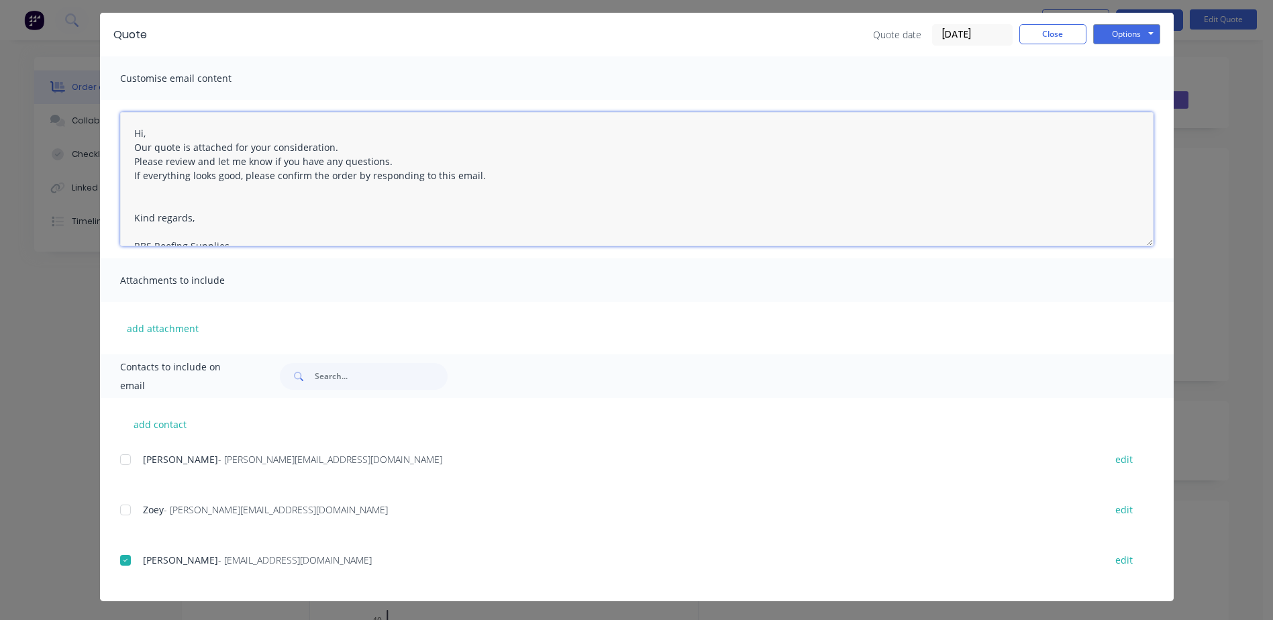
click at [157, 135] on textarea "Hi, Our quote is attached for your consideration. Please review and let me know…" at bounding box center [636, 179] width 1033 height 134
click at [361, 154] on textarea "Hi Bill, Our quote is attached for your consideration. Please review and let me…" at bounding box center [636, 179] width 1033 height 134
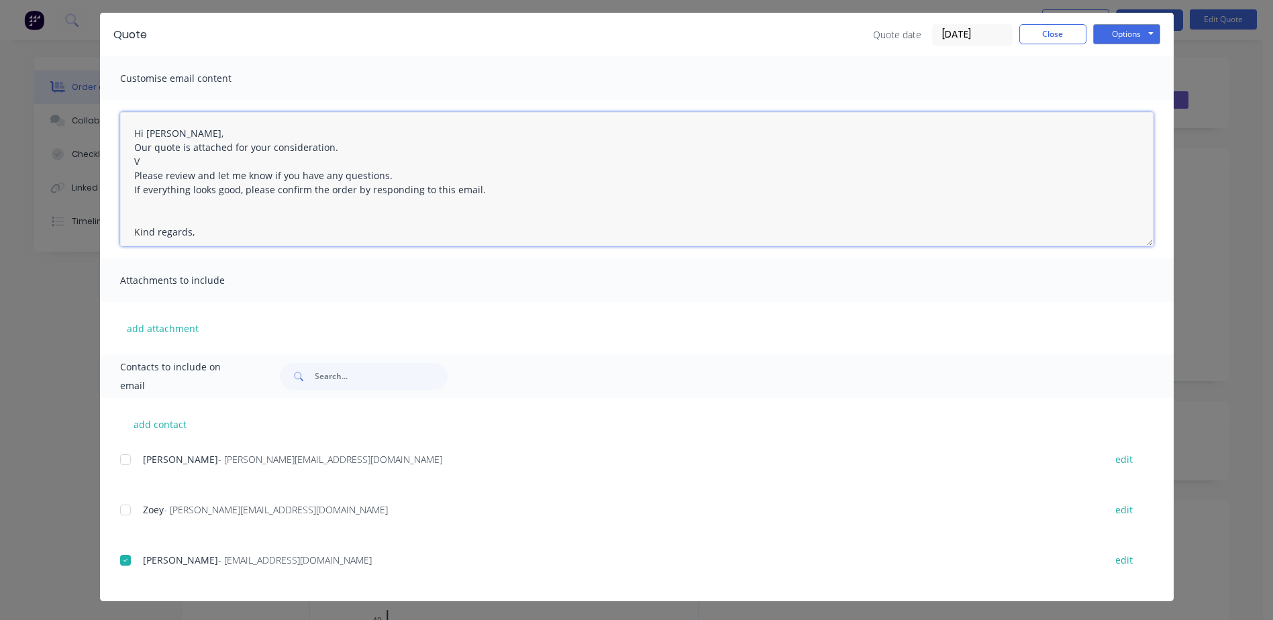
paste textarea "Heater Flashings - Supply Only"
click at [135, 159] on textarea "Hi Bill, Our quote is attached for your consideration. VHeater Flashings - Supp…" at bounding box center [636, 179] width 1033 height 134
click at [290, 160] on textarea "Hi Bill, Our quote is attached for your consideration. Heater Flashings - Suppl…" at bounding box center [636, 179] width 1033 height 134
click at [343, 148] on textarea "Hi Bill, Our quote is attached for your consideration. Heater Flashings - Suppl…" at bounding box center [636, 179] width 1033 height 134
click at [300, 178] on textarea "Hi Bill, Our quote is attached for your consideration. Heater Flashings - Suppl…" at bounding box center [636, 179] width 1033 height 134
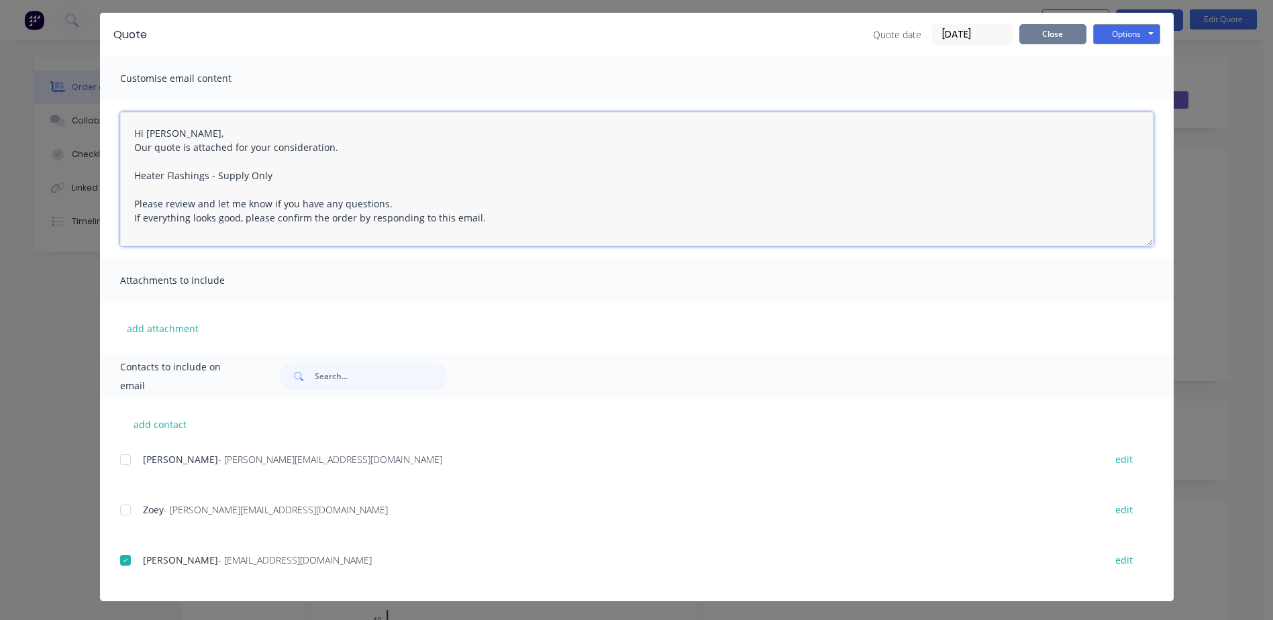
type textarea "Hi Bill, Our quote is attached for your consideration. Heater Flashings - Suppl…"
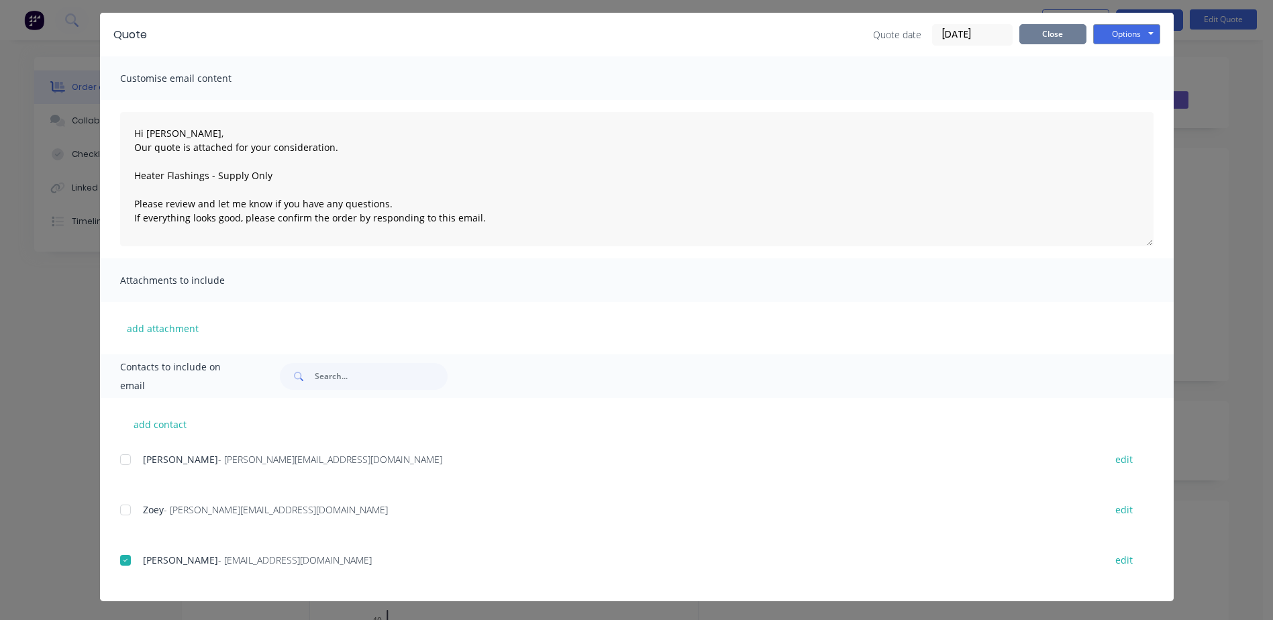
click at [1048, 36] on button "Close" at bounding box center [1052, 34] width 67 height 20
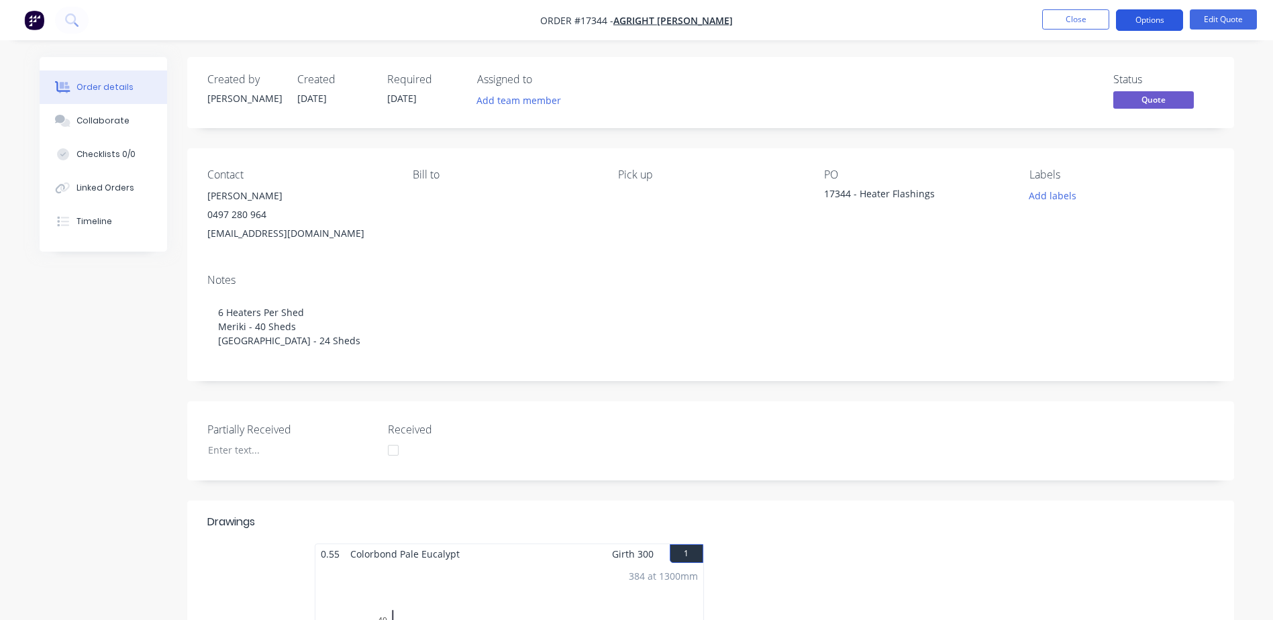
click at [1146, 6] on nav "Order #17344 - Agright Griffith Close Options Edit Quote" at bounding box center [636, 20] width 1273 height 40
click at [1150, 17] on button "Options" at bounding box center [1149, 19] width 67 height 21
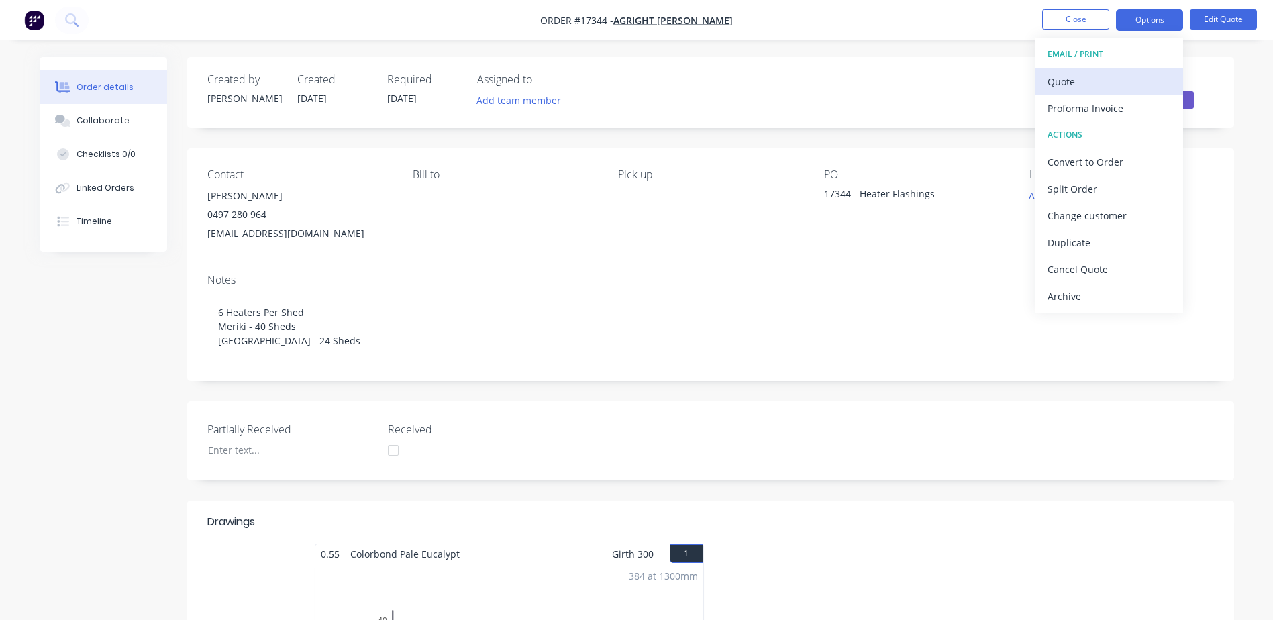
click at [1085, 85] on div "Quote" at bounding box center [1108, 81] width 123 height 19
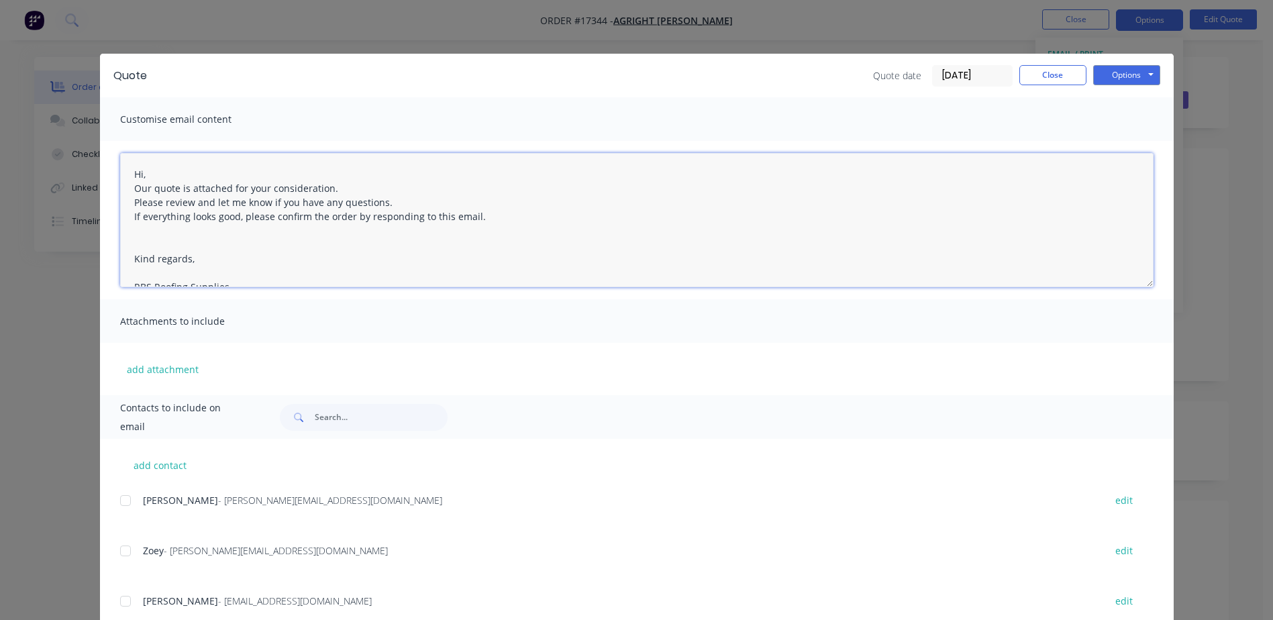
click at [349, 189] on textarea "Hi, Our quote is attached for your consideration. Please review and let me know…" at bounding box center [636, 220] width 1033 height 134
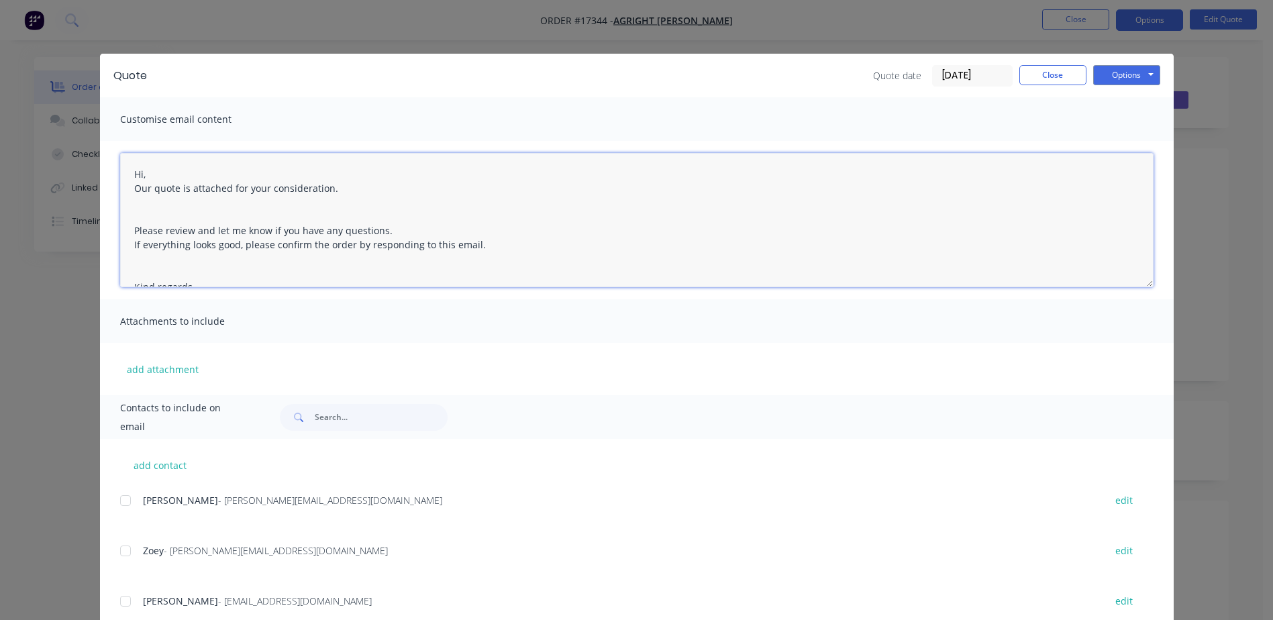
paste textarea "Heater Flashings - Supply Only"
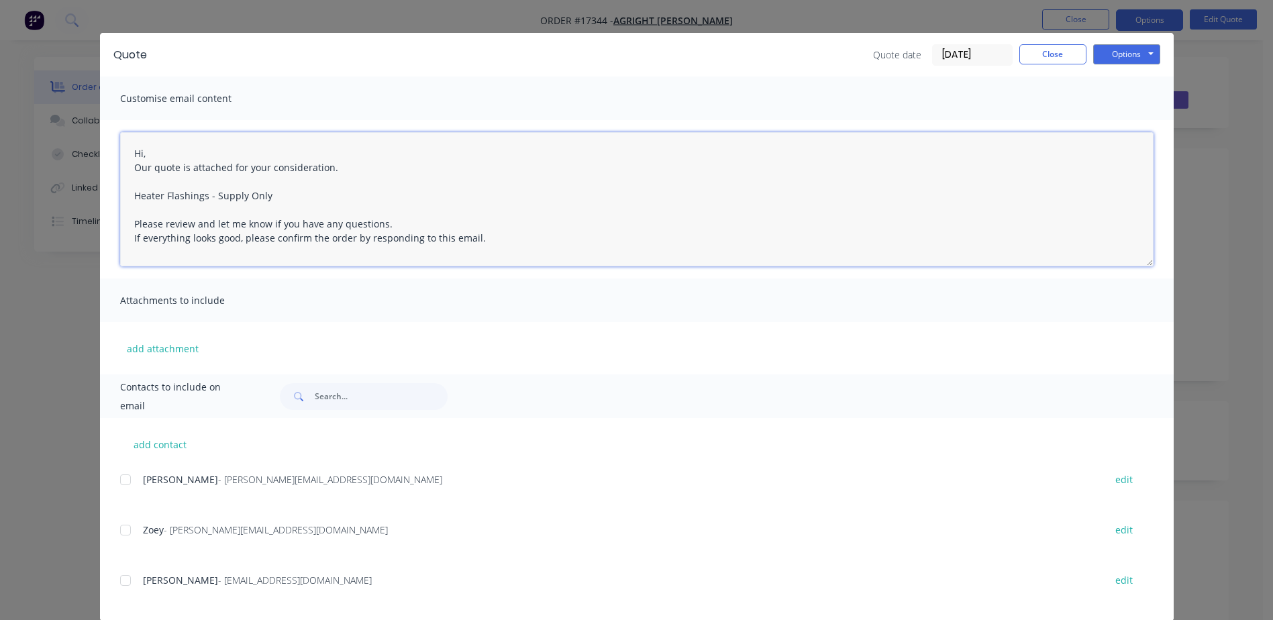
scroll to position [41, 0]
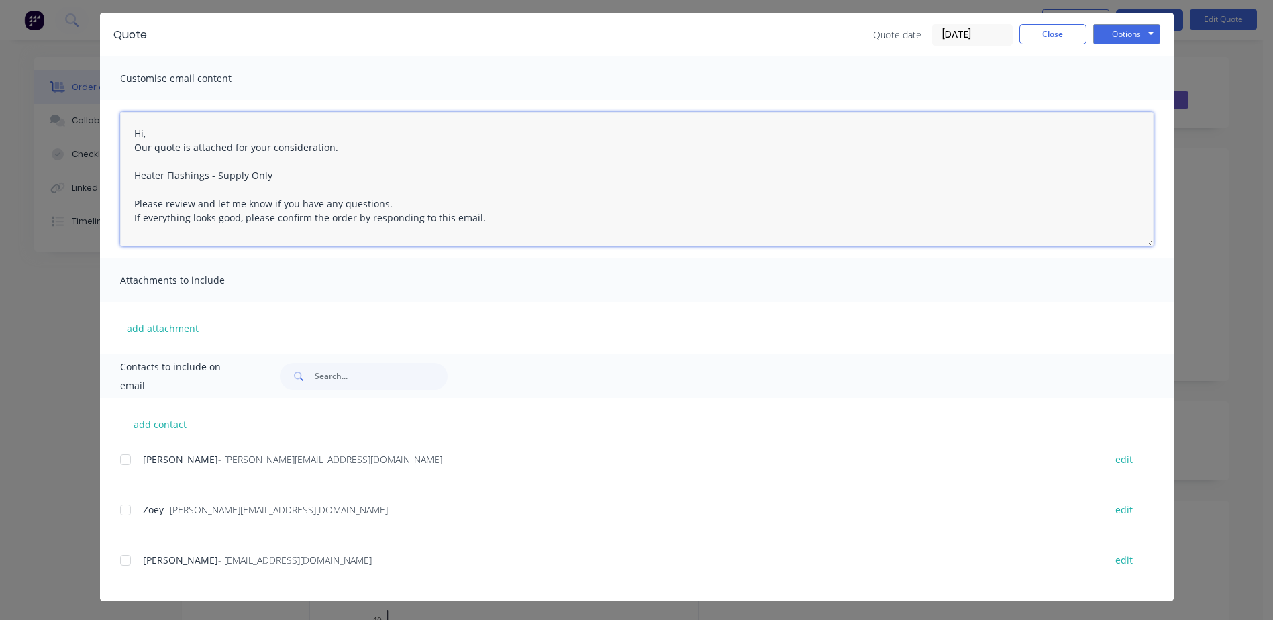
click at [121, 564] on div at bounding box center [125, 560] width 27 height 27
type textarea "Hi, Our quote is attached for your consideration. Heater Flashings - Supply Onl…"
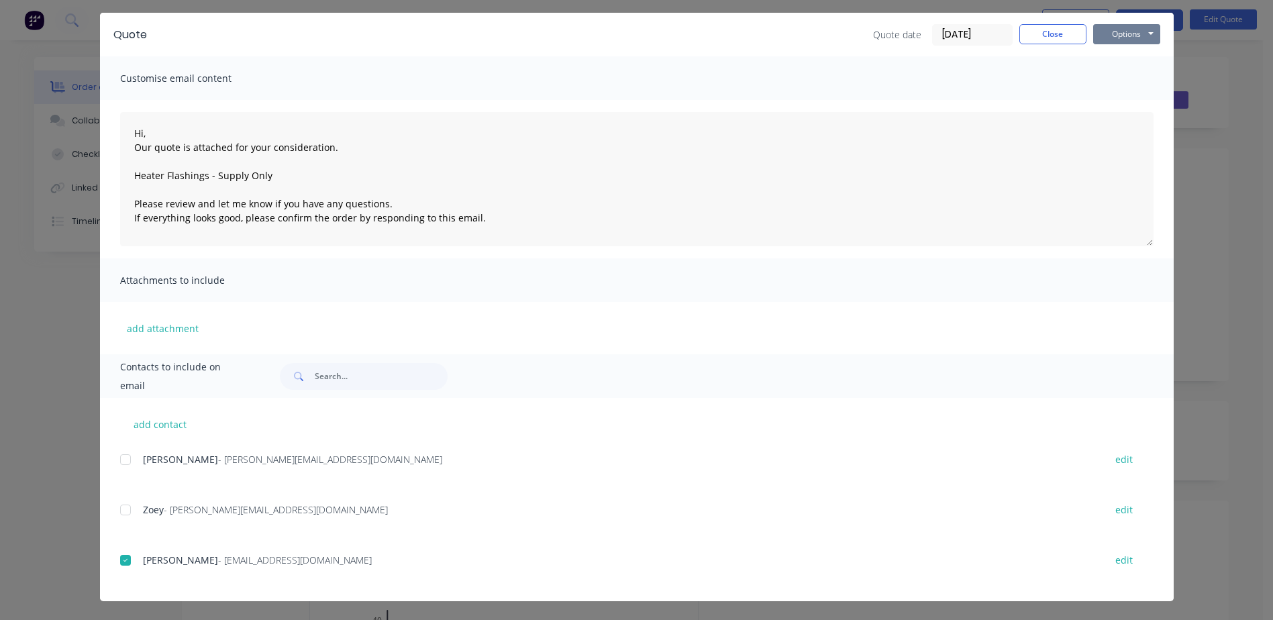
click at [1110, 36] on button "Options" at bounding box center [1126, 34] width 67 height 20
click at [1124, 101] on button "Email" at bounding box center [1136, 102] width 86 height 22
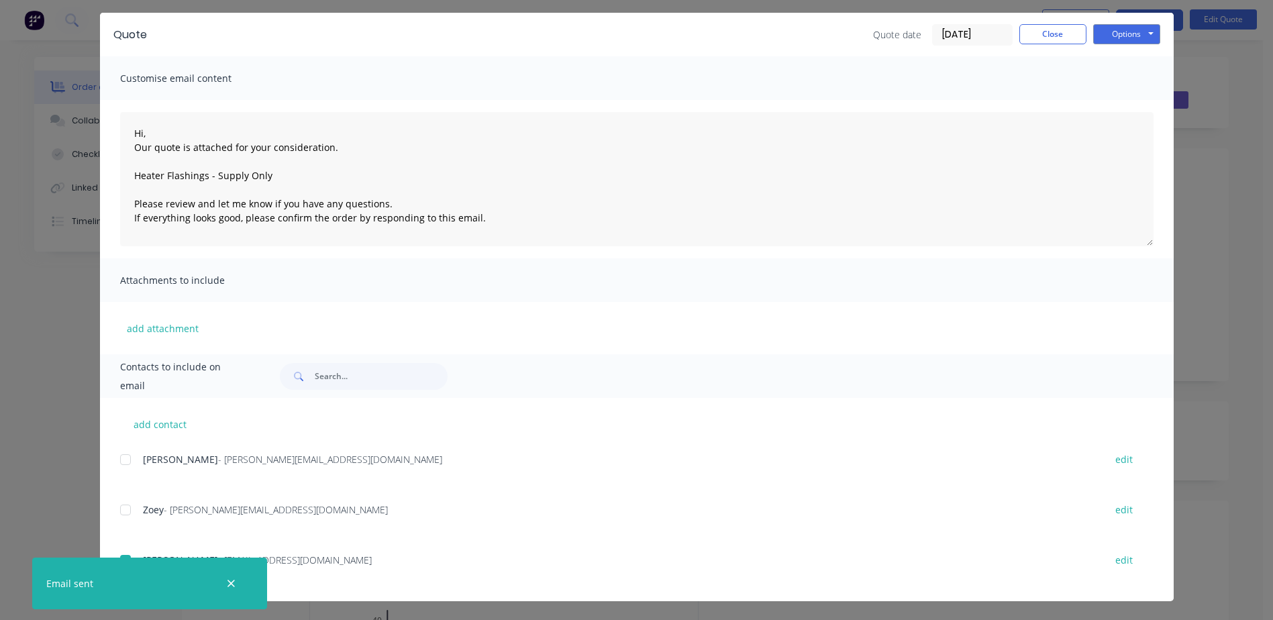
click at [1238, 55] on div "Quote Quote date 14/08/25 Close Options Preview Print Email Customise email con…" at bounding box center [636, 310] width 1273 height 620
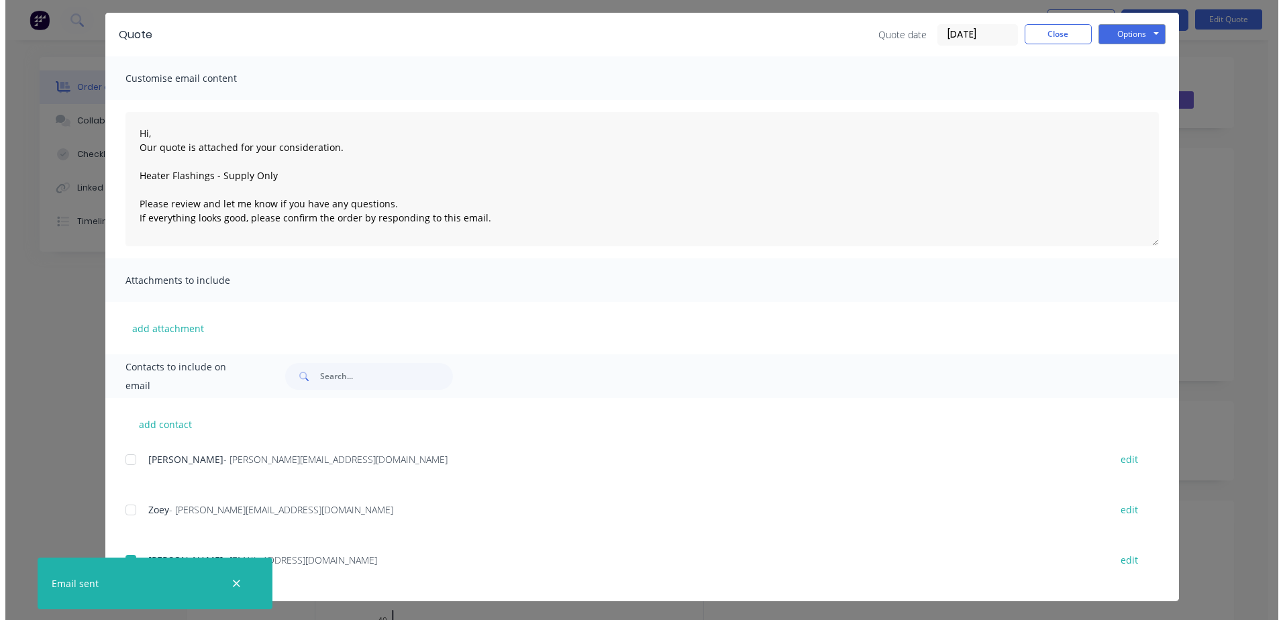
scroll to position [0, 0]
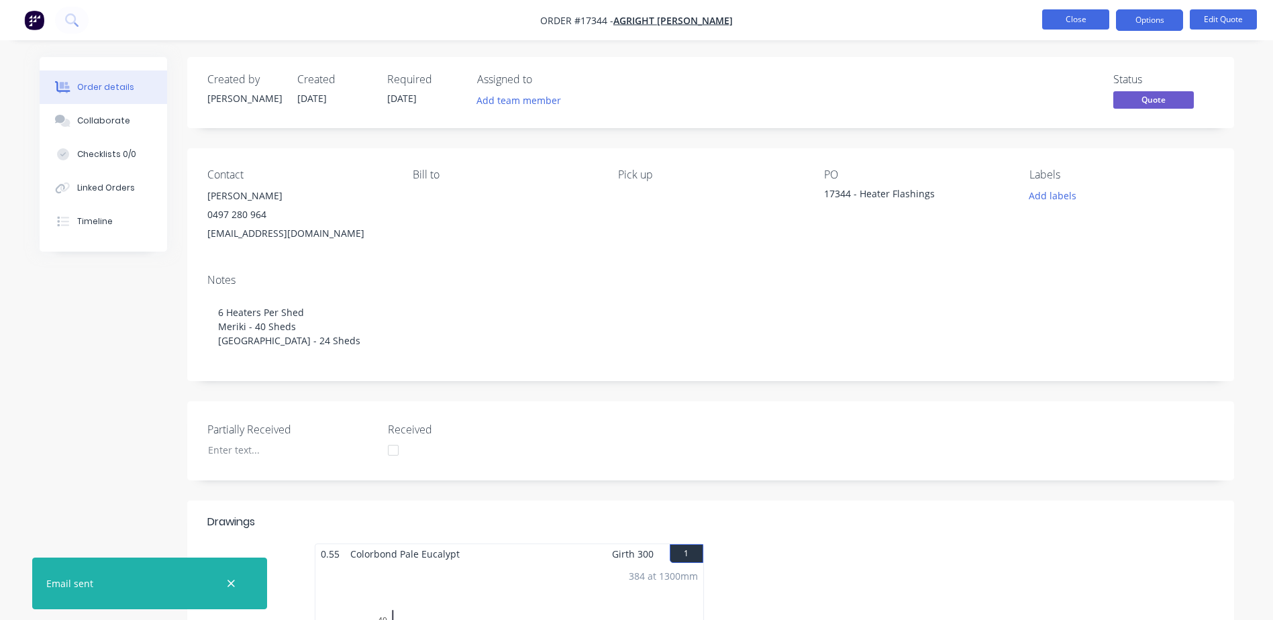
click at [1076, 27] on button "Close" at bounding box center [1075, 19] width 67 height 20
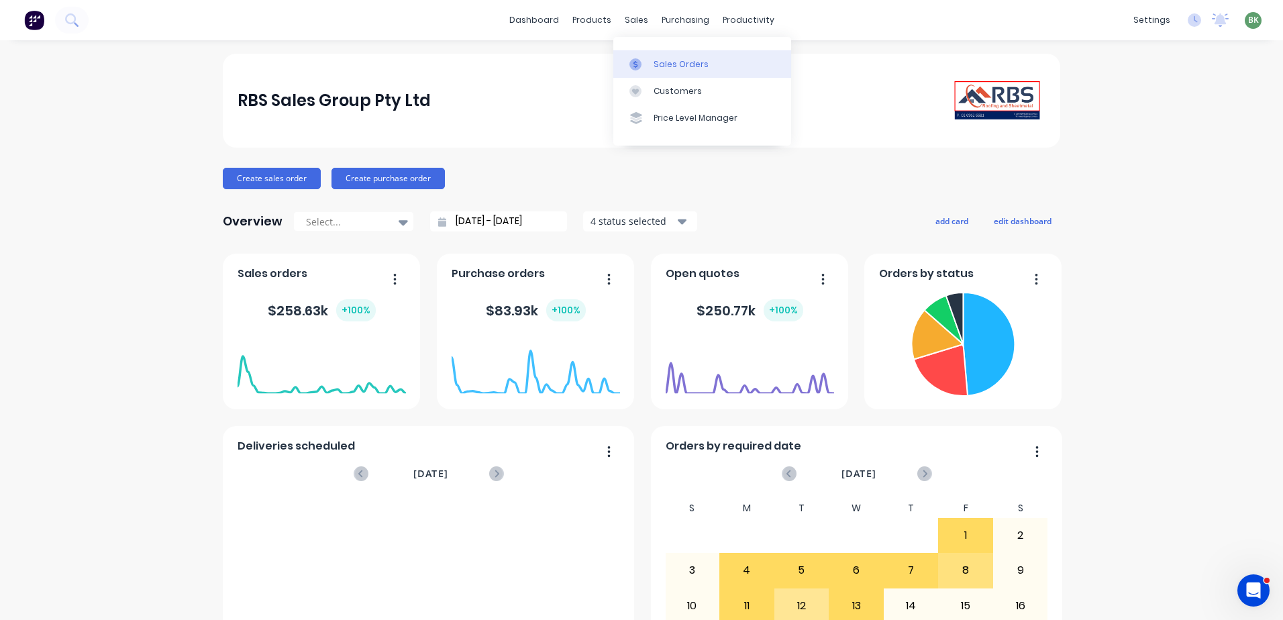
click at [665, 64] on div "Sales Orders" at bounding box center [680, 64] width 55 height 12
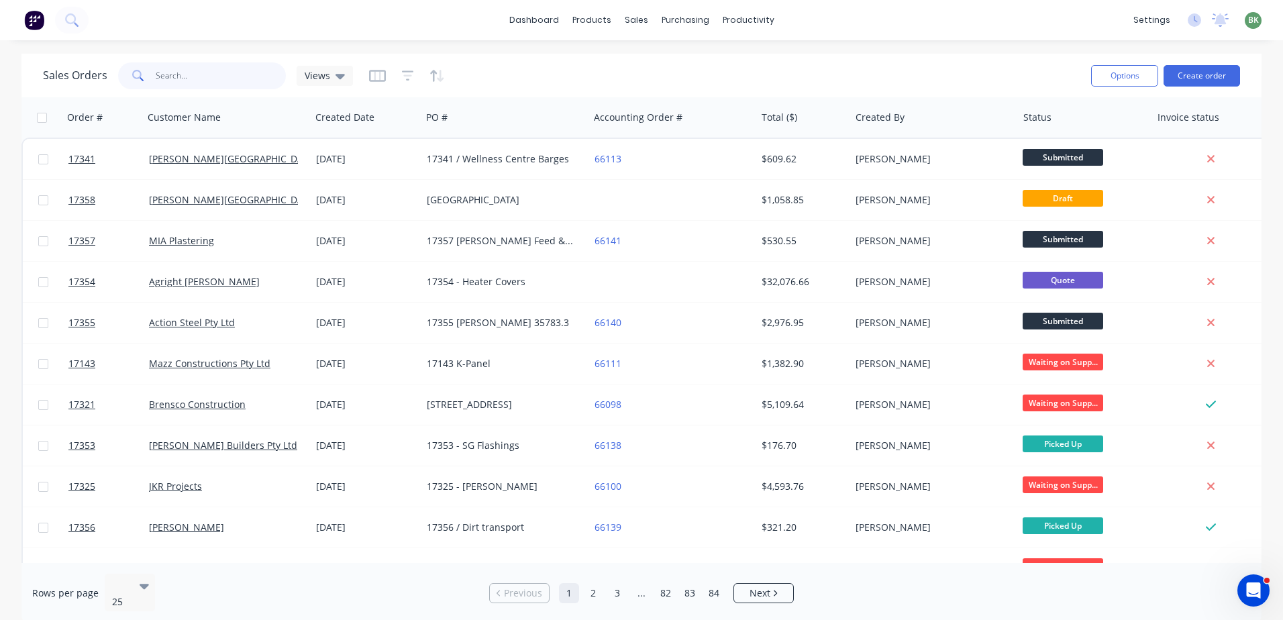
click at [167, 78] on input "text" at bounding box center [221, 75] width 131 height 27
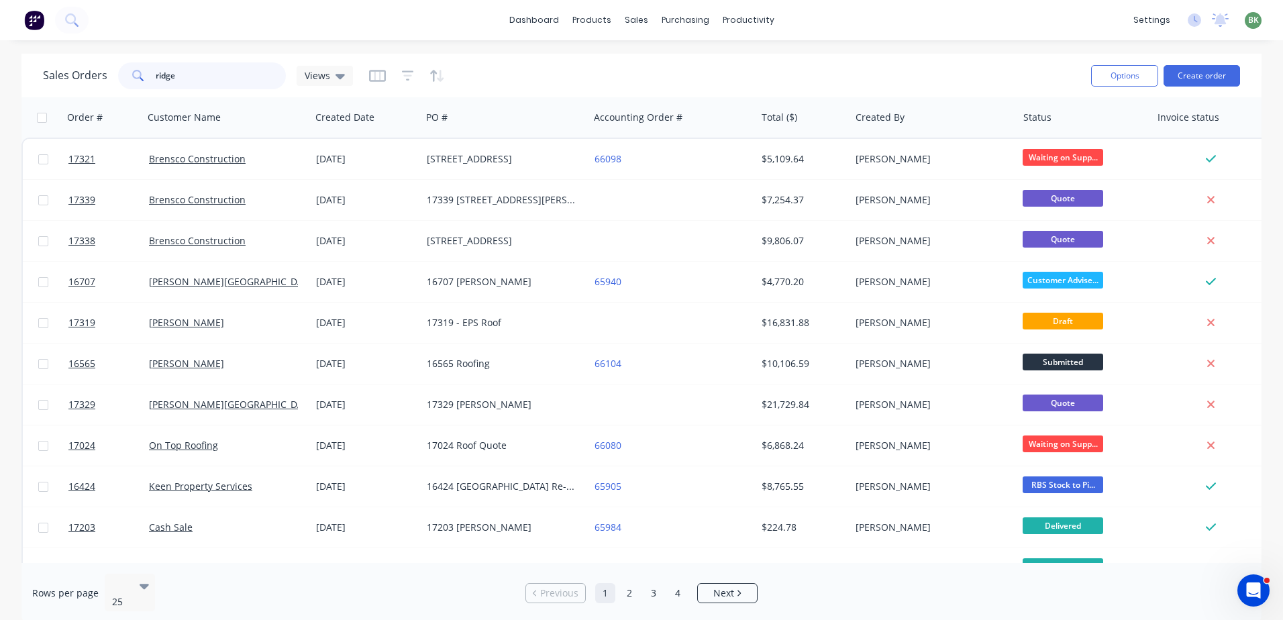
click at [156, 75] on input "ridge" at bounding box center [221, 75] width 131 height 27
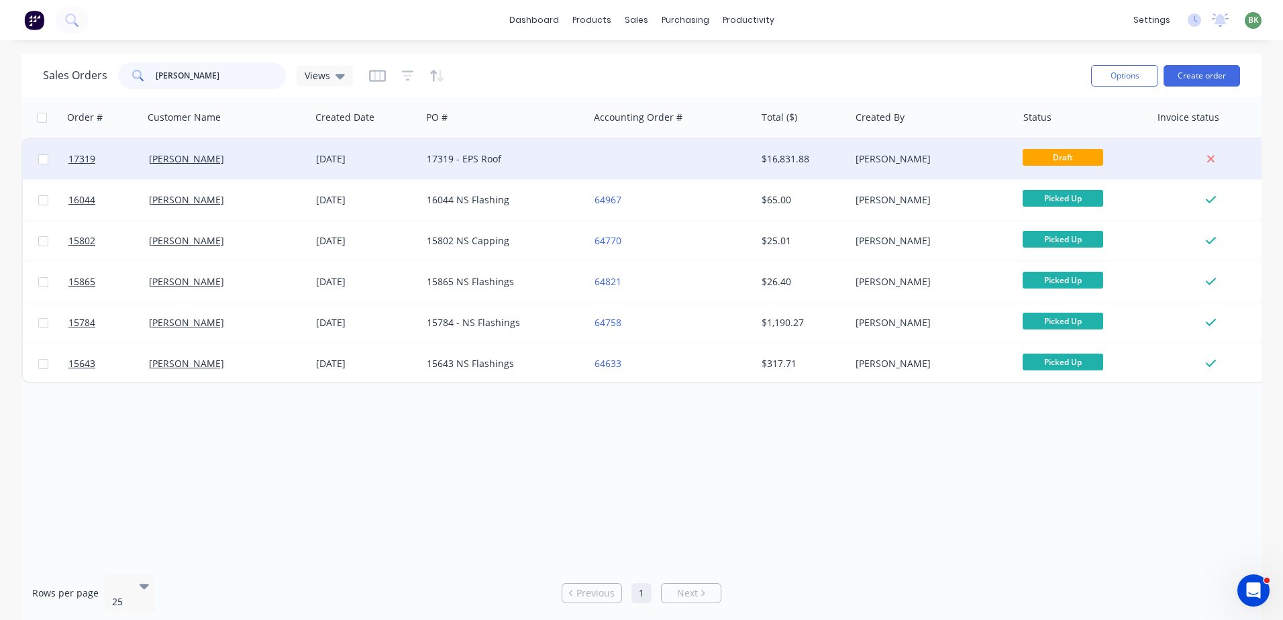
type input "glenn ridge"
click at [595, 156] on div at bounding box center [672, 159] width 167 height 40
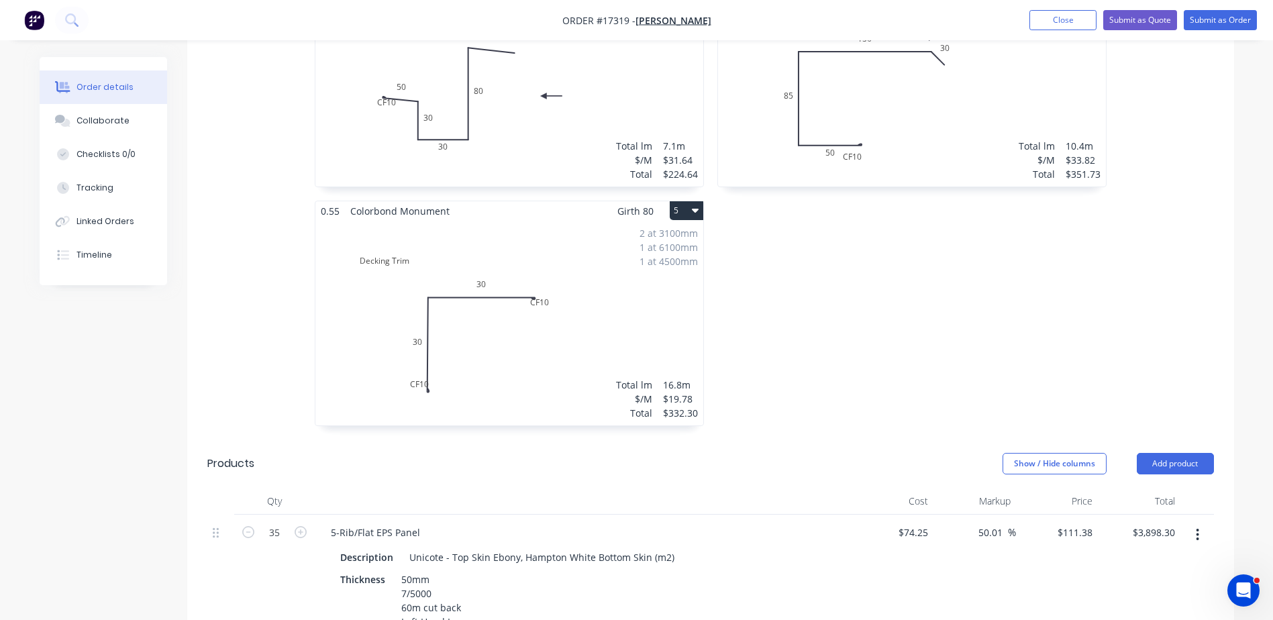
scroll to position [671, 0]
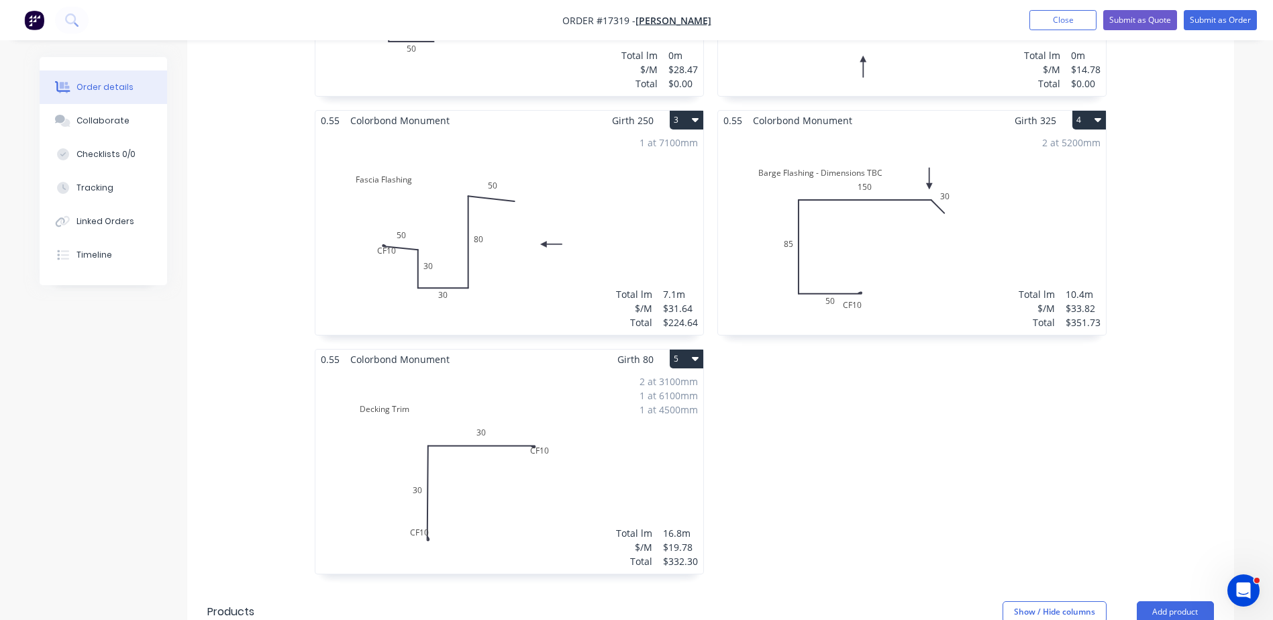
click at [907, 224] on div "2 at 5200mm Total lm $/M Total 10.4m $33.82 $351.73" at bounding box center [912, 232] width 388 height 205
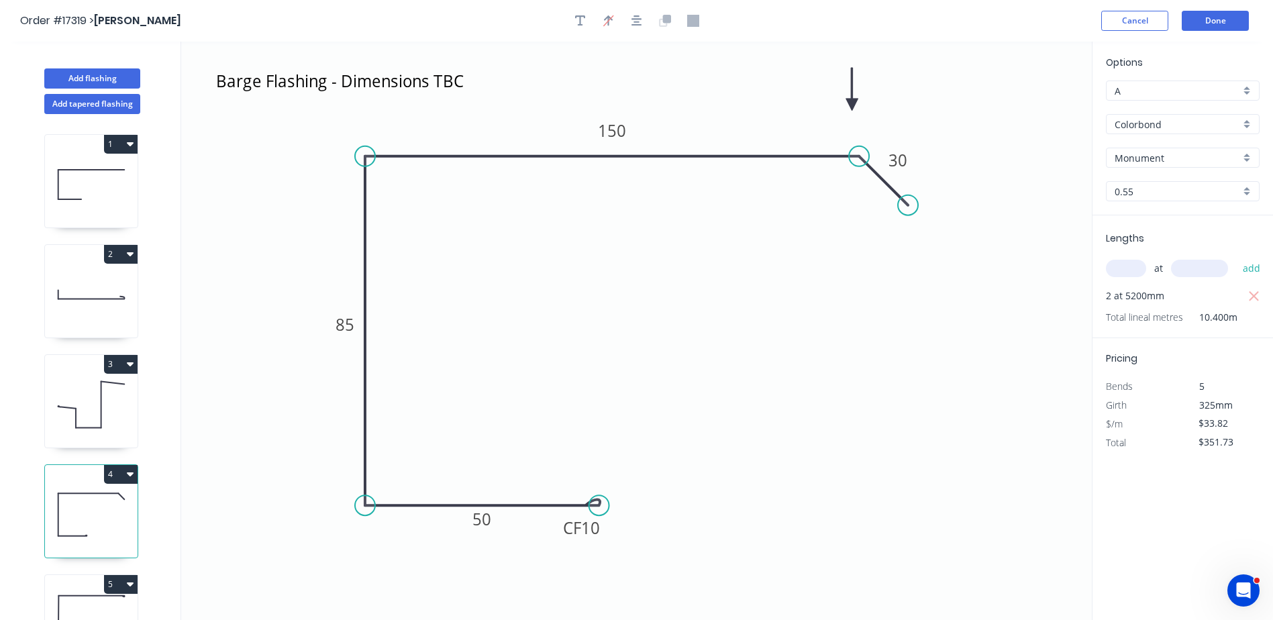
click at [1132, 269] on input "text" at bounding box center [1126, 268] width 40 height 17
type input "2"
type input "4500"
click at [1236, 257] on button "add" at bounding box center [1252, 268] width 32 height 23
click at [1256, 296] on icon "button" at bounding box center [1254, 296] width 12 height 16
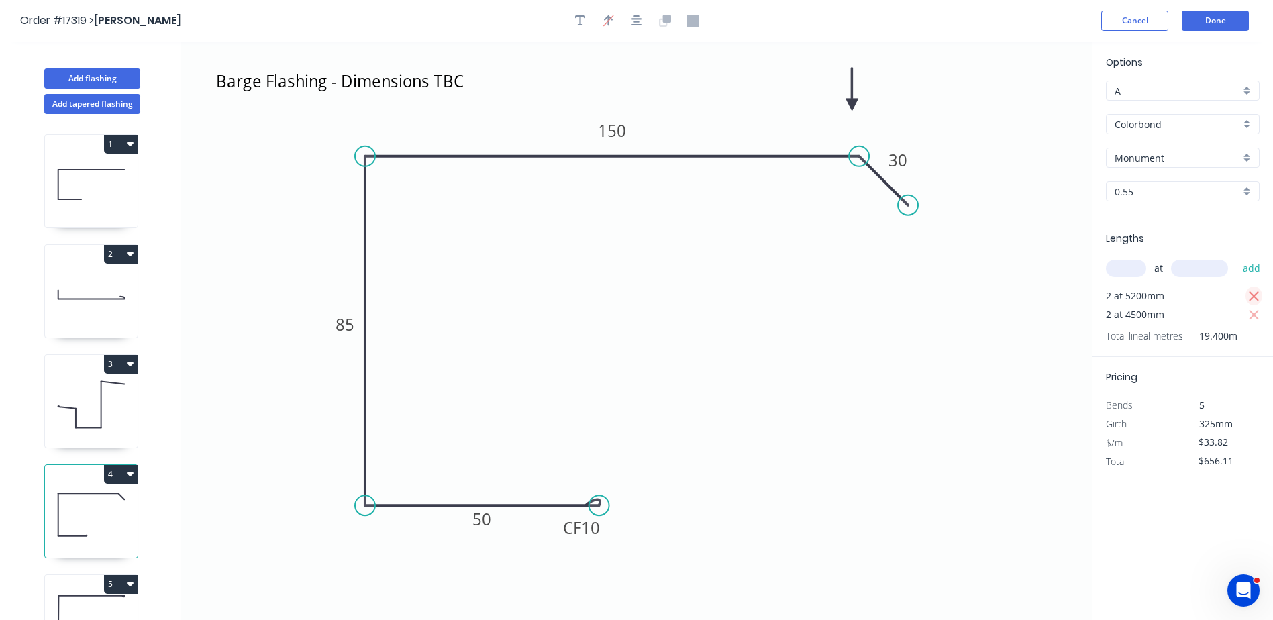
type input "$304.38"
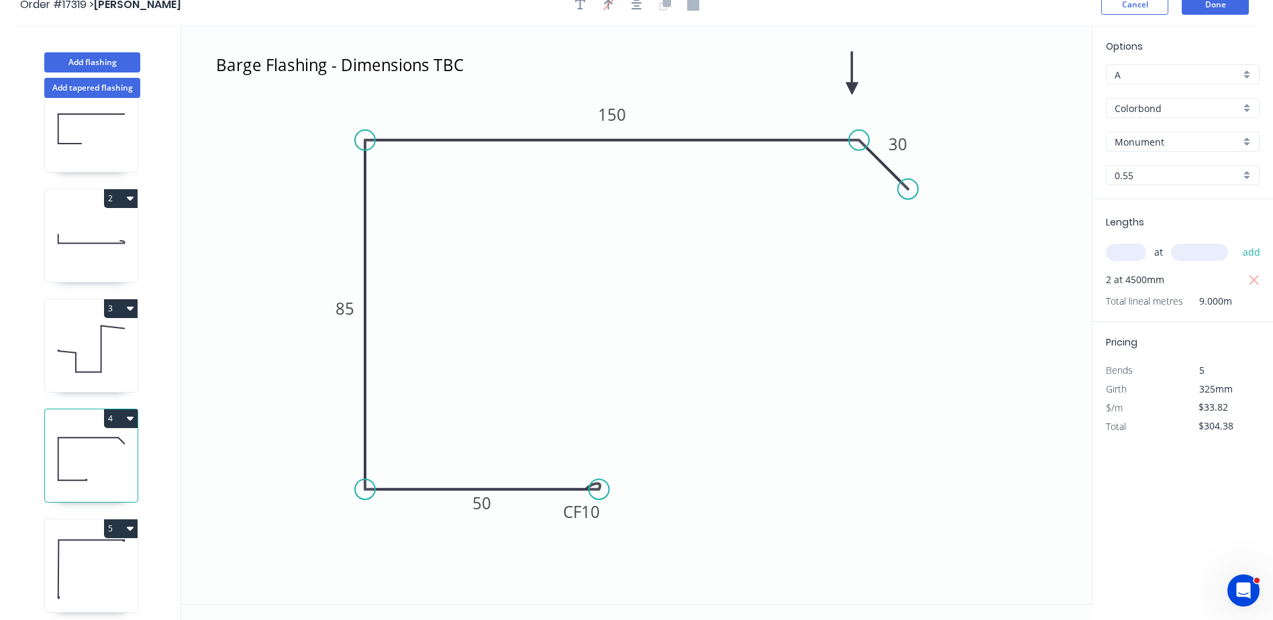
scroll to position [25, 0]
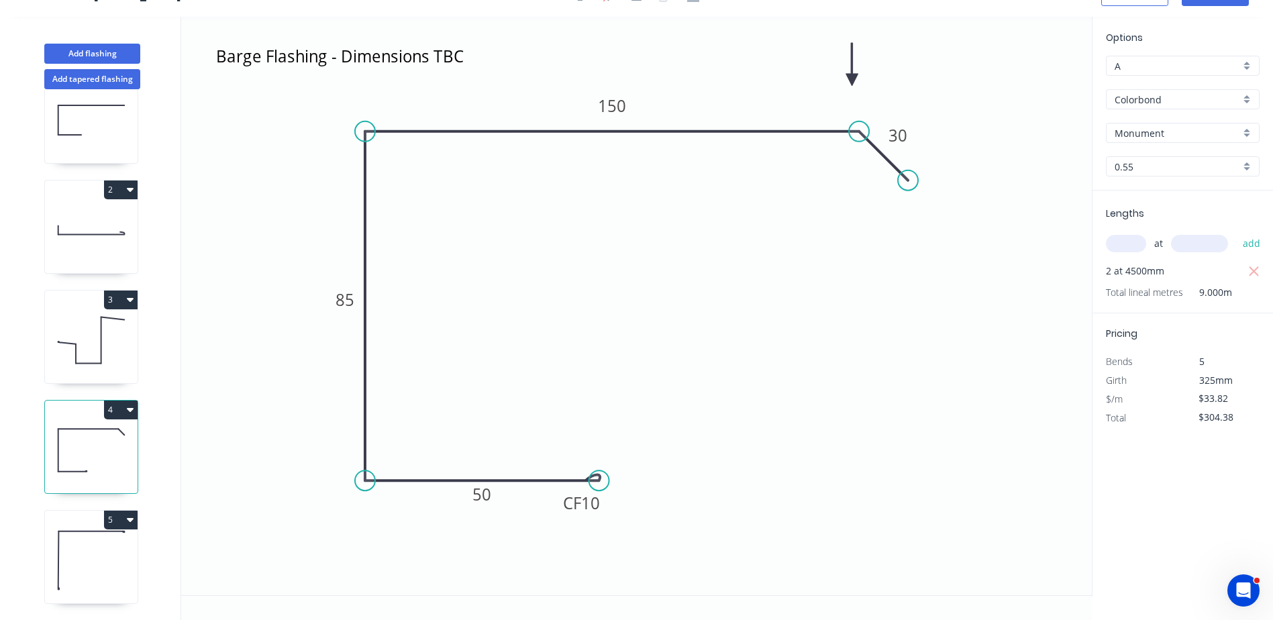
click at [107, 560] on icon at bounding box center [91, 560] width 93 height 86
type input "$19.78"
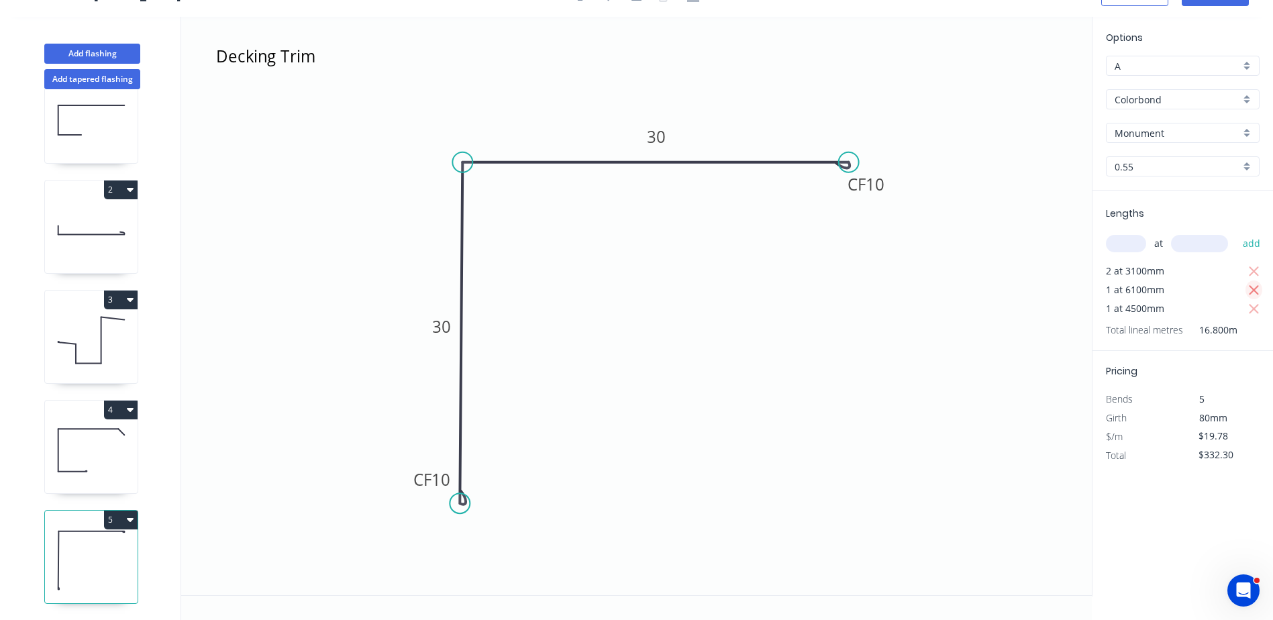
click at [1258, 290] on icon "button" at bounding box center [1254, 290] width 12 height 16
type input "$211.65"
click at [1133, 248] on input "text" at bounding box center [1126, 243] width 40 height 17
type input "1"
type input "5500"
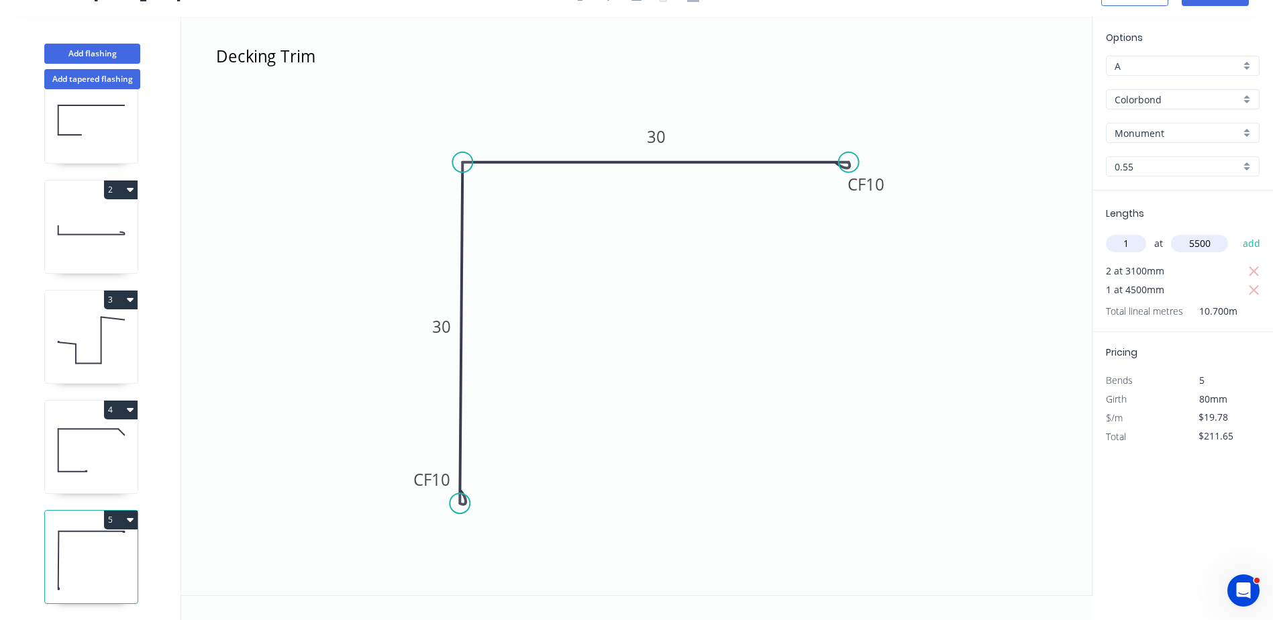
click at [1236, 232] on button "add" at bounding box center [1252, 243] width 32 height 23
type input "$320.44"
click at [95, 127] on icon at bounding box center [91, 120] width 93 height 86
type input "$28.47"
type input "$0.00"
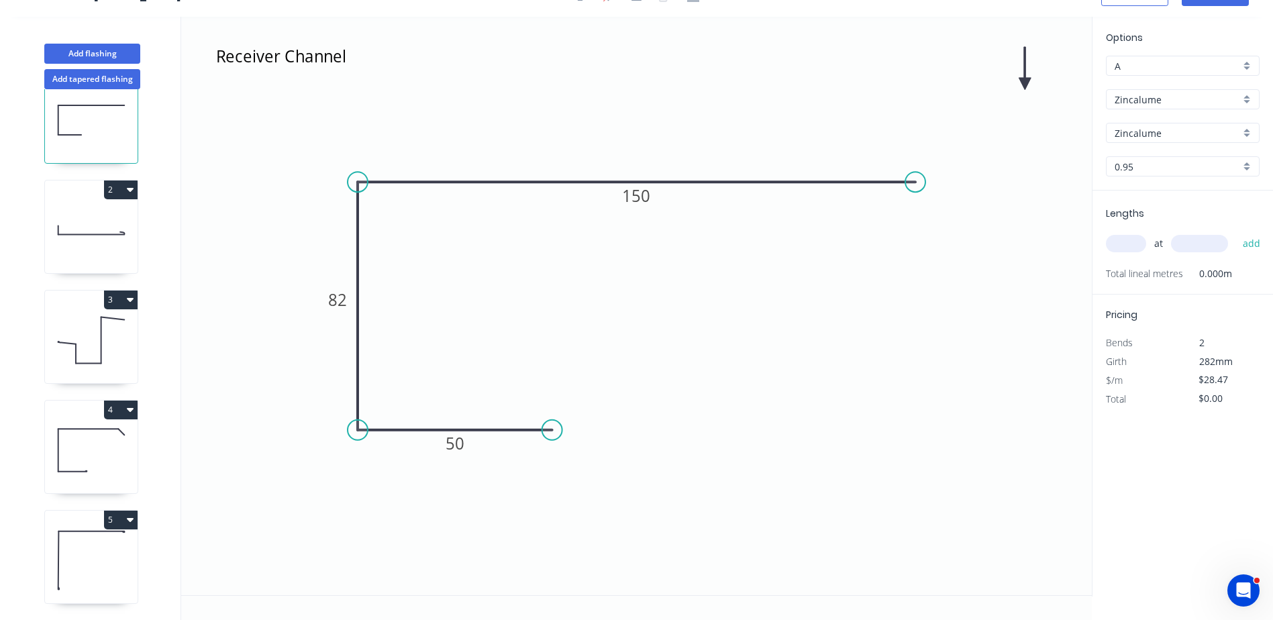
click at [97, 205] on icon at bounding box center [91, 230] width 93 height 86
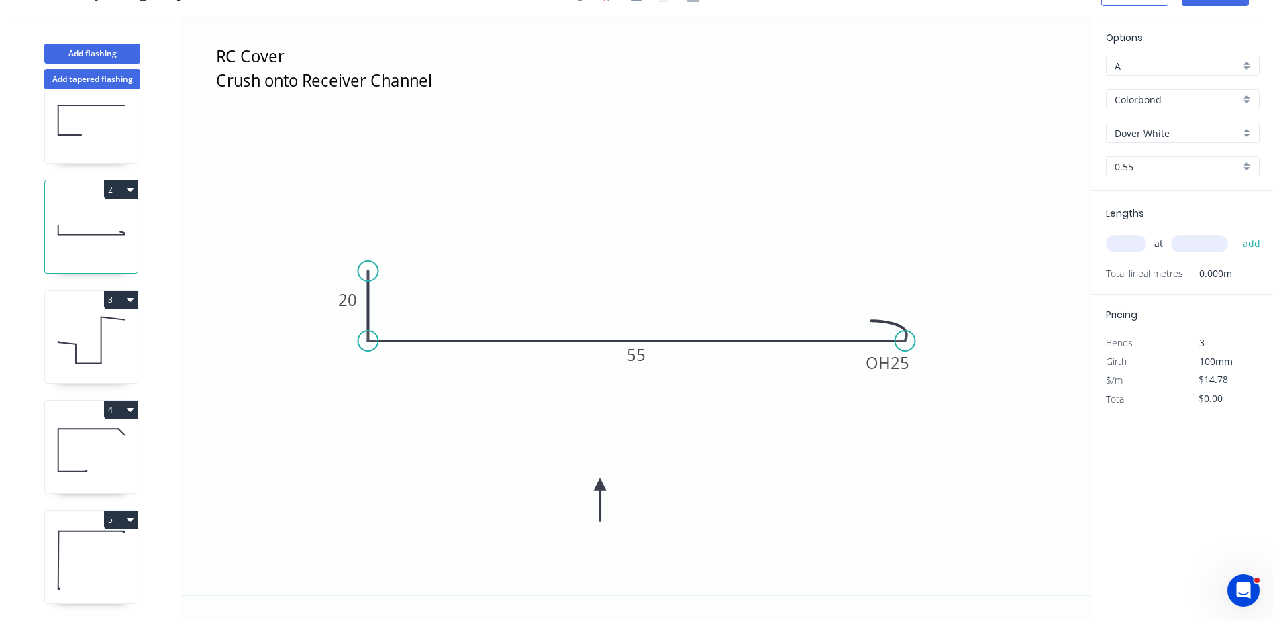
click at [99, 324] on icon at bounding box center [91, 340] width 93 height 86
type input "$31.64"
type input "$224.64"
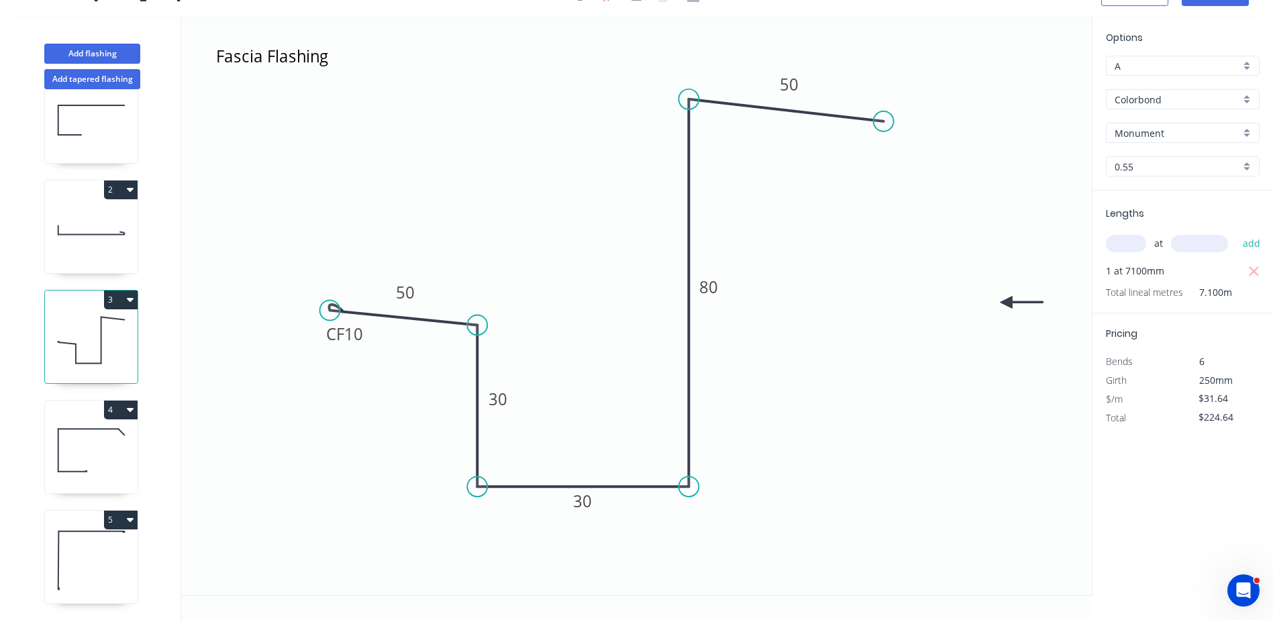
click at [105, 456] on icon at bounding box center [91, 450] width 93 height 86
type input "$33.82"
type input "$304.38"
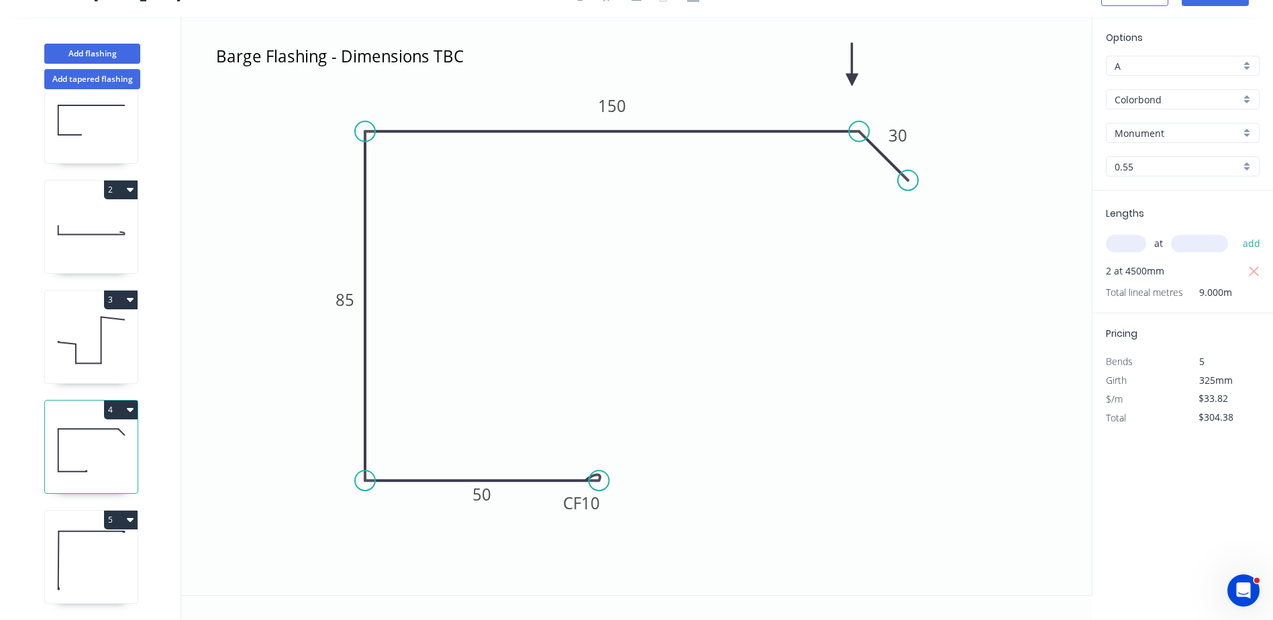
click at [105, 551] on icon at bounding box center [91, 560] width 93 height 86
type input "$19.78"
type input "$320.44"
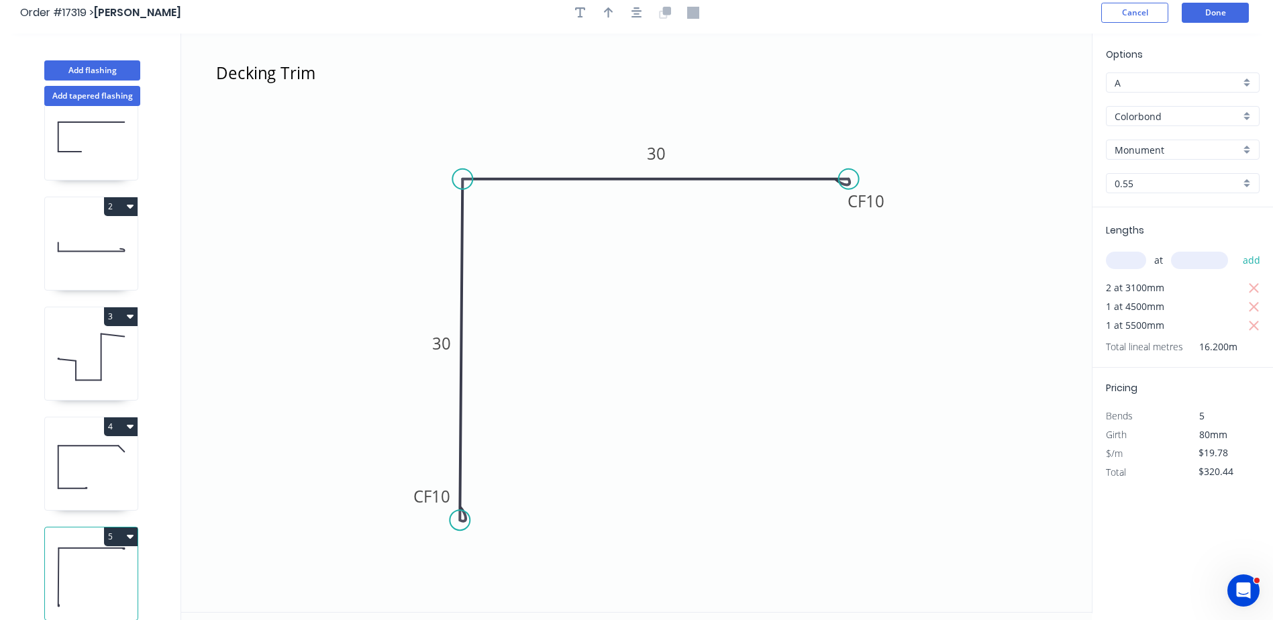
scroll to position [0, 0]
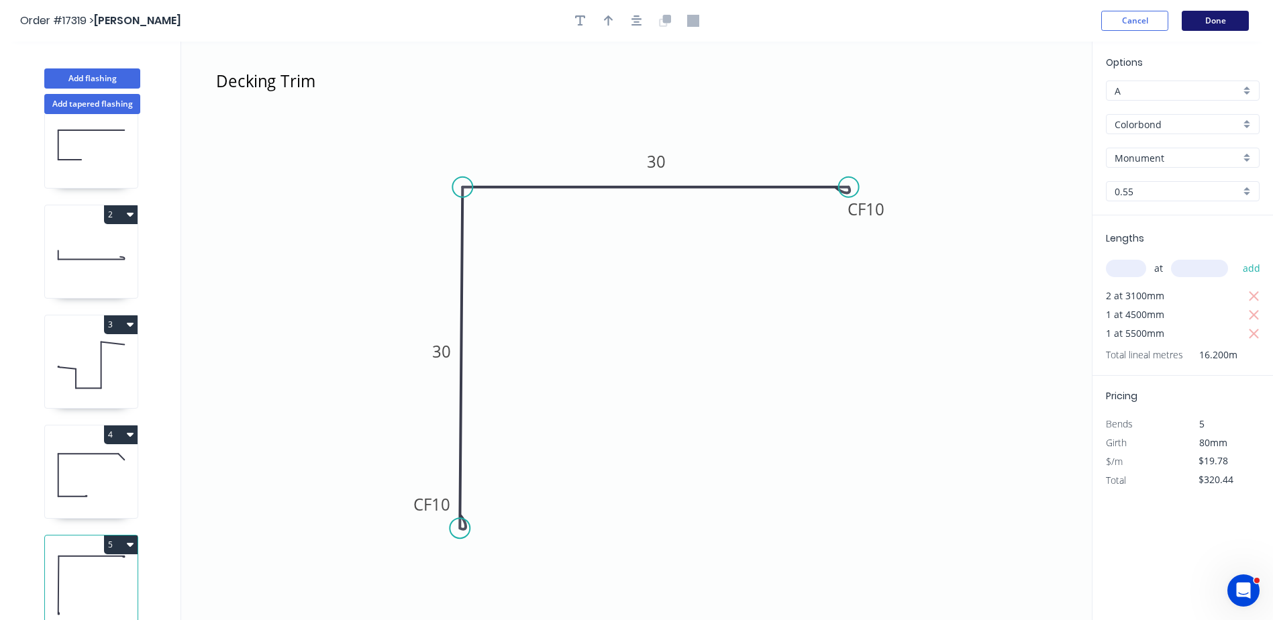
click at [1225, 21] on button "Done" at bounding box center [1214, 21] width 67 height 20
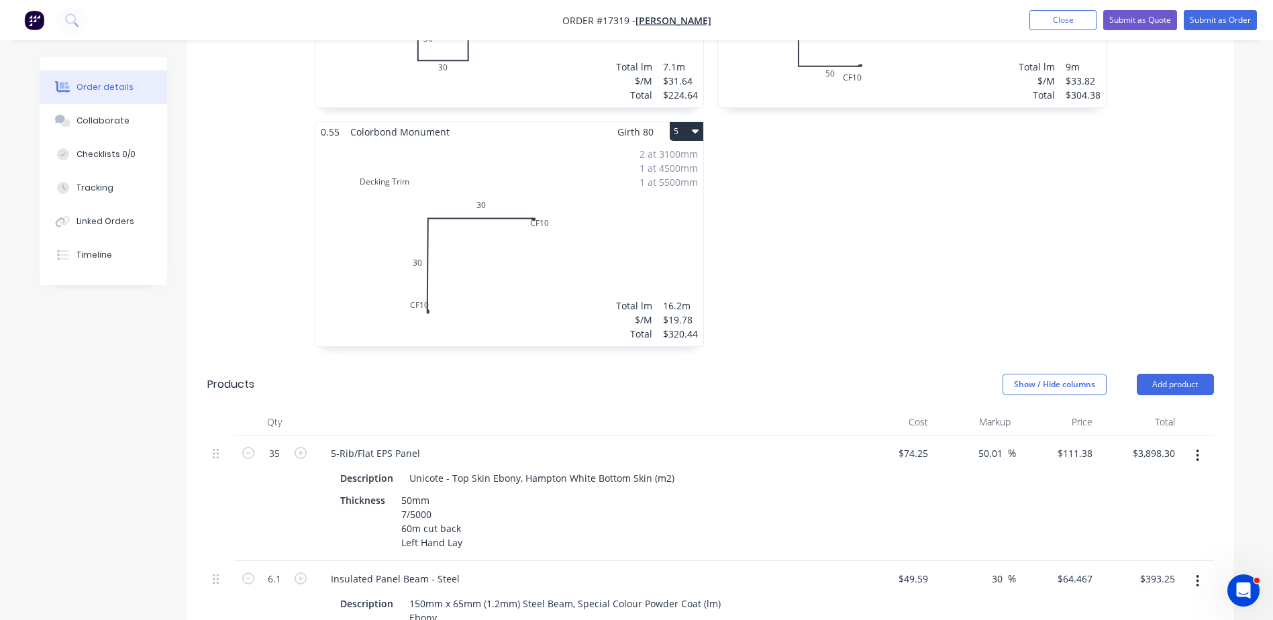
scroll to position [939, 0]
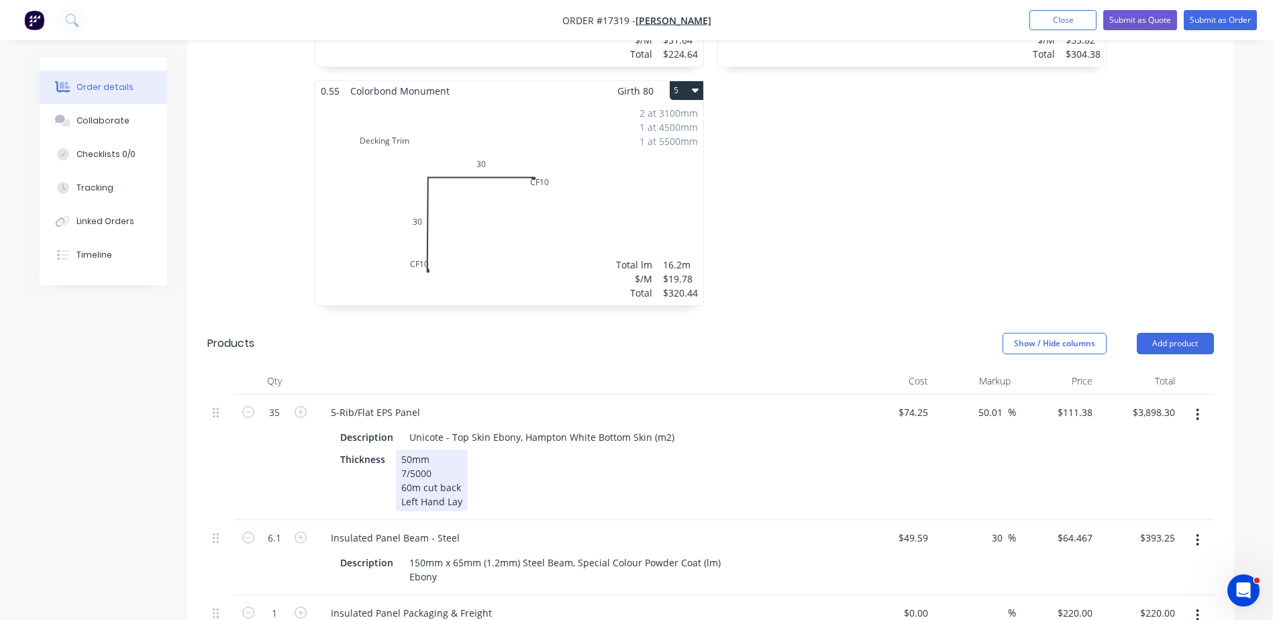
click at [432, 453] on div "50mm 7/5000 60m cut back Left Hand Lay" at bounding box center [432, 480] width 72 height 62
click at [280, 402] on input "35" at bounding box center [274, 412] width 35 height 20
type input "30.73"
type input "$3,422.71"
click at [664, 479] on div "Thickness 50mm 7/4390 60m cut back Left Hand Lay" at bounding box center [580, 480] width 491 height 62
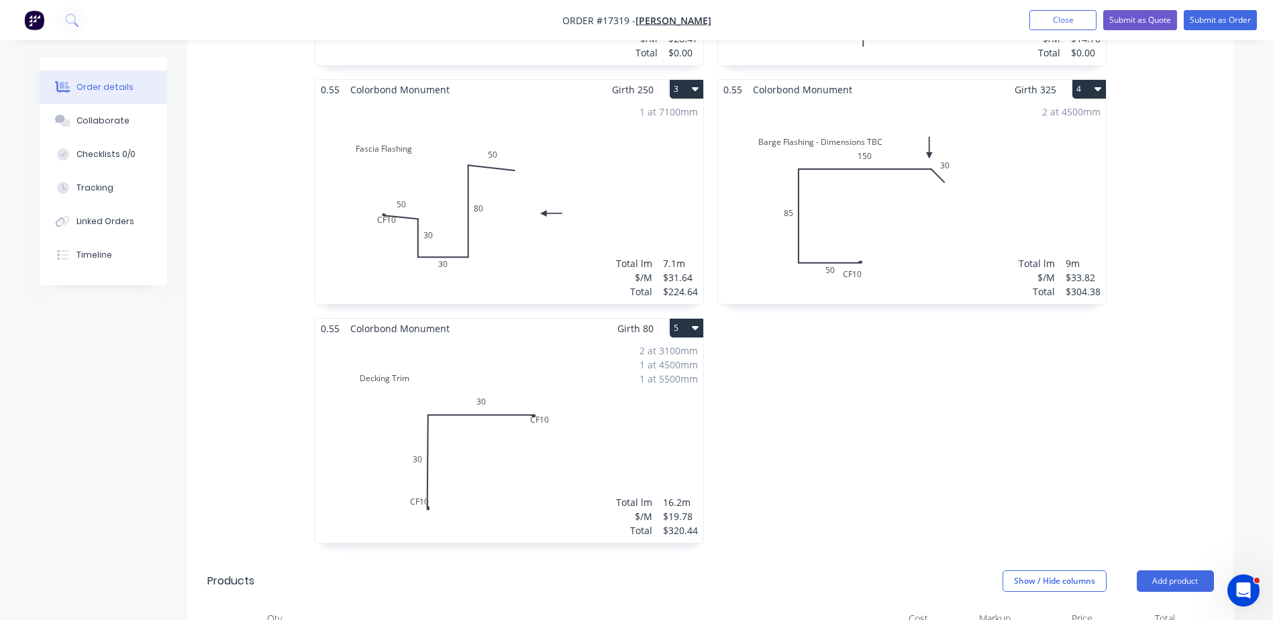
scroll to position [537, 0]
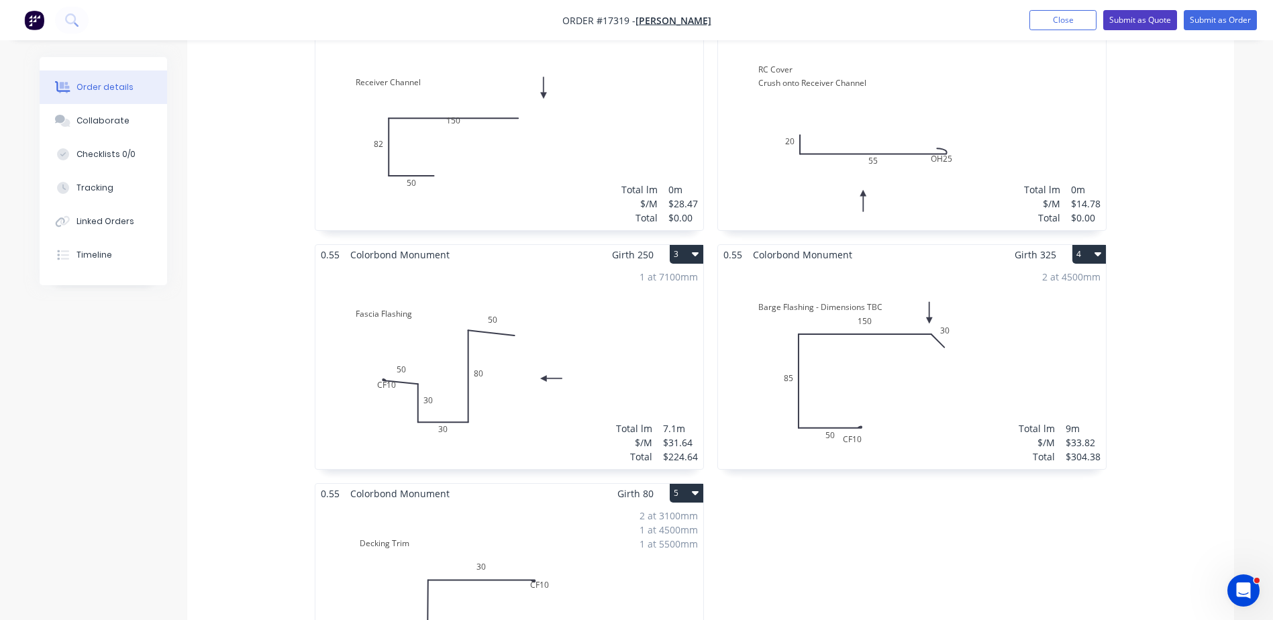
click at [1134, 19] on button "Submit as Quote" at bounding box center [1140, 20] width 74 height 20
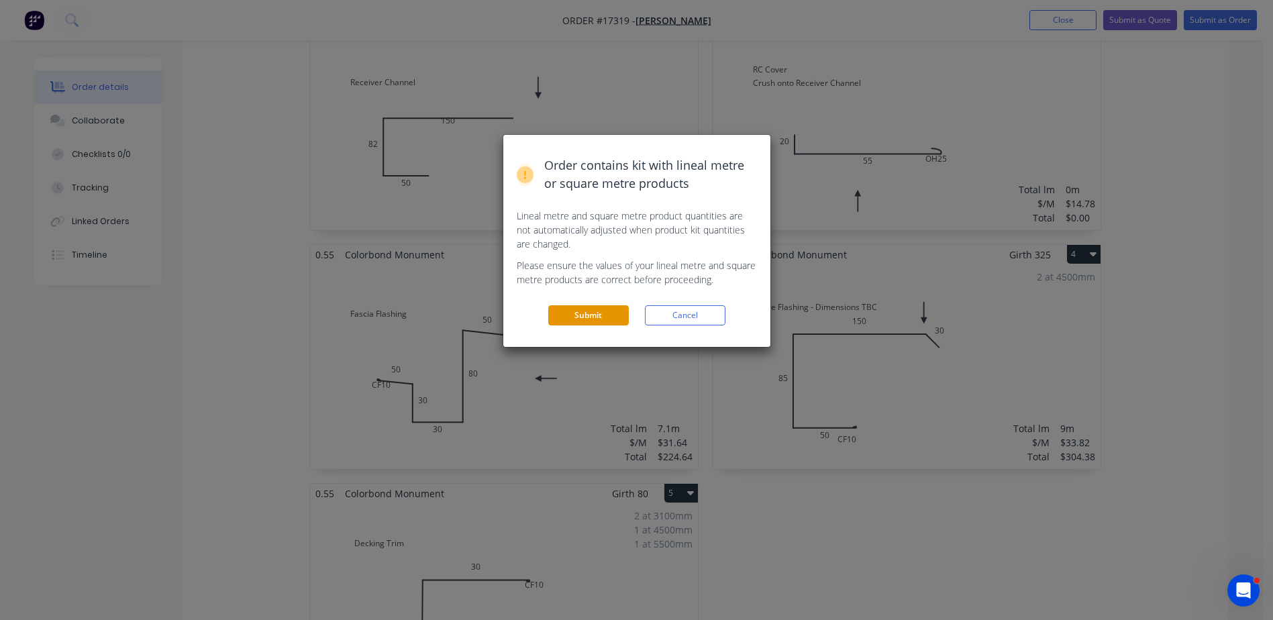
click at [602, 317] on button "Submit" at bounding box center [588, 315] width 80 height 20
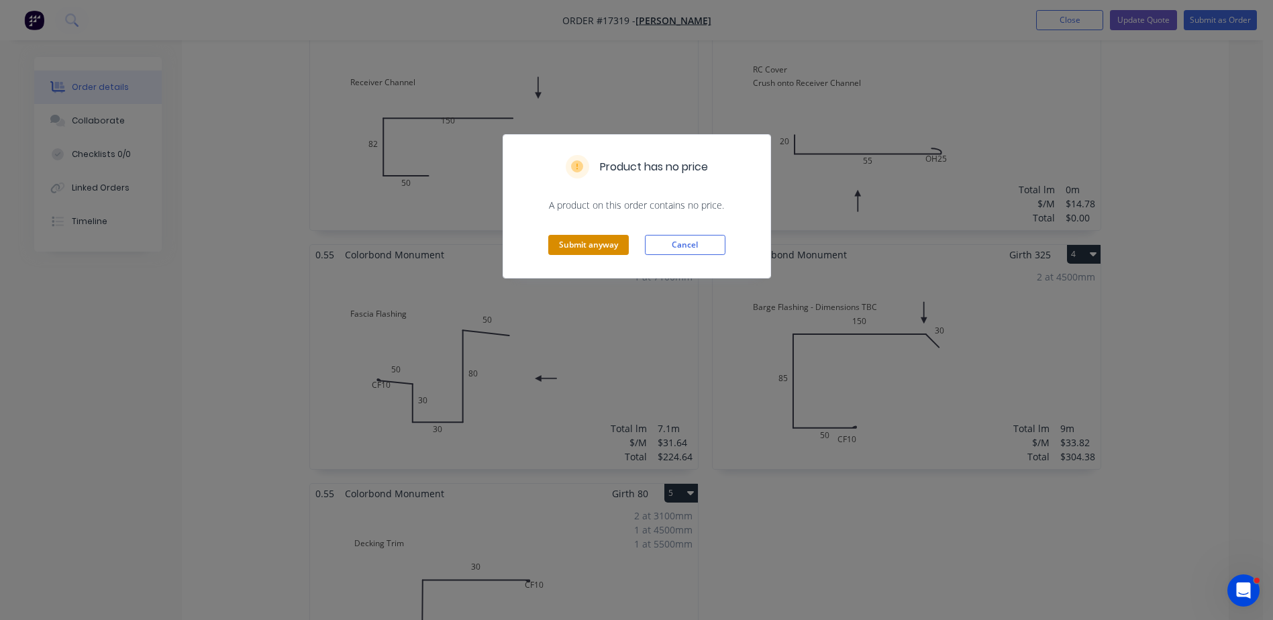
click at [586, 241] on button "Submit anyway" at bounding box center [588, 245] width 80 height 20
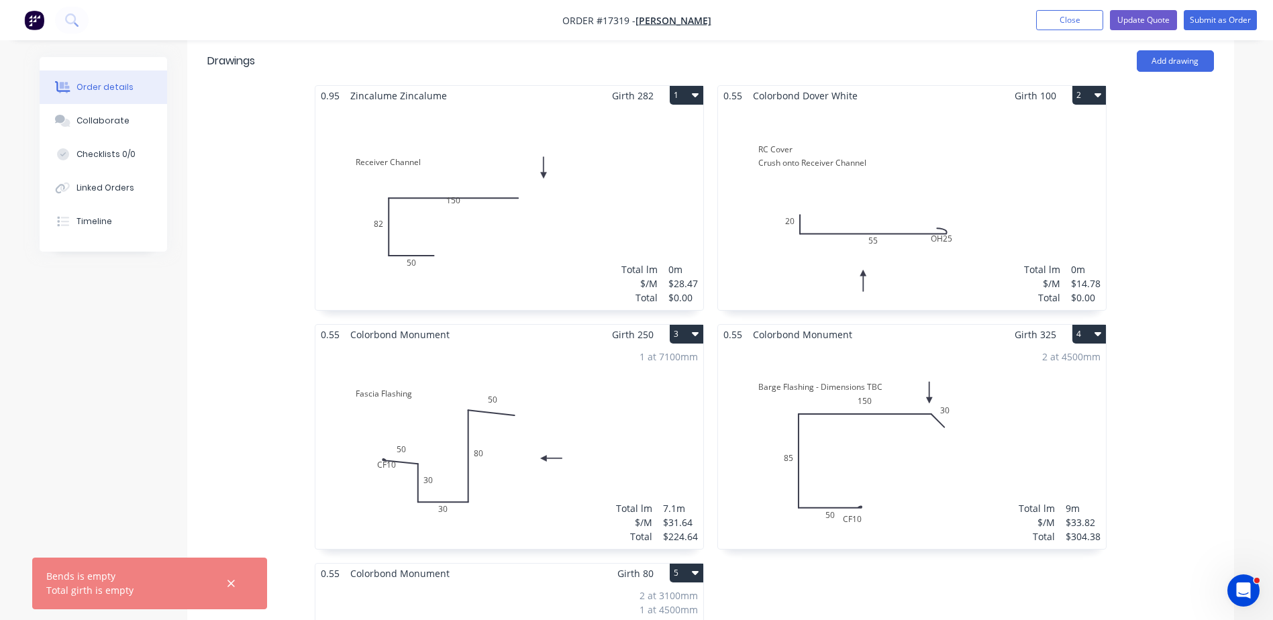
scroll to position [402, 0]
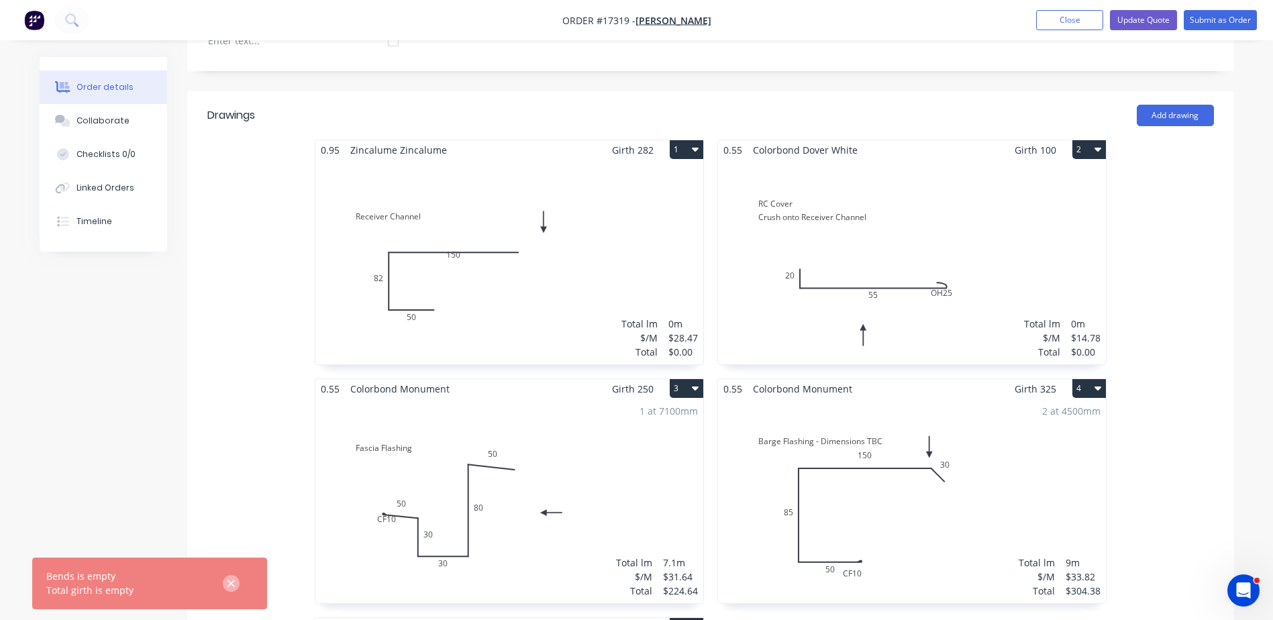
click at [229, 581] on icon "button" at bounding box center [230, 583] width 7 height 7
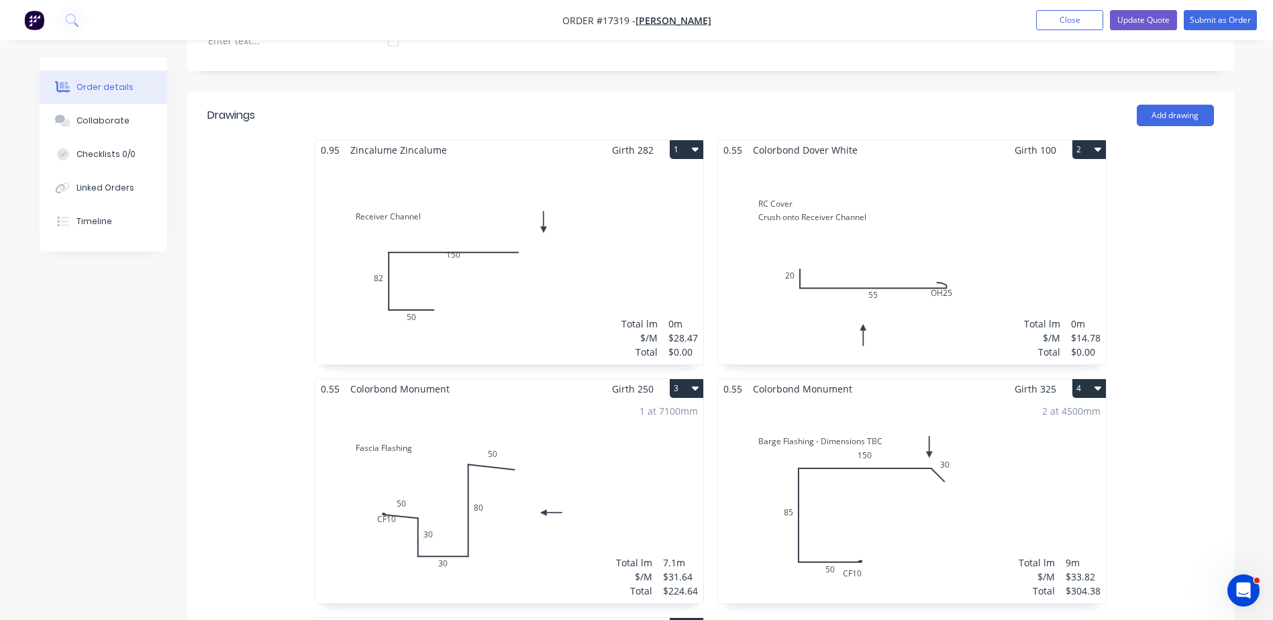
click at [510, 257] on div "Total lm $/M Total 0m $28.47 $0.00" at bounding box center [509, 262] width 388 height 205
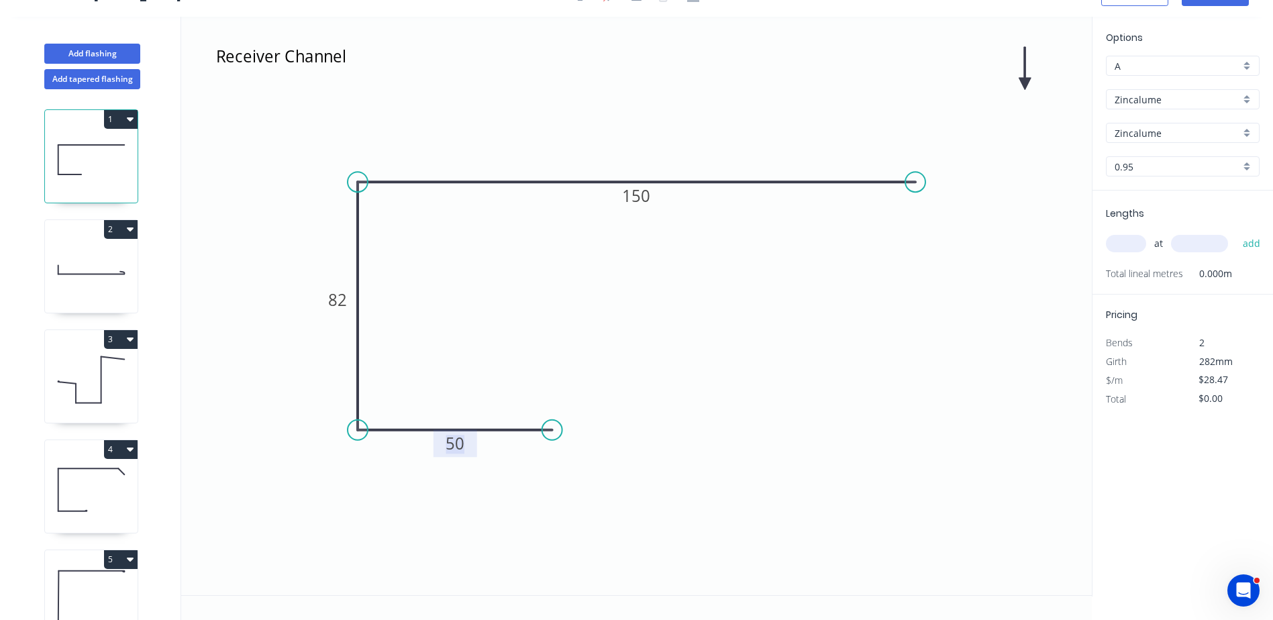
click at [457, 445] on tspan "50" at bounding box center [454, 443] width 19 height 22
click at [673, 454] on icon "Receiver Channel 50 82 150" at bounding box center [636, 306] width 910 height 578
click at [1124, 246] on input "text" at bounding box center [1126, 243] width 40 height 17
type input "1"
type input "7000"
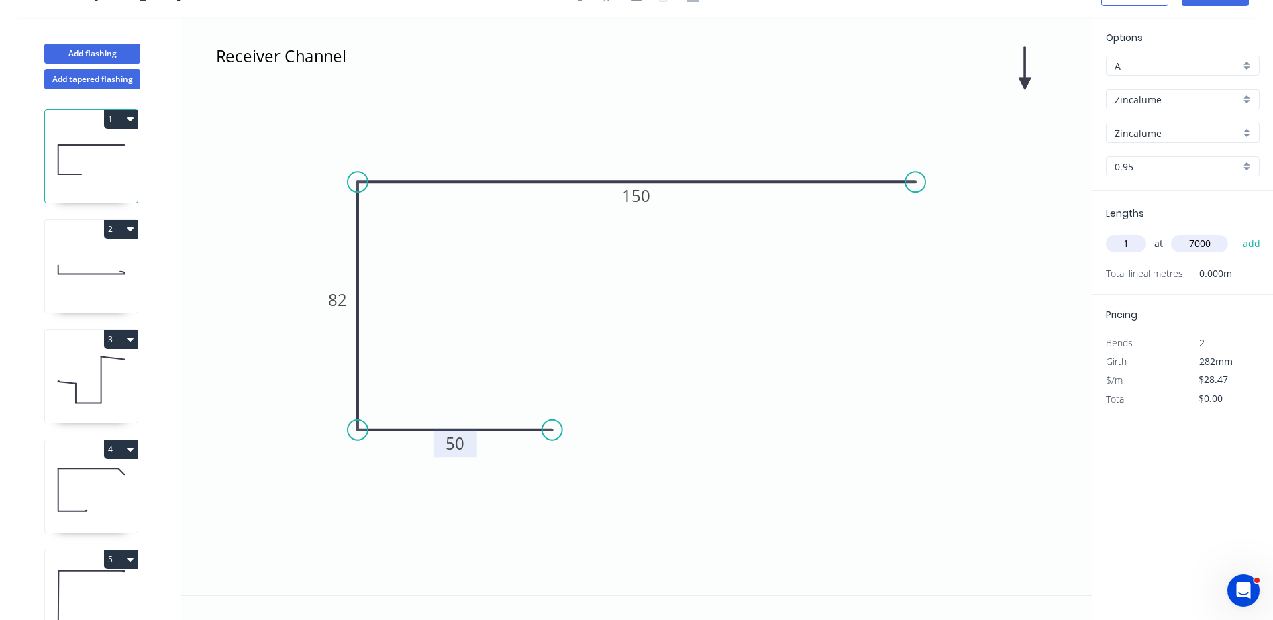
click at [1236, 232] on button "add" at bounding box center [1252, 243] width 32 height 23
type input "$199.29"
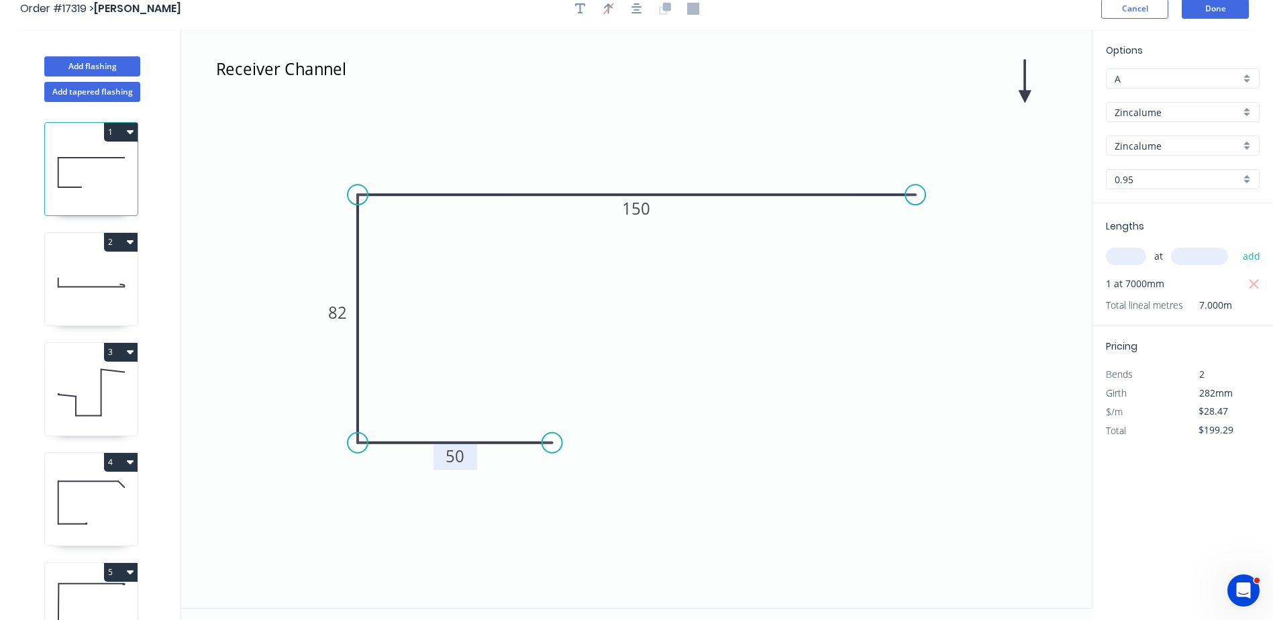
scroll to position [0, 0]
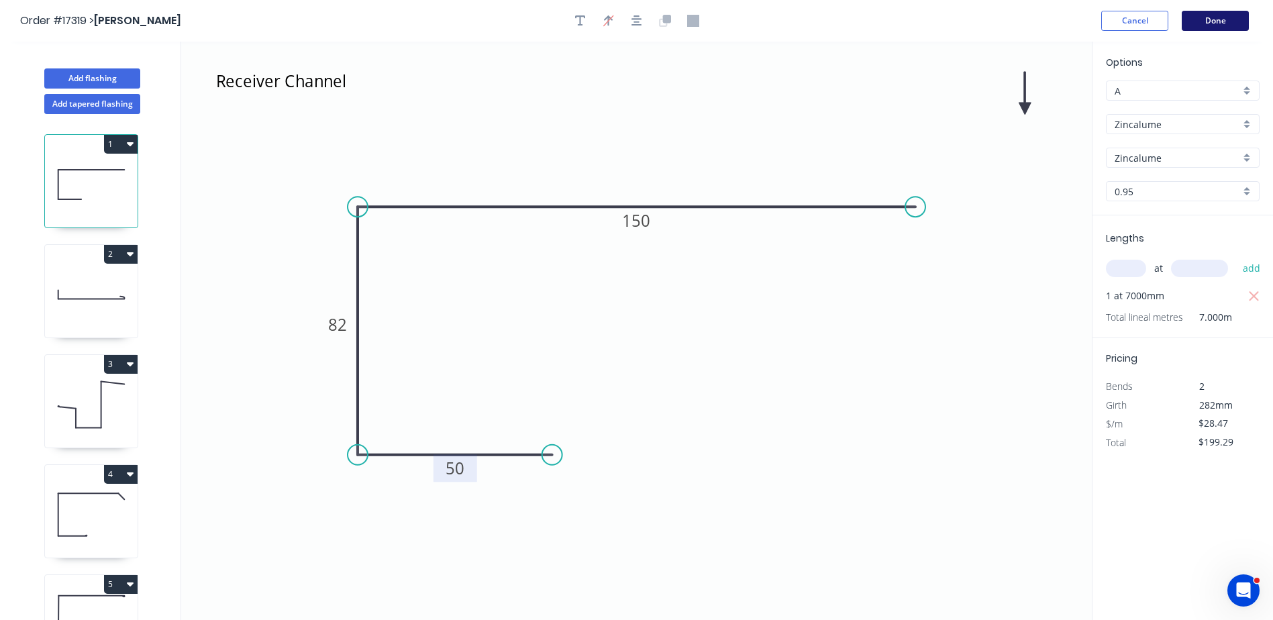
click at [1211, 21] on button "Done" at bounding box center [1214, 21] width 67 height 20
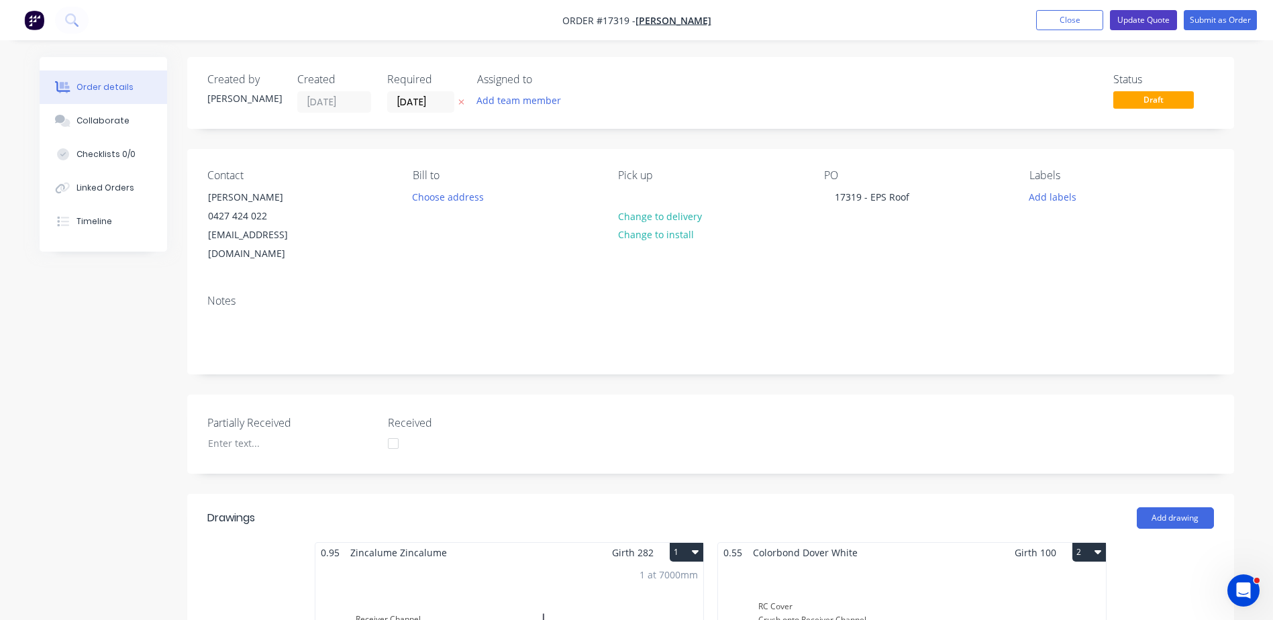
click at [1144, 20] on button "Update Quote" at bounding box center [1143, 20] width 67 height 20
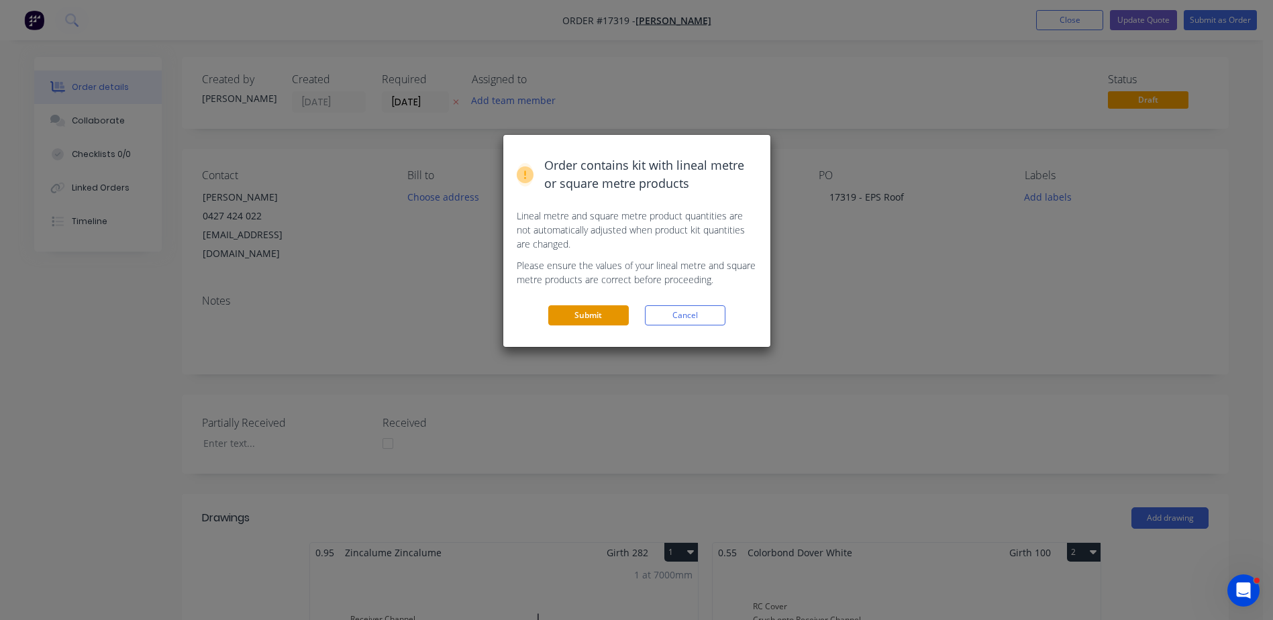
click at [597, 310] on button "Submit" at bounding box center [588, 315] width 80 height 20
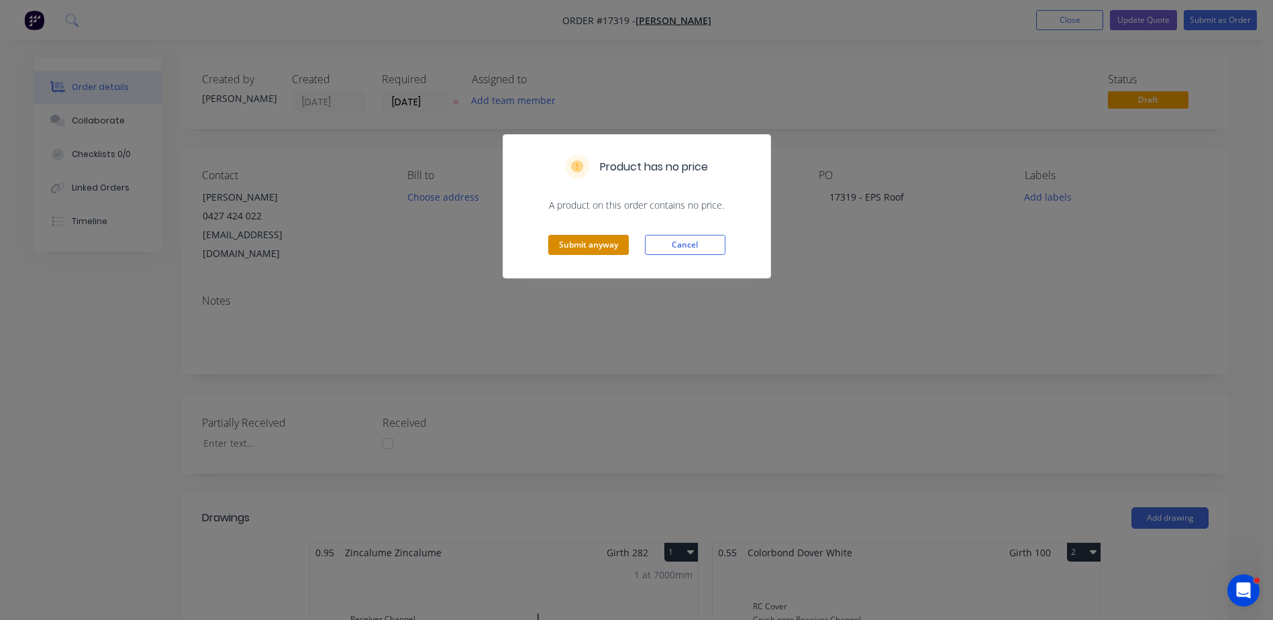
click at [596, 248] on button "Submit anyway" at bounding box center [588, 245] width 80 height 20
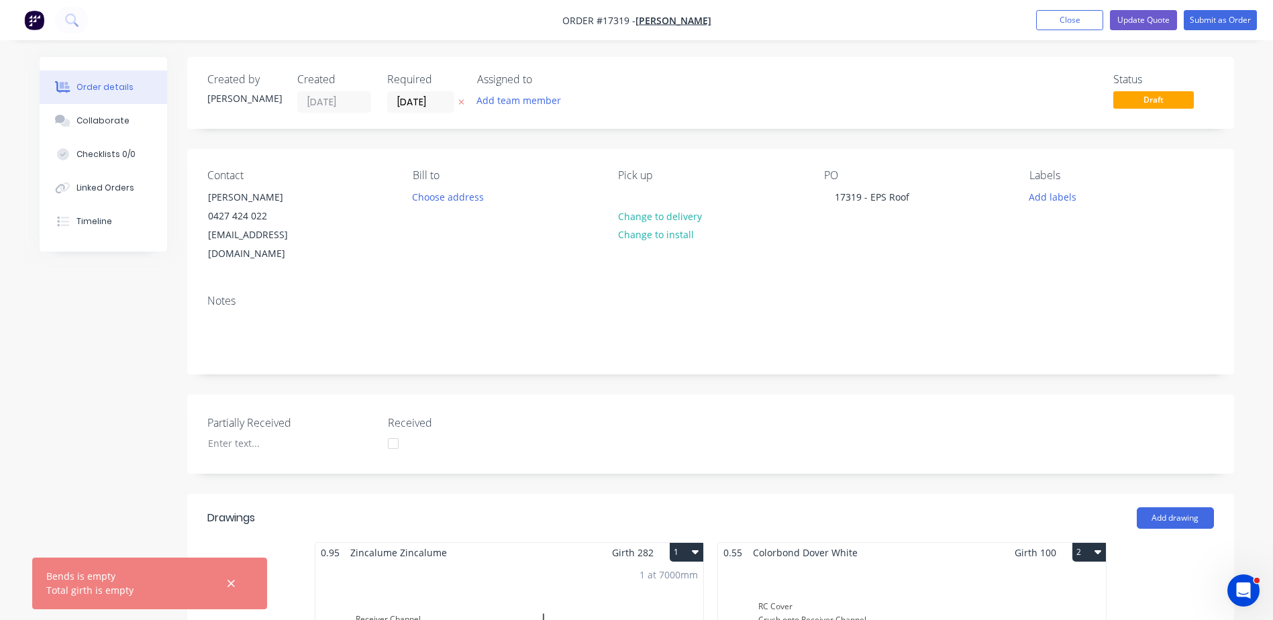
click at [241, 572] on div at bounding box center [231, 583] width 44 height 32
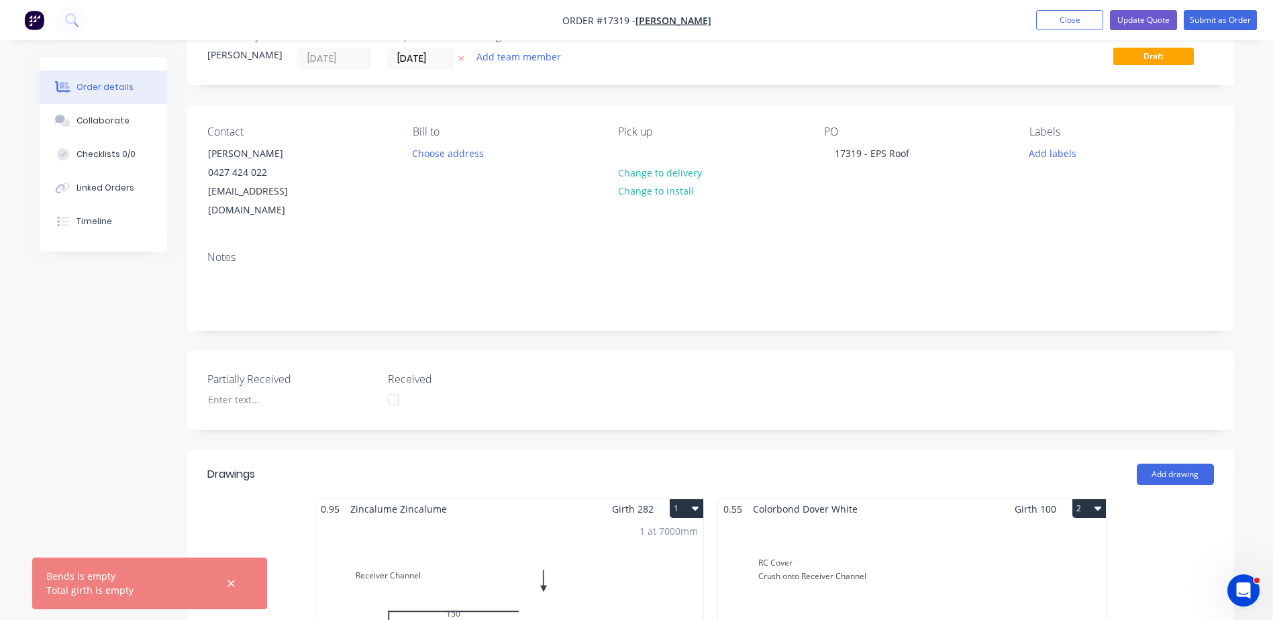
scroll to position [67, 0]
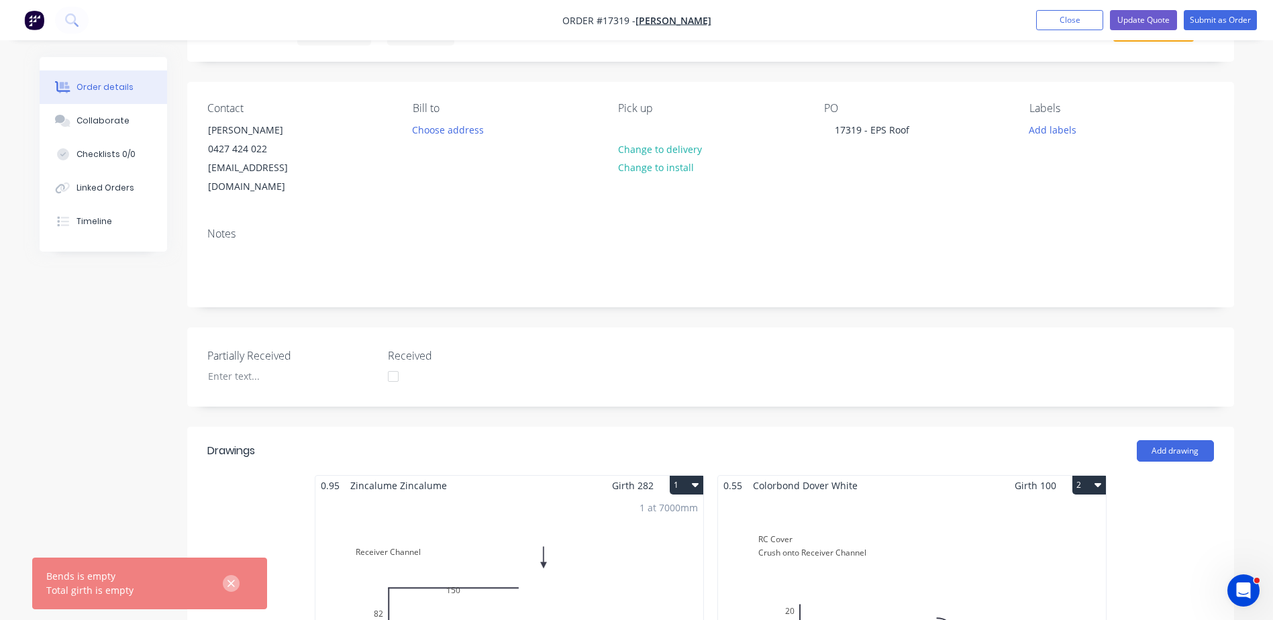
click at [232, 582] on icon "button" at bounding box center [230, 583] width 7 height 7
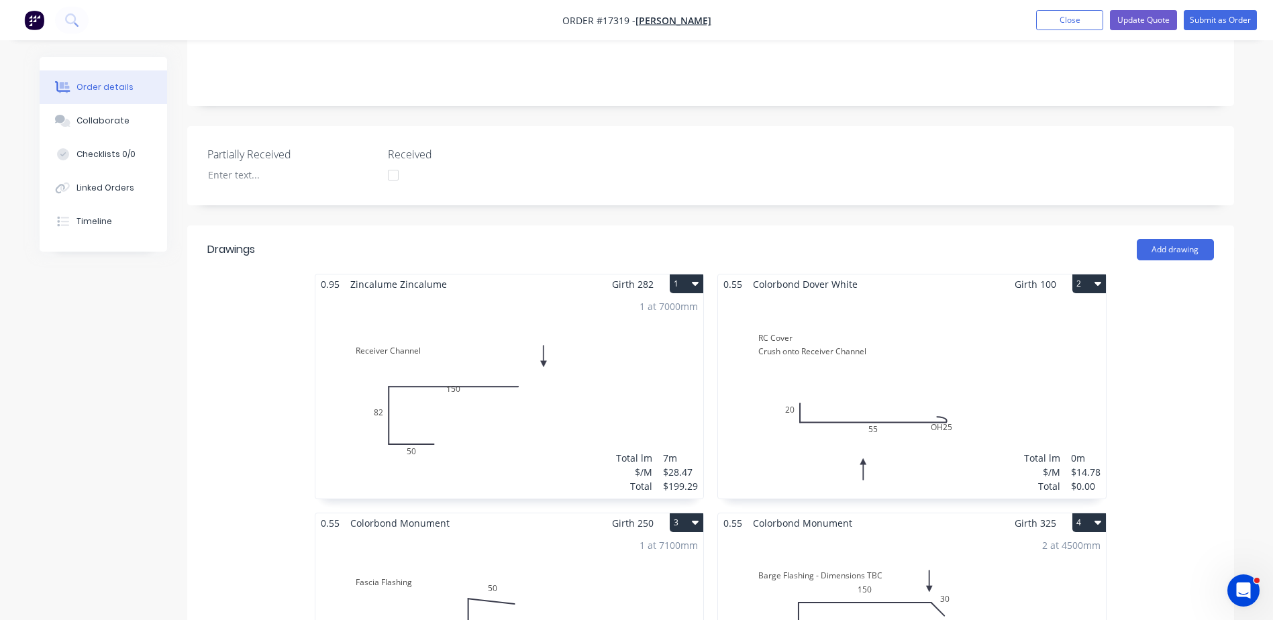
scroll to position [335, 0]
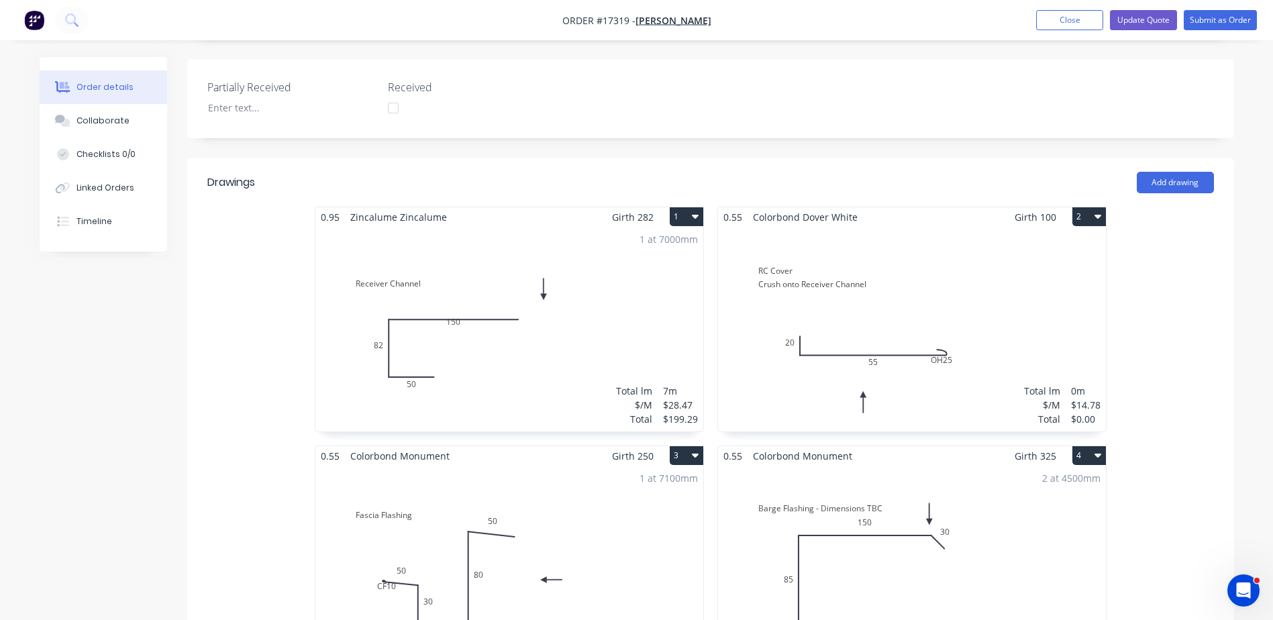
click at [1000, 307] on div "Total lm $/M Total 0m $14.78 $0.00" at bounding box center [912, 329] width 388 height 205
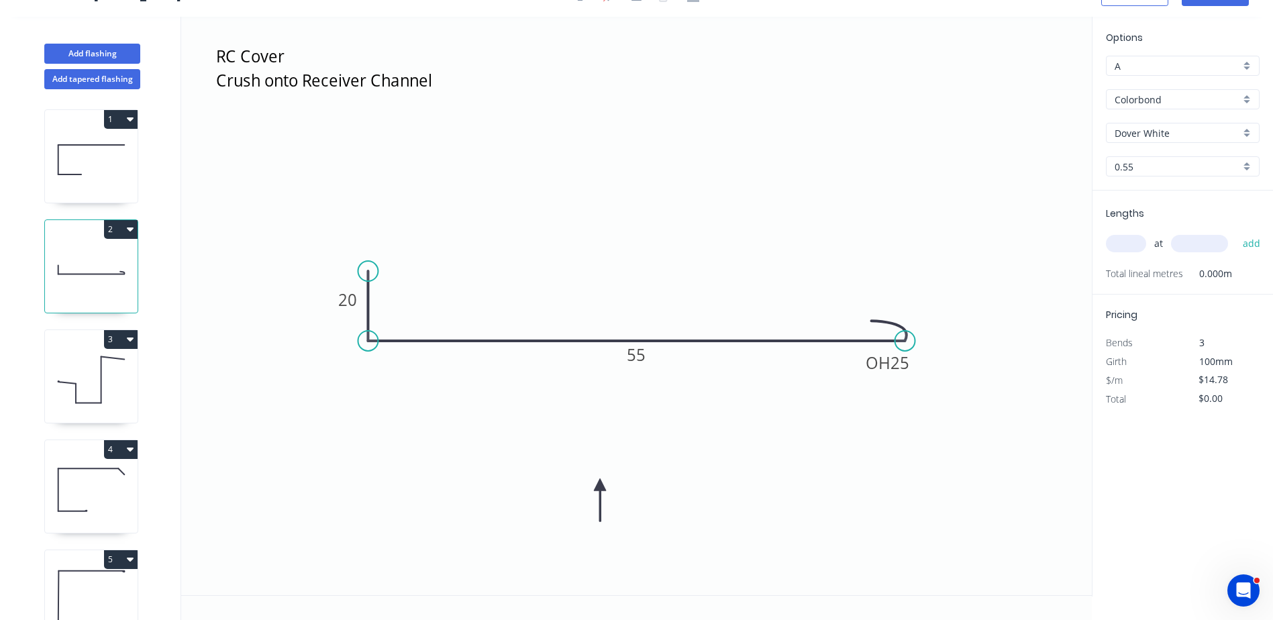
click at [1132, 245] on input "text" at bounding box center [1126, 243] width 40 height 17
type input "1"
click at [1007, 227] on icon "RC Cover Crush onto Receiver Channel 20 OH 25 55" at bounding box center [636, 306] width 910 height 578
type input "7000"
click at [1236, 232] on button "add" at bounding box center [1252, 243] width 32 height 23
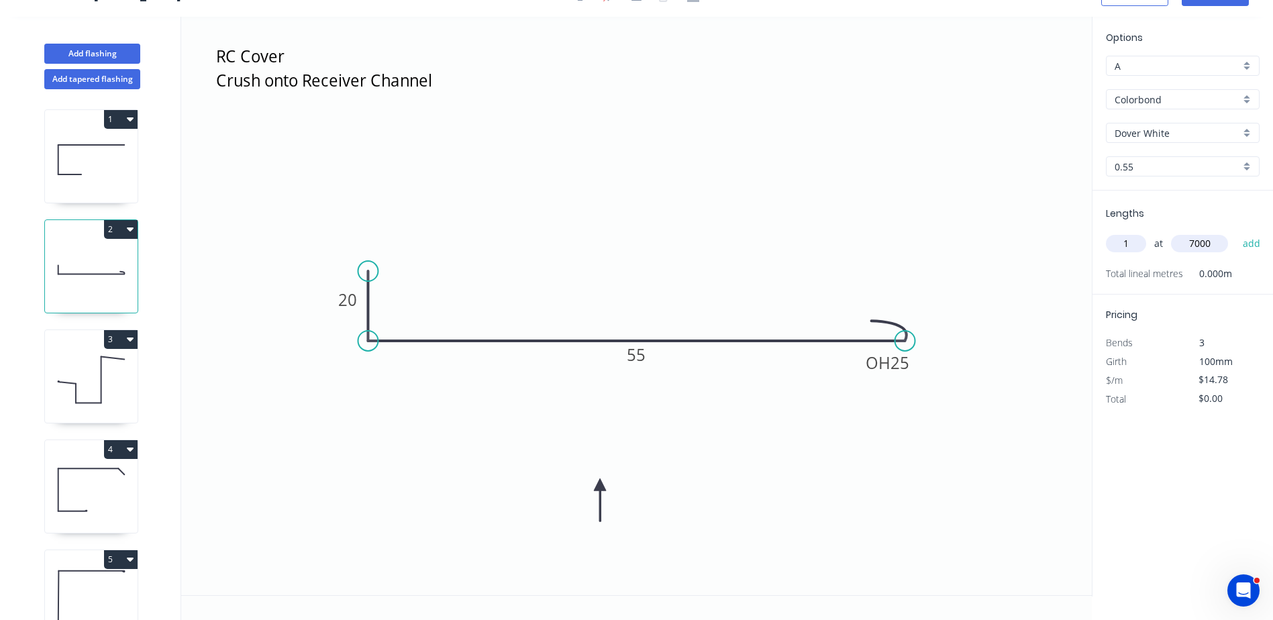
type input "$103.46"
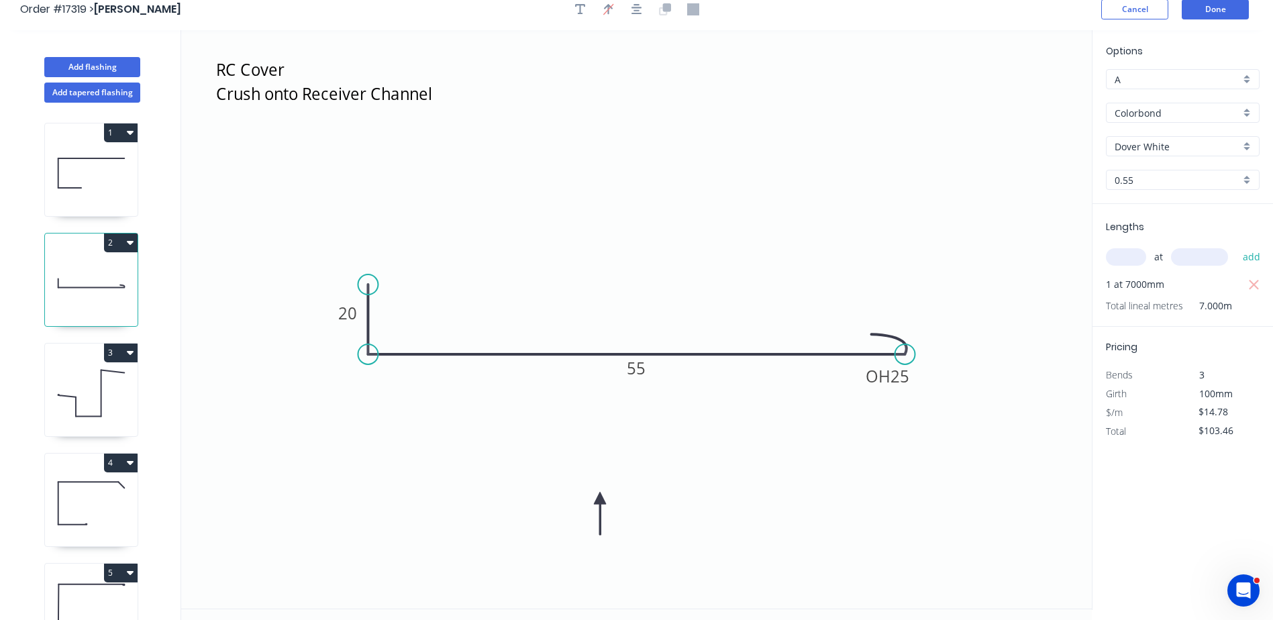
scroll to position [0, 0]
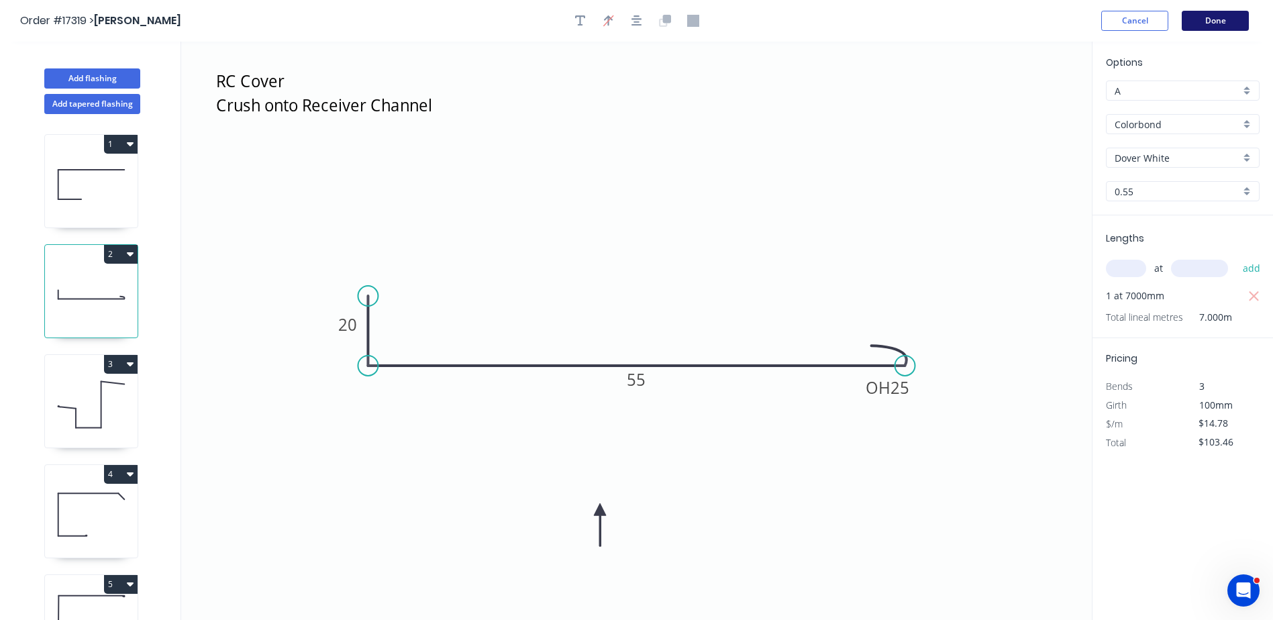
click at [1222, 17] on button "Done" at bounding box center [1214, 21] width 67 height 20
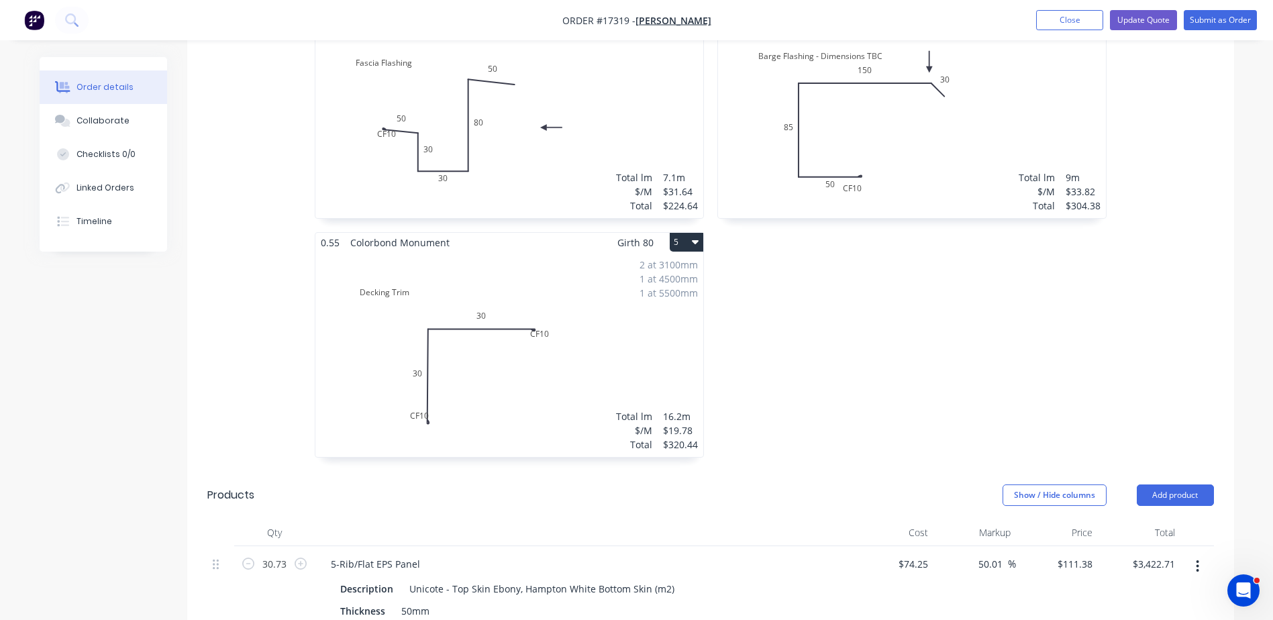
scroll to position [805, 0]
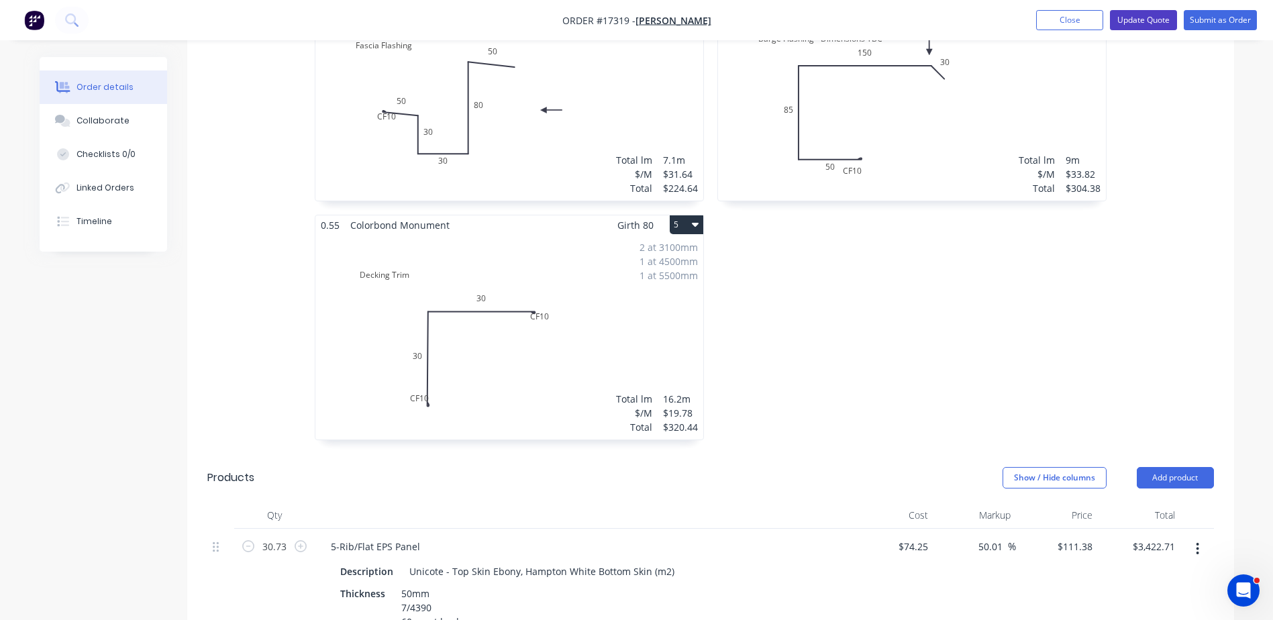
click at [1132, 20] on button "Update Quote" at bounding box center [1143, 20] width 67 height 20
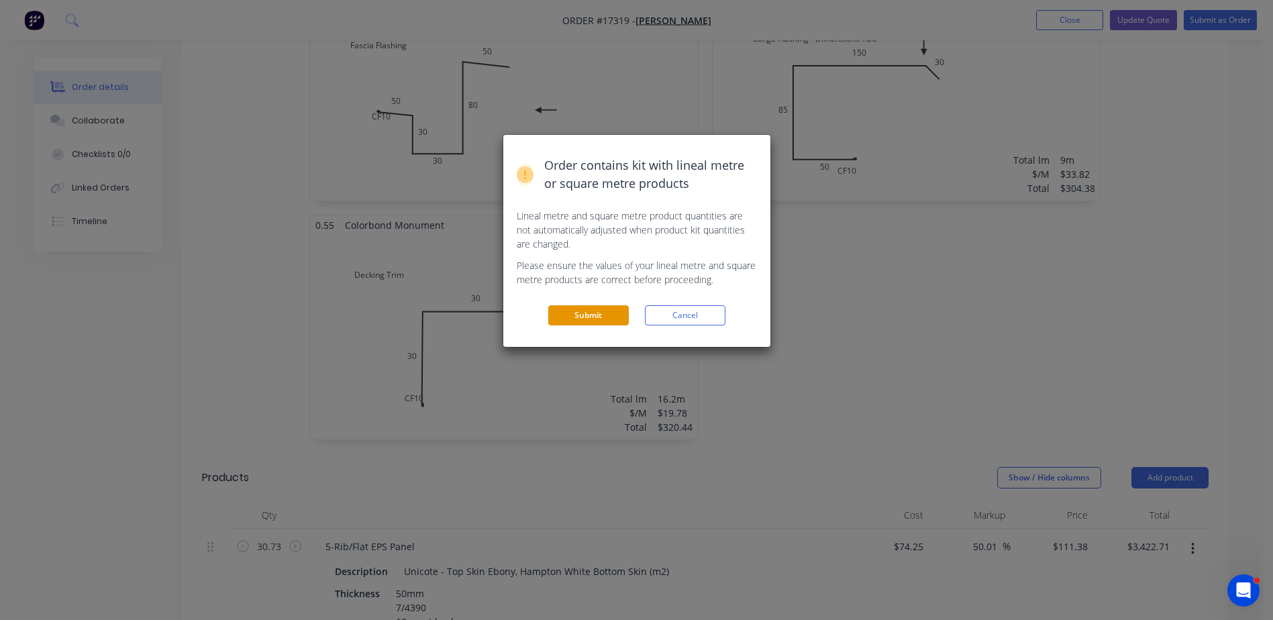
click at [561, 314] on button "Submit" at bounding box center [588, 315] width 80 height 20
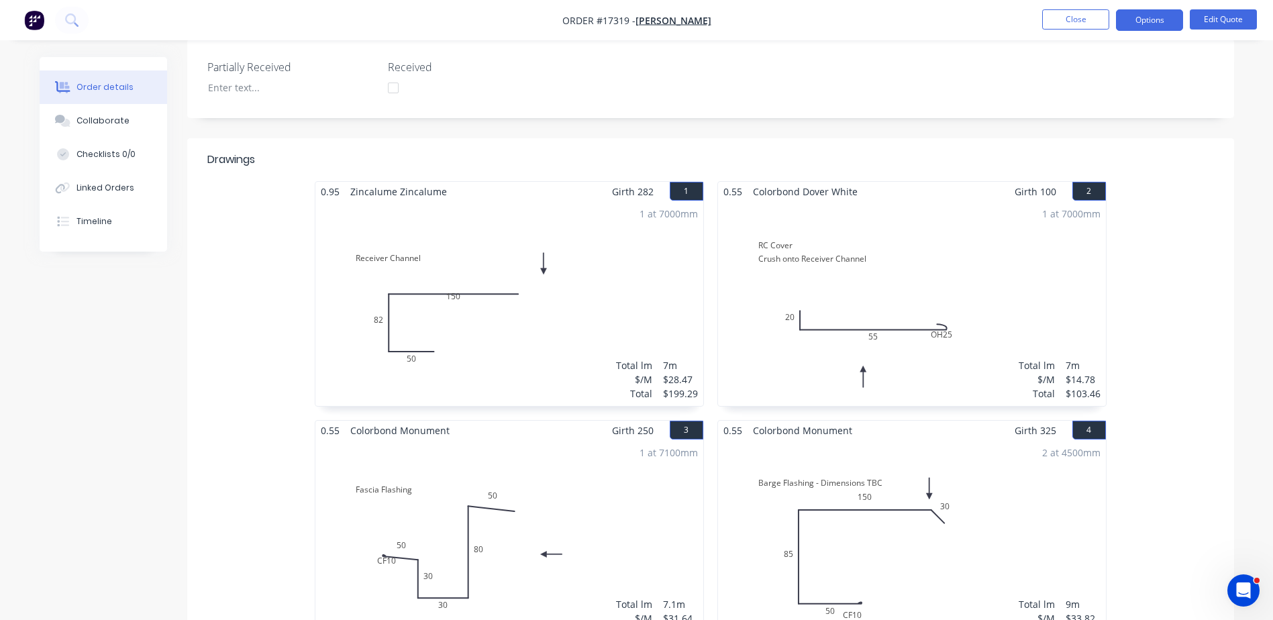
scroll to position [159, 0]
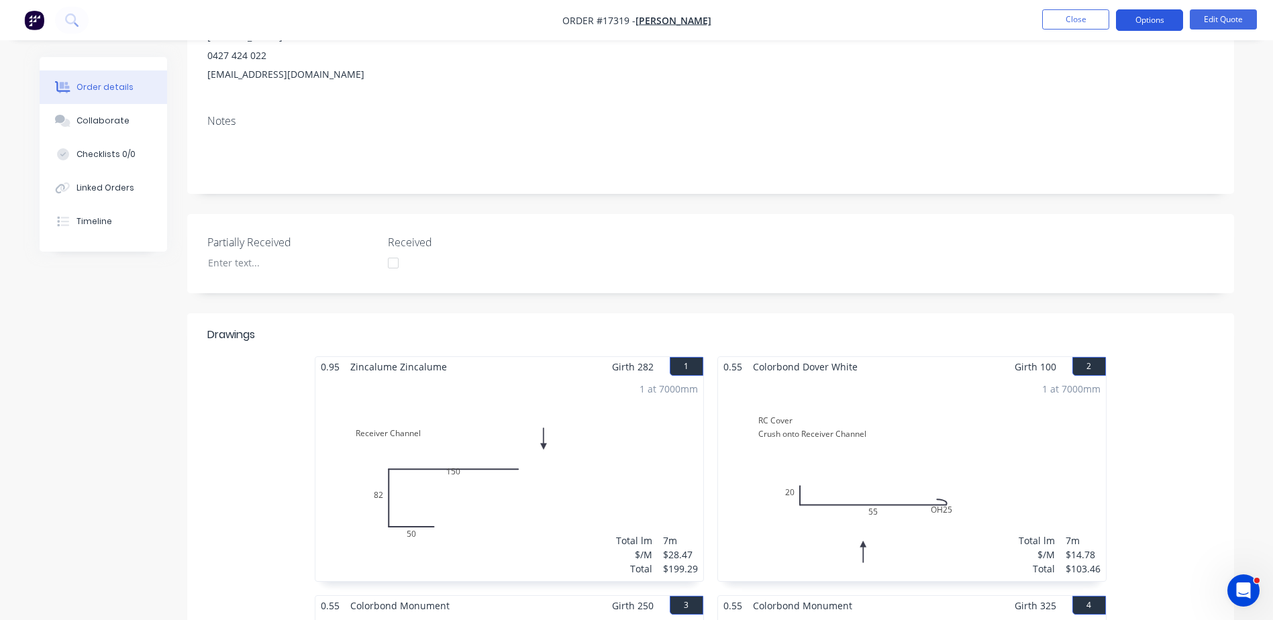
click at [1159, 17] on button "Options" at bounding box center [1149, 19] width 67 height 21
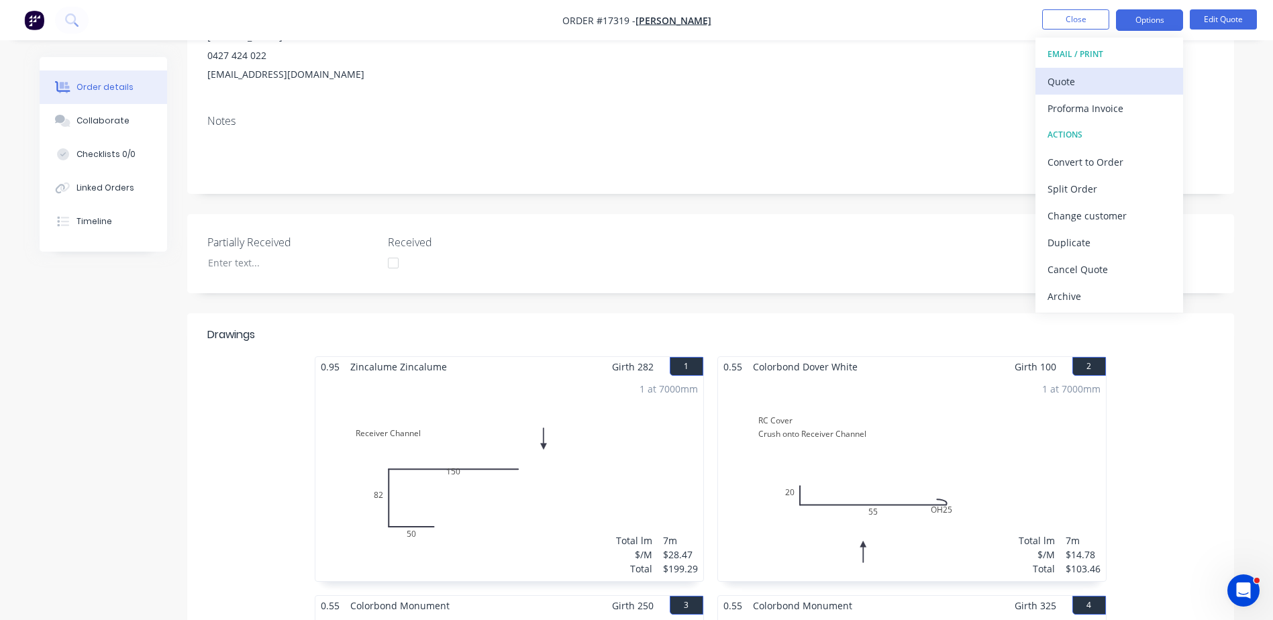
click at [1079, 79] on div "Quote" at bounding box center [1108, 81] width 123 height 19
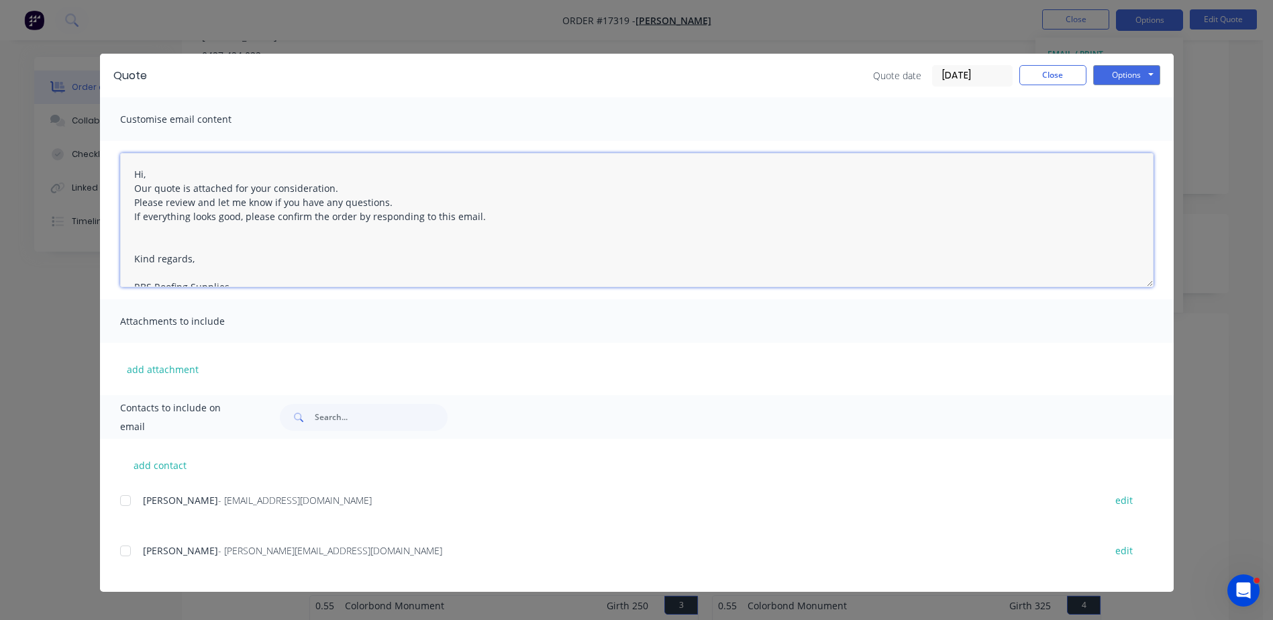
click at [172, 171] on textarea "Hi, Our quote is attached for your consideration. Please review and let me know…" at bounding box center [636, 220] width 1033 height 134
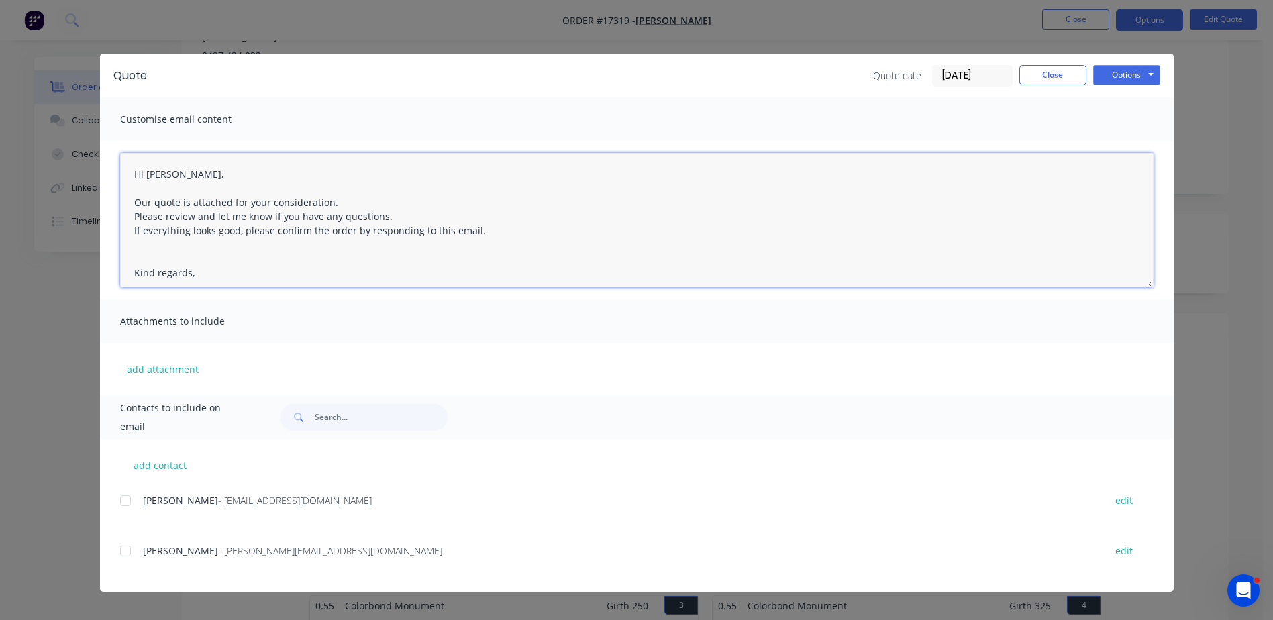
click at [340, 201] on textarea "Hi Glenn, Our quote is attached for your consideration. Please review and let m…" at bounding box center [636, 220] width 1033 height 134
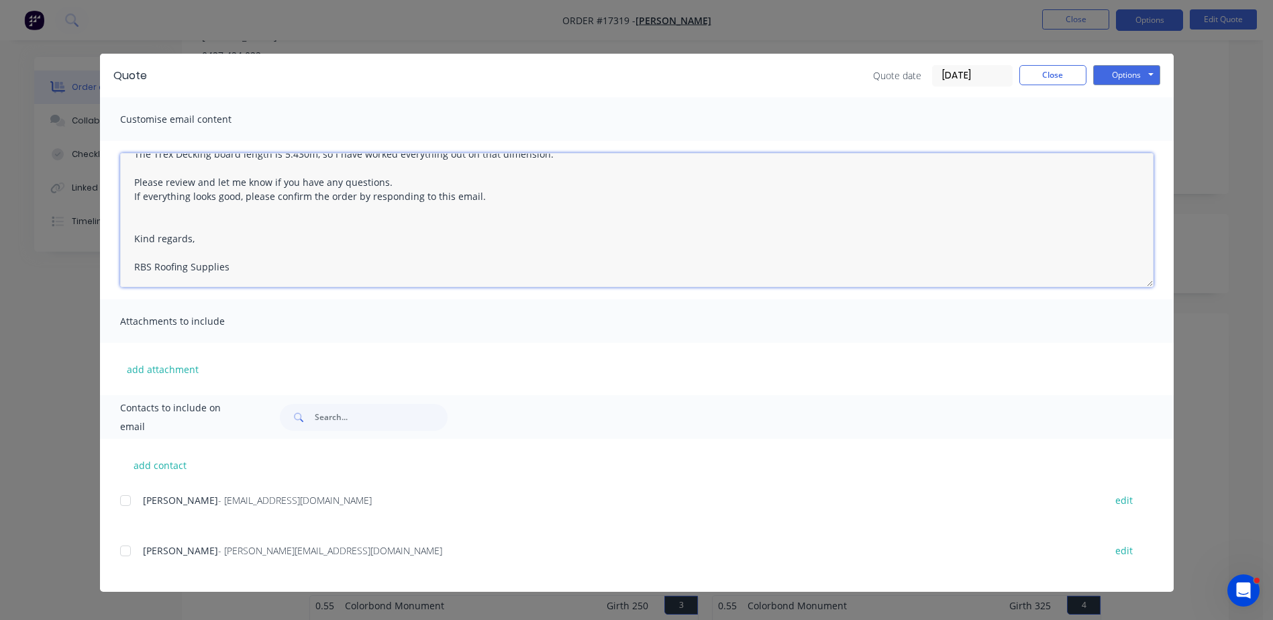
scroll to position [77, 0]
click at [208, 243] on textarea "Hi Glenn, Our quote is attached for your consideration. The Trex Decking board …" at bounding box center [636, 220] width 1033 height 134
type textarea "Hi Glenn, Our quote is attached for your consideration. The Trex Decking board …"
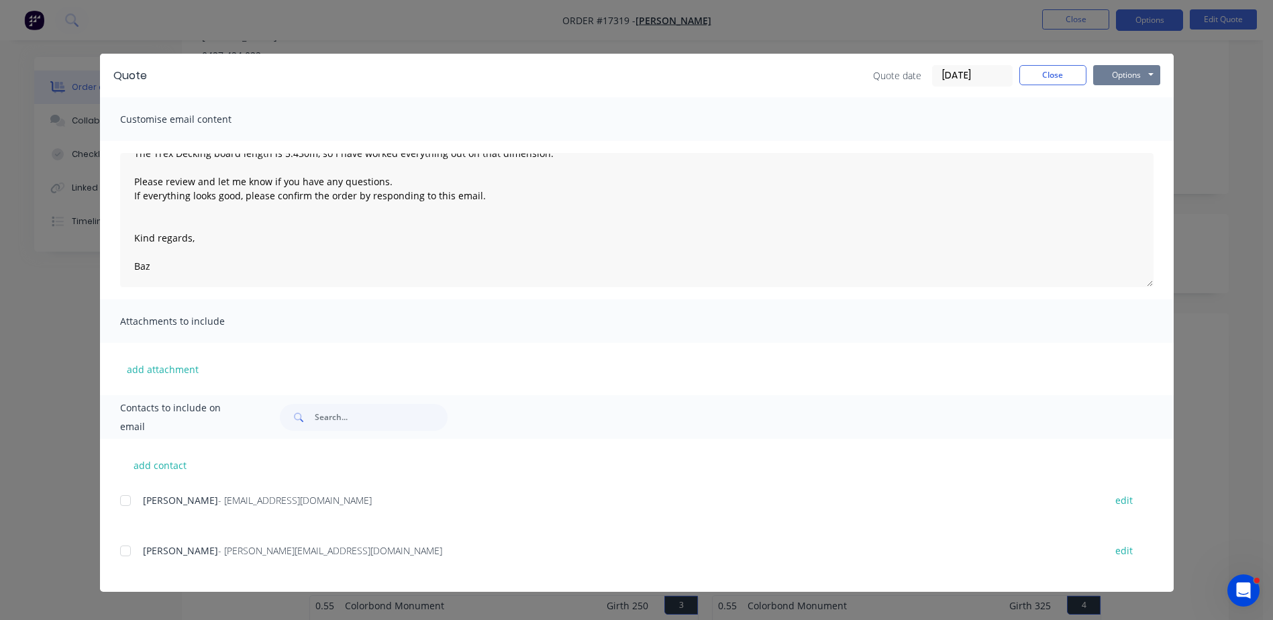
click at [1125, 76] on button "Options" at bounding box center [1126, 75] width 67 height 20
click at [1132, 147] on button "Email" at bounding box center [1136, 143] width 86 height 22
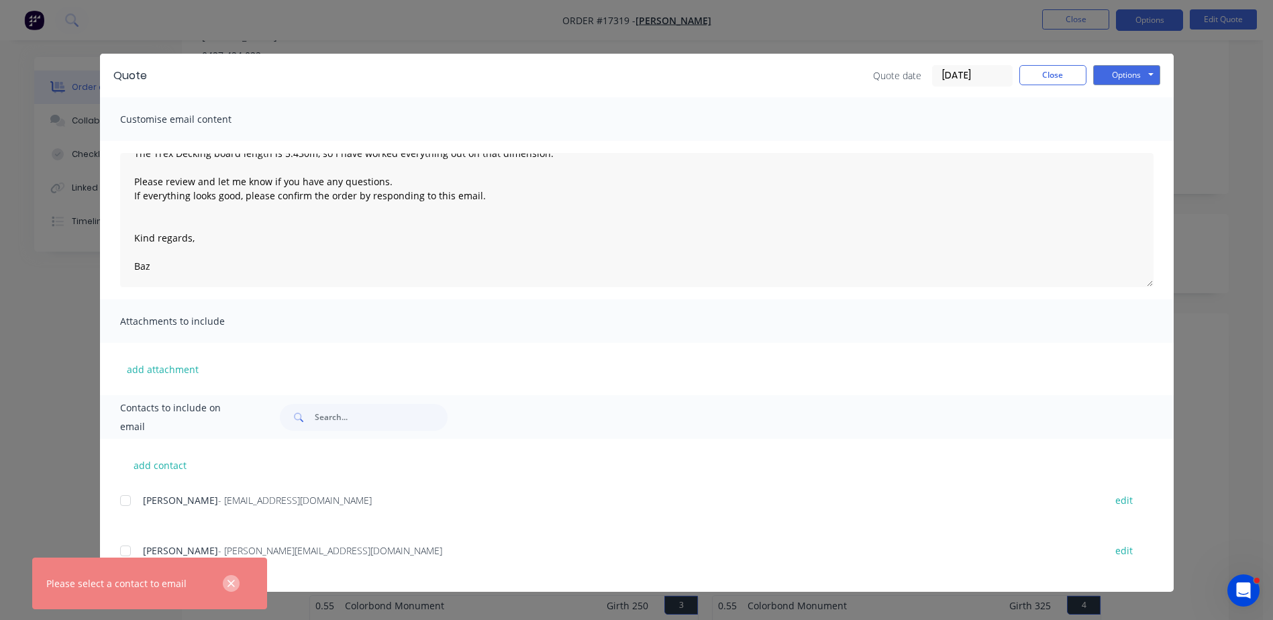
click at [231, 584] on icon "button" at bounding box center [230, 583] width 7 height 7
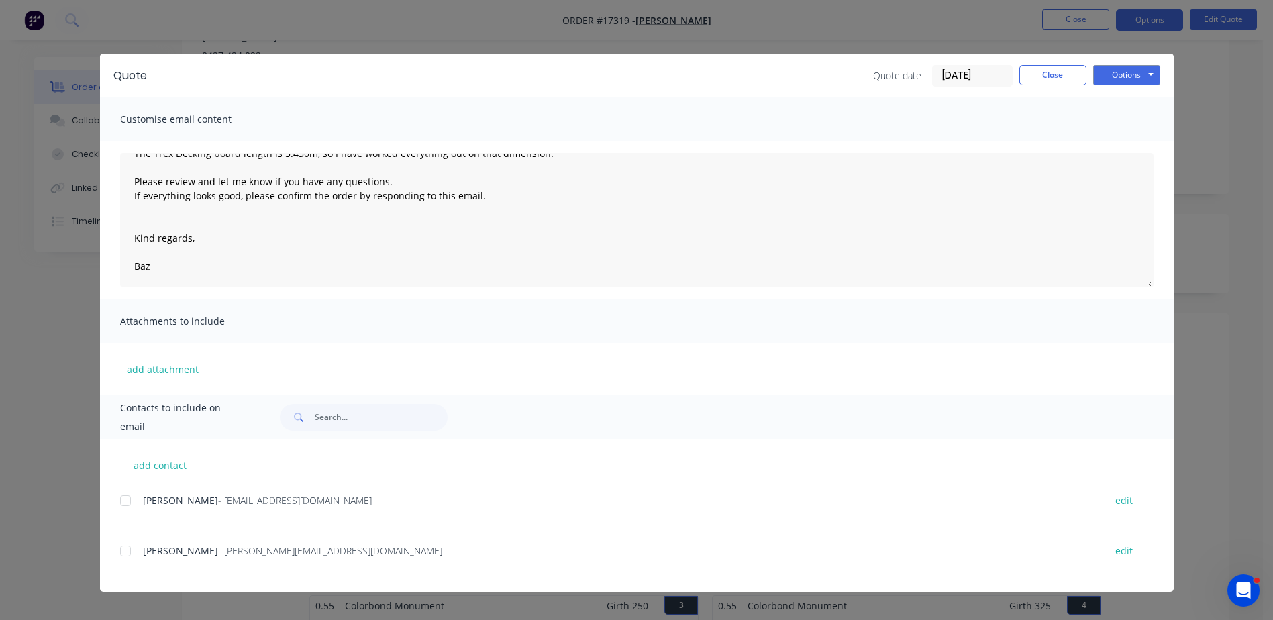
click at [212, 488] on div "add contact Glenn Ridge - ridges.5@hotmail.com edit Barry Keen - barry@rbsgroup…" at bounding box center [636, 515] width 1073 height 153
click at [135, 503] on div at bounding box center [125, 500] width 27 height 27
click at [1138, 74] on button "Options" at bounding box center [1126, 75] width 67 height 20
click at [1133, 142] on button "Email" at bounding box center [1136, 143] width 86 height 22
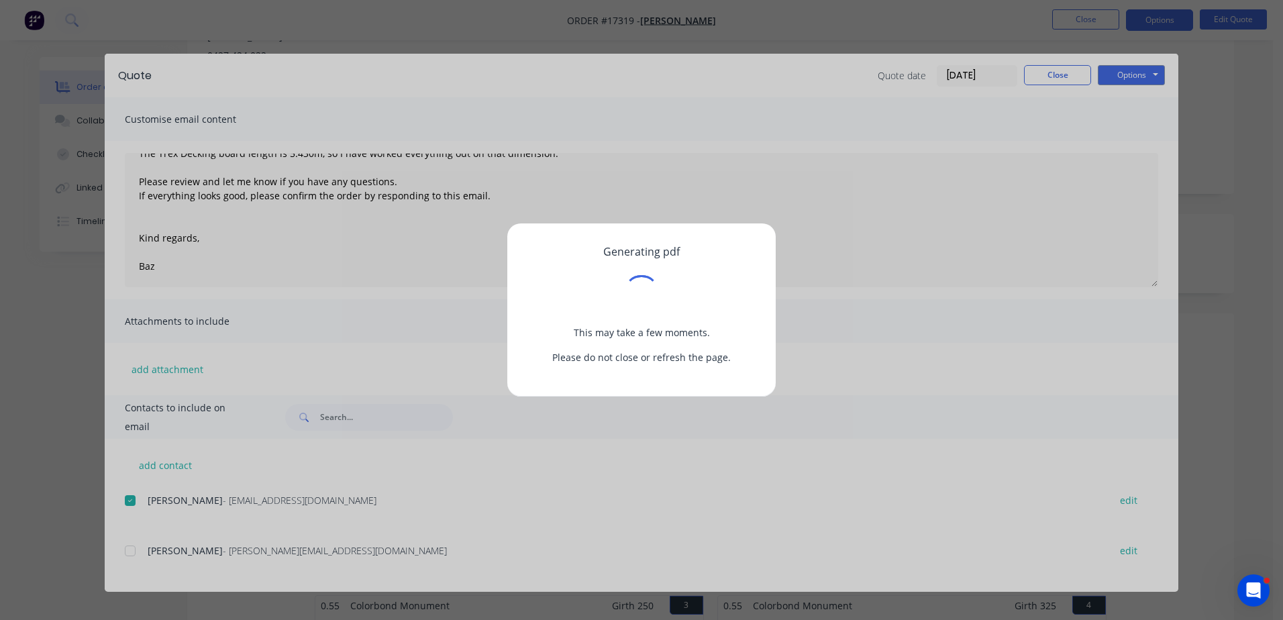
drag, startPoint x: 1133, startPoint y: 142, endPoint x: 1211, endPoint y: 150, distance: 78.2
click at [1210, 150] on div "Generating pdf This may take a few moments. Please do not close or refresh the …" at bounding box center [641, 310] width 1283 height 620
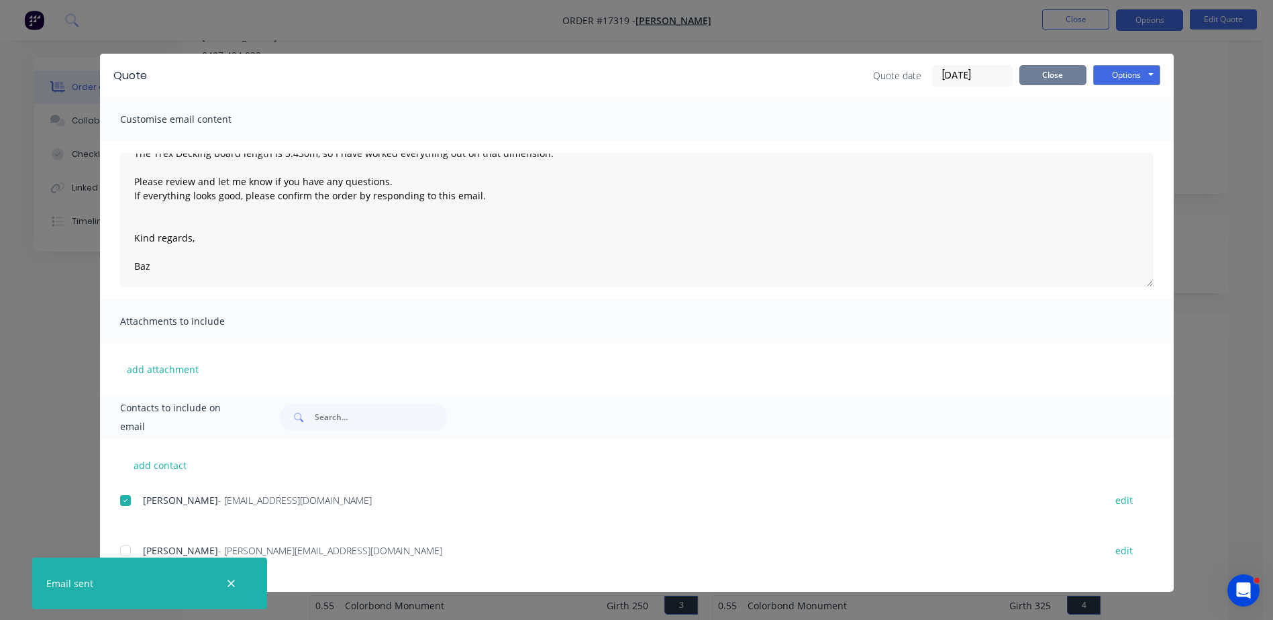
click at [1071, 66] on button "Close" at bounding box center [1052, 75] width 67 height 20
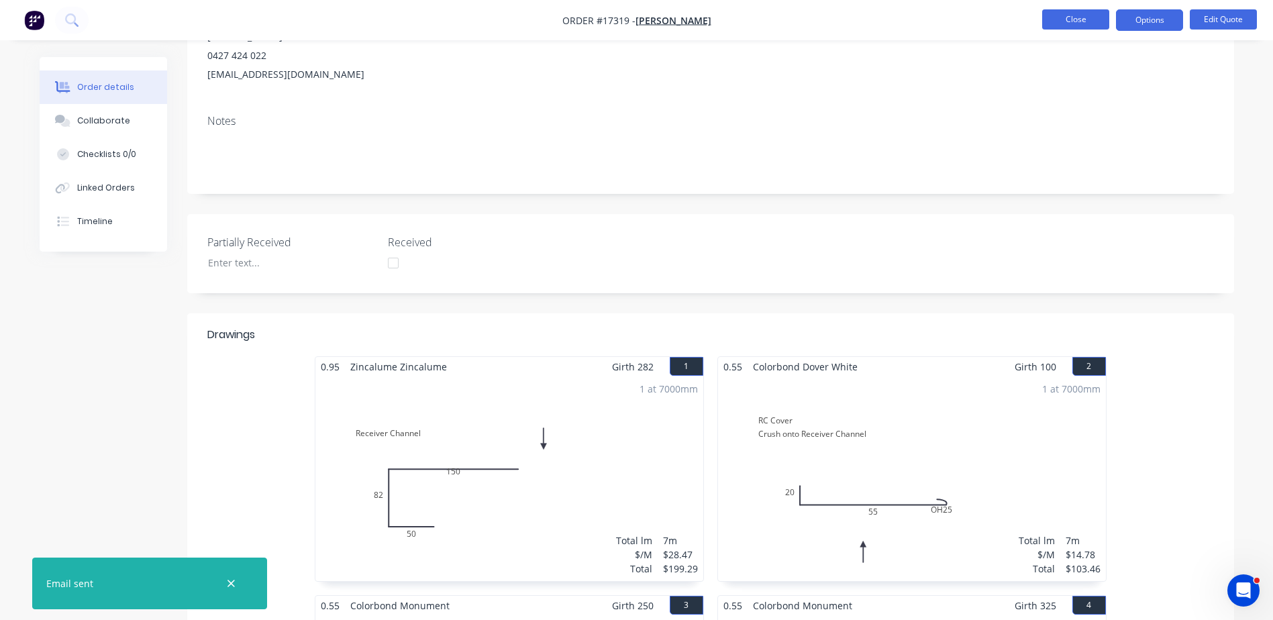
click at [1077, 15] on button "Close" at bounding box center [1075, 19] width 67 height 20
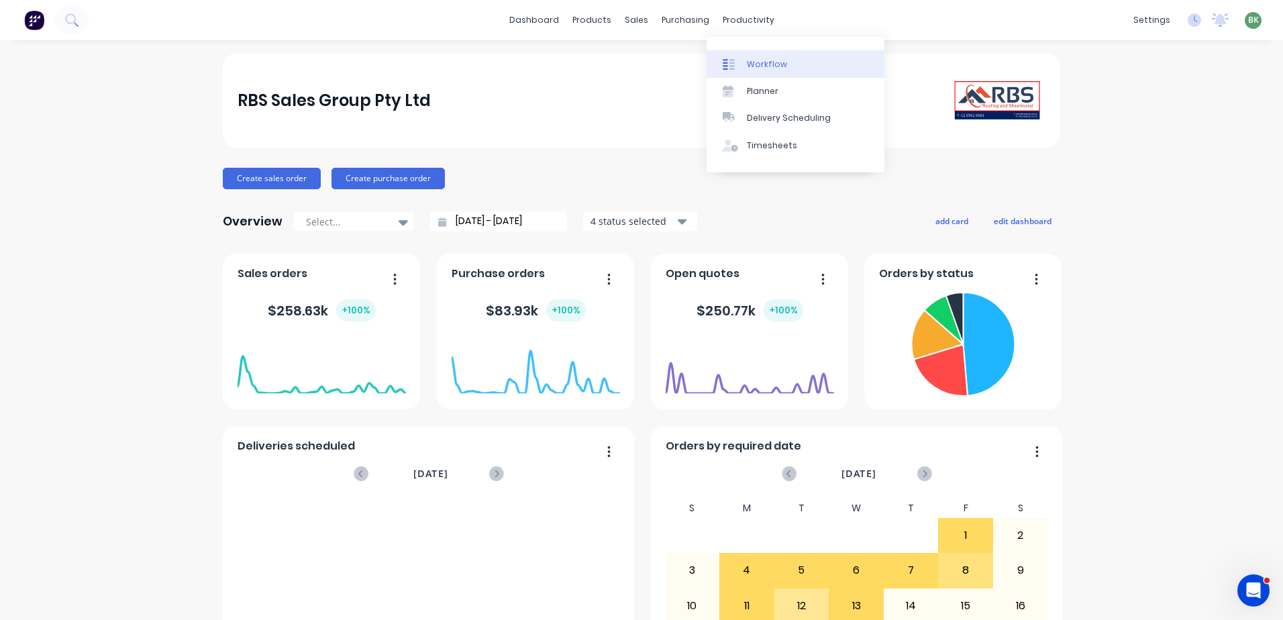
click at [767, 67] on div "Workflow" at bounding box center [767, 64] width 40 height 12
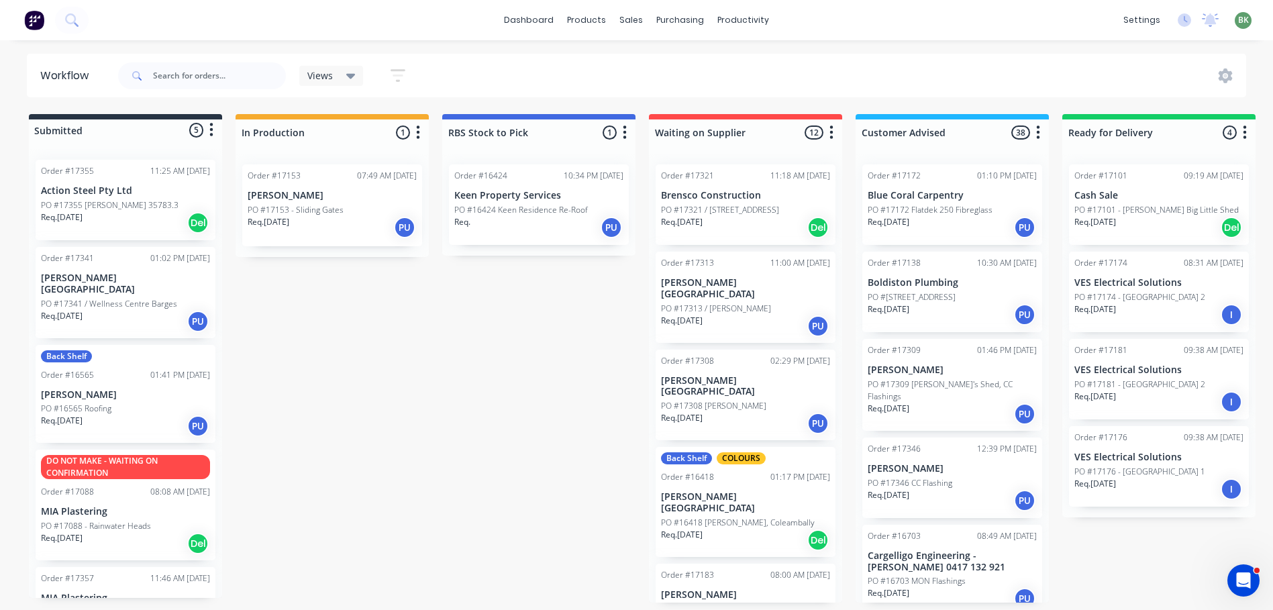
click at [1161, 298] on p "PO #17174 - [GEOGRAPHIC_DATA] 2" at bounding box center [1139, 297] width 131 height 12
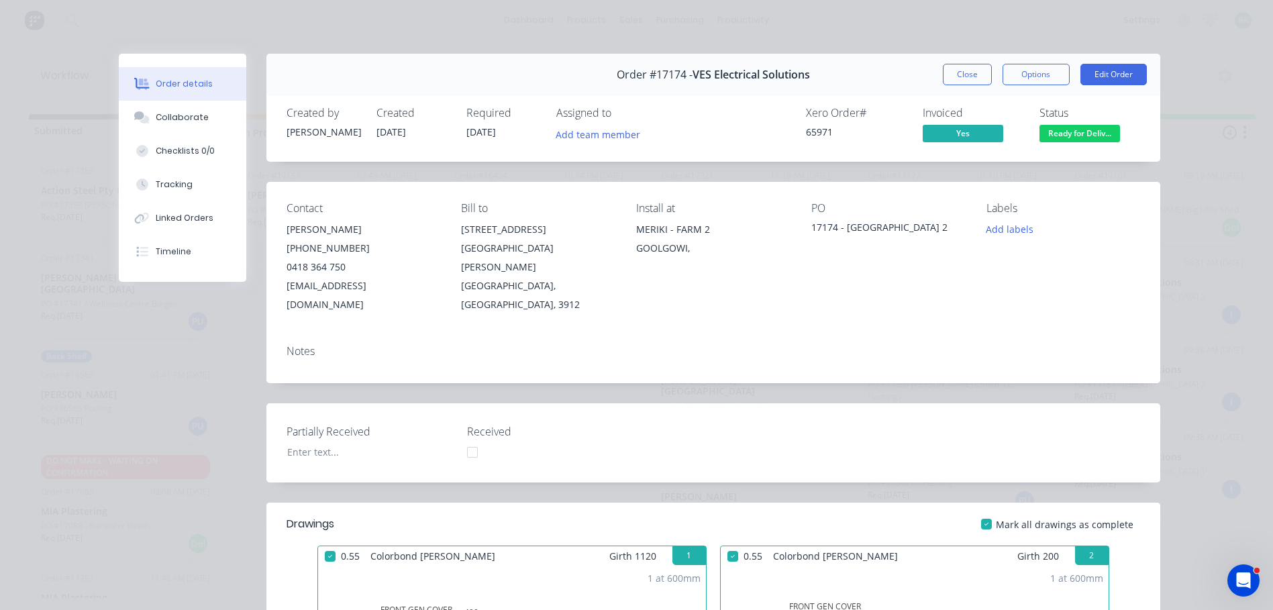
click at [1077, 133] on span "Ready for Deliv..." at bounding box center [1079, 133] width 80 height 17
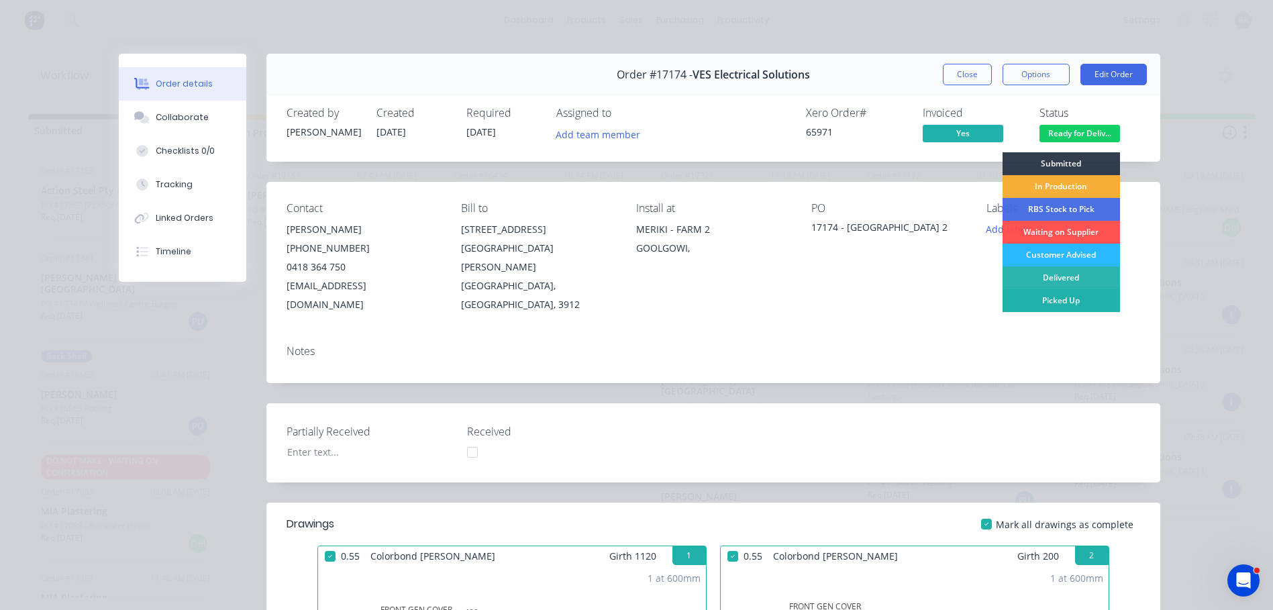
click at [1075, 301] on div "Picked Up" at bounding box center [1060, 300] width 117 height 23
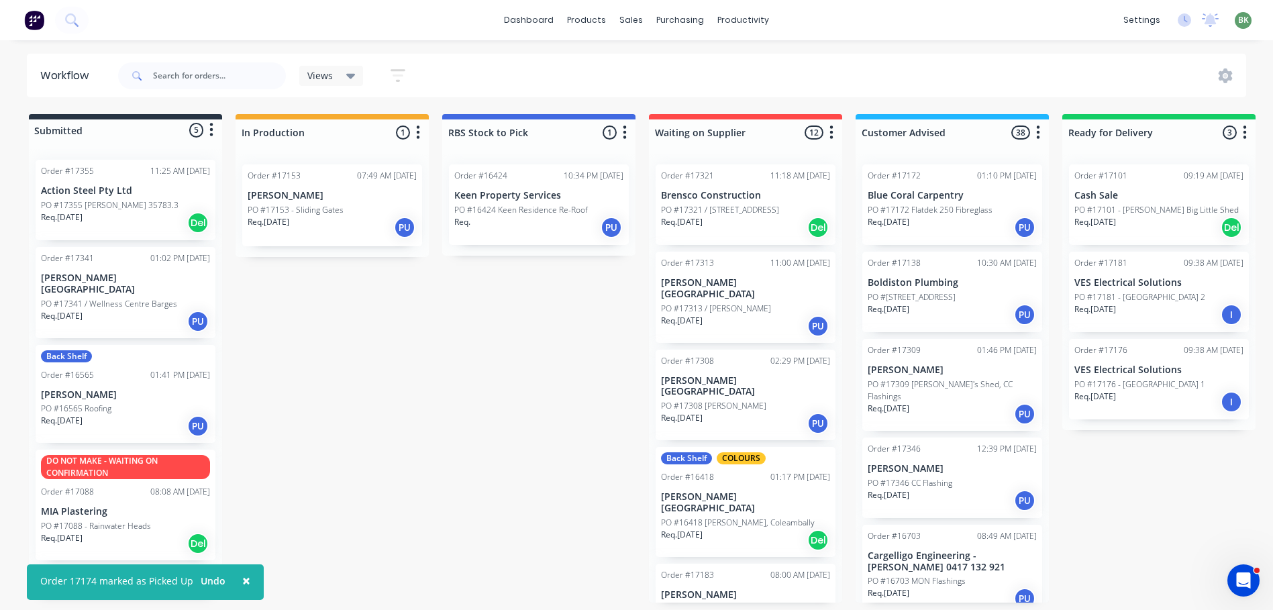
click at [1154, 300] on p "PO #17181 - [GEOGRAPHIC_DATA] 2" at bounding box center [1139, 297] width 131 height 12
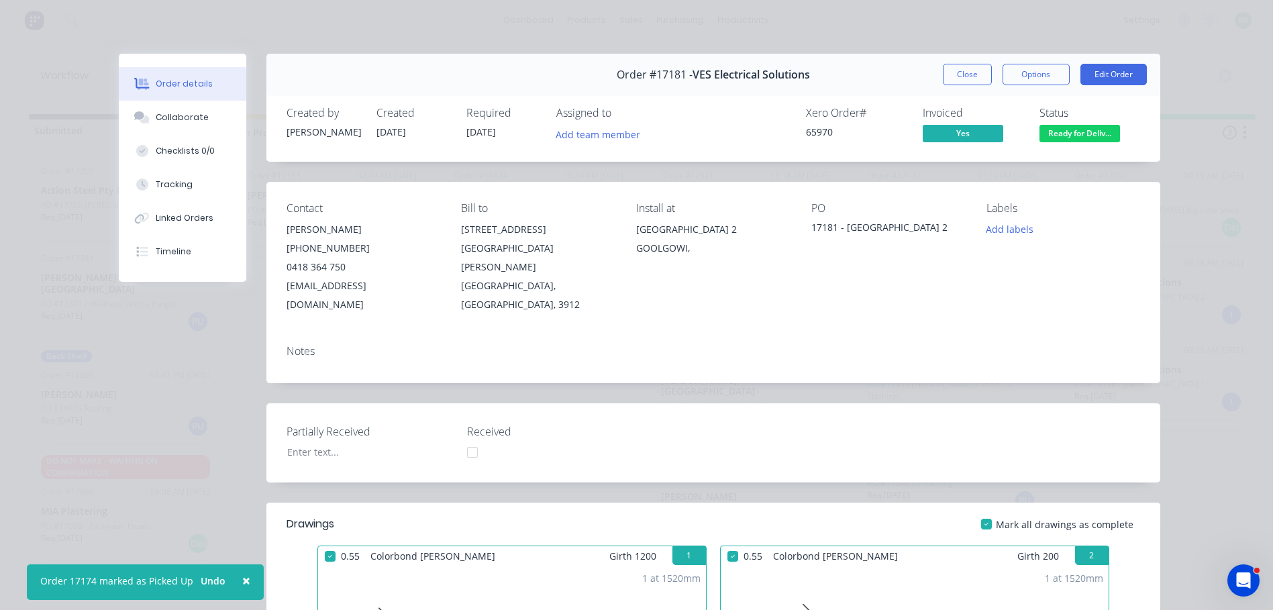
click at [1067, 124] on div "Status Ready for Deliv..." at bounding box center [1089, 126] width 101 height 39
click at [1071, 138] on span "Ready for Deliv..." at bounding box center [1079, 133] width 80 height 17
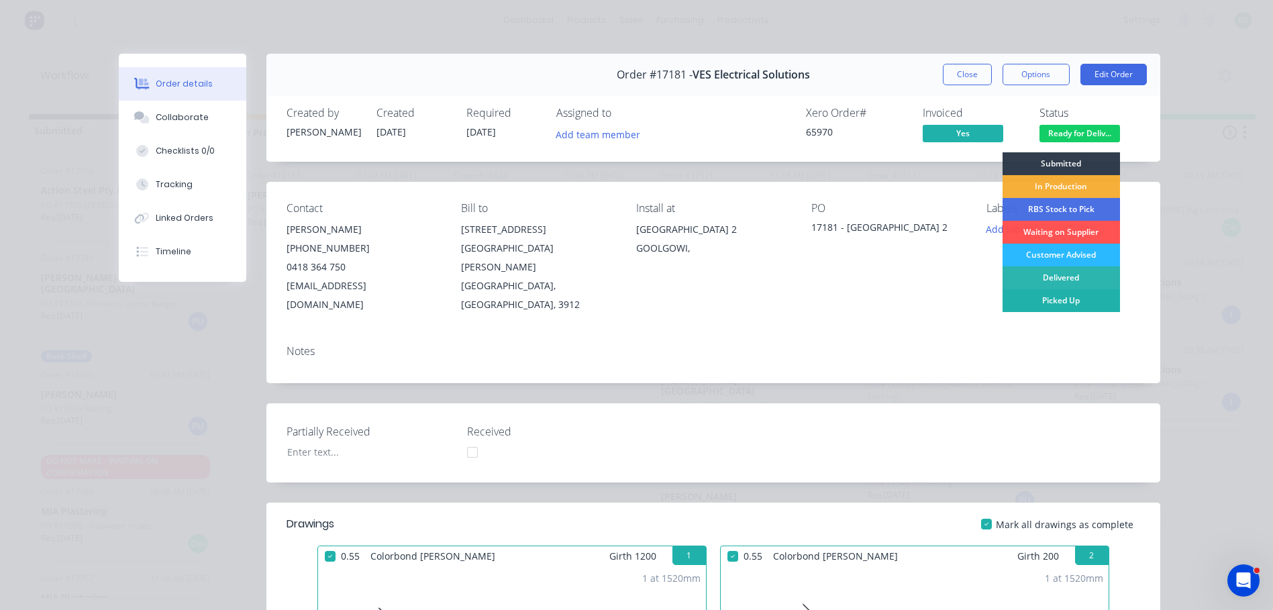
click at [1075, 303] on div "Picked Up" at bounding box center [1060, 300] width 117 height 23
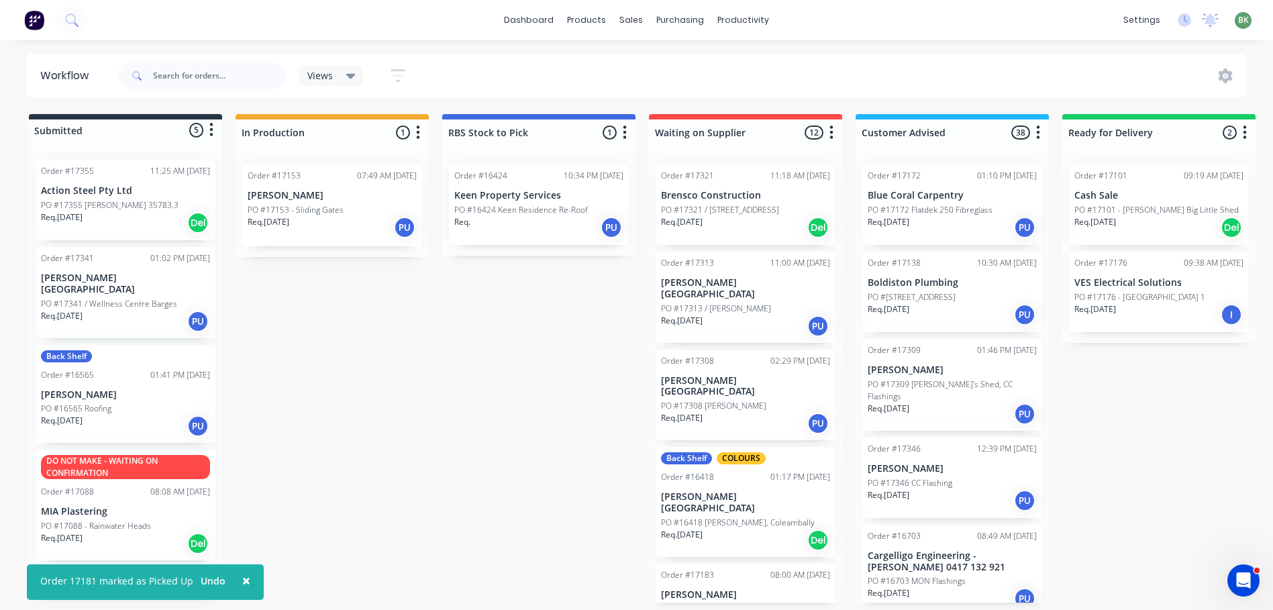
click at [1167, 293] on p "PO #17176 - [GEOGRAPHIC_DATA] 1" at bounding box center [1139, 297] width 131 height 12
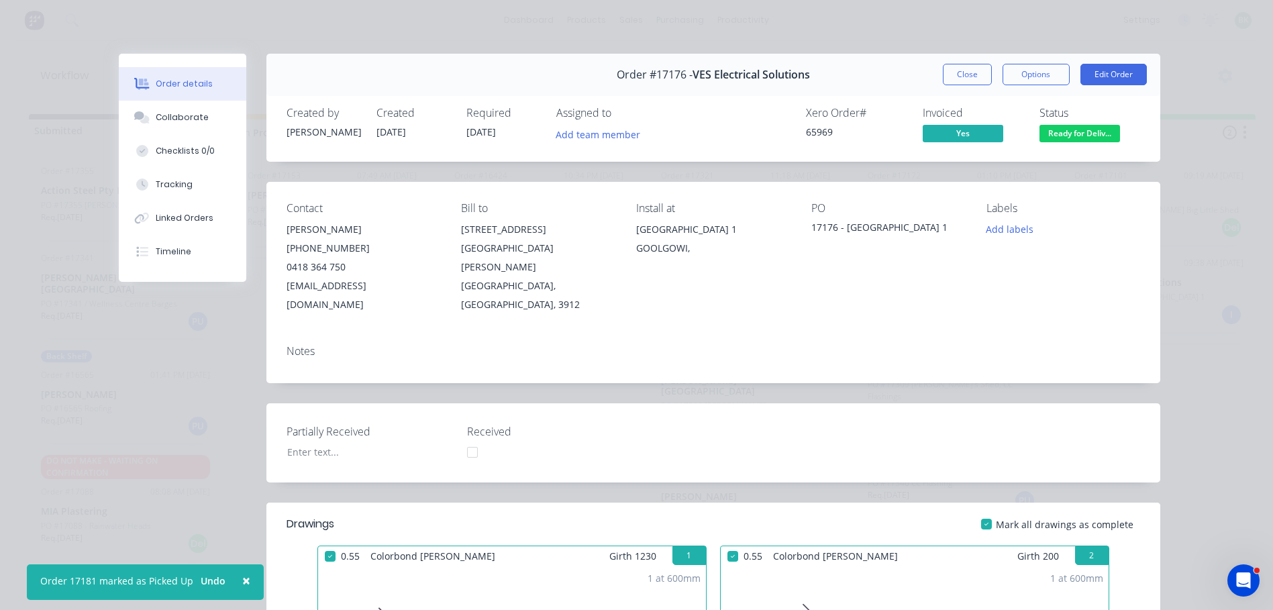
click at [1061, 125] on span "Ready for Deliv..." at bounding box center [1079, 133] width 80 height 17
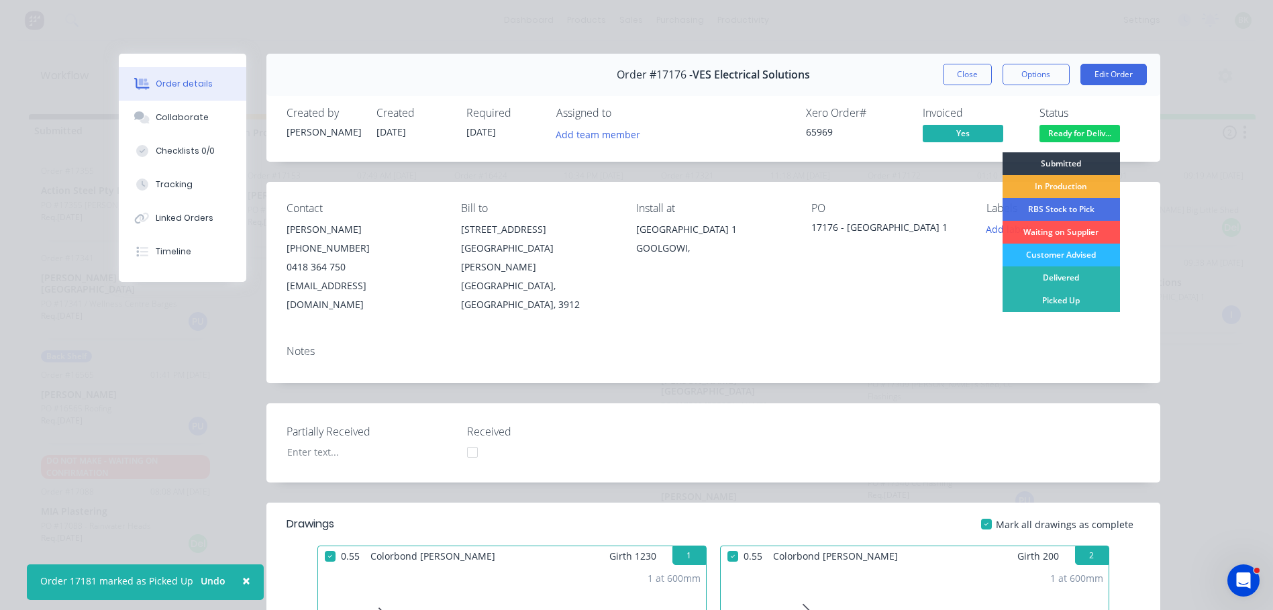
click at [1066, 296] on div "Picked Up" at bounding box center [1060, 300] width 117 height 23
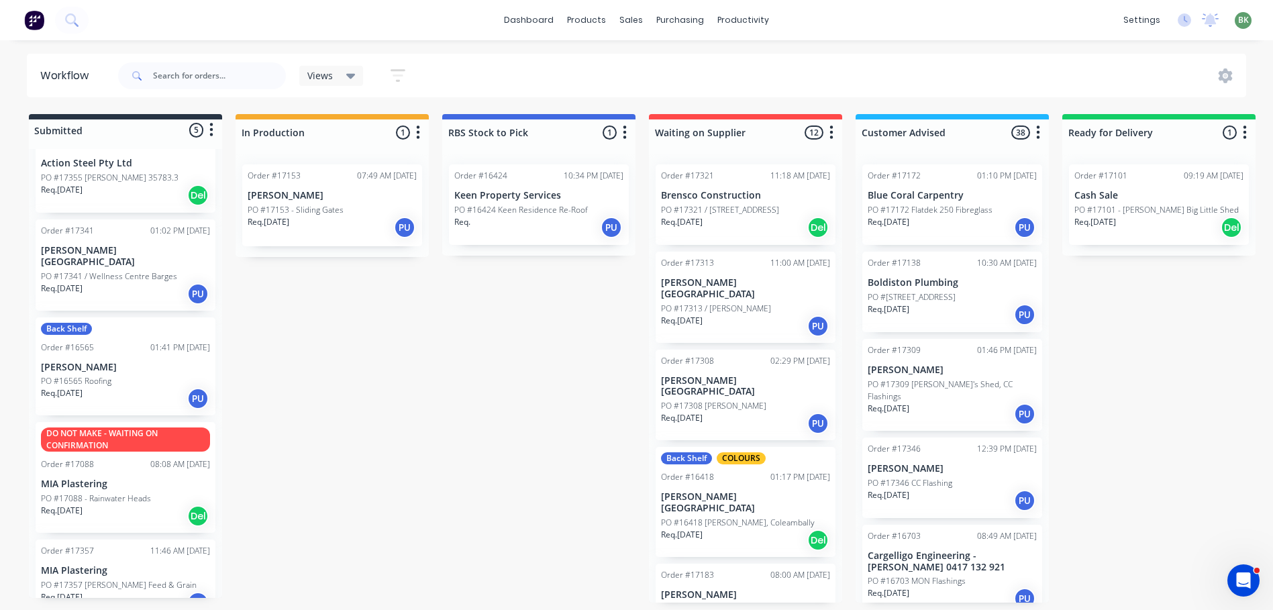
scroll to position [40, 0]
